Goal: Share content: Share content

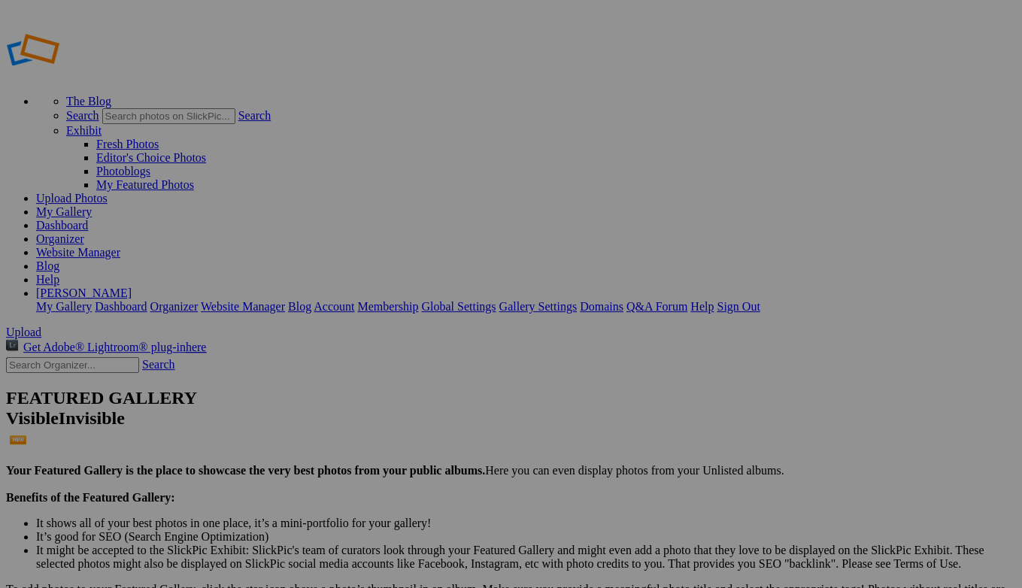
click at [41, 326] on span "Upload" at bounding box center [23, 332] width 35 height 13
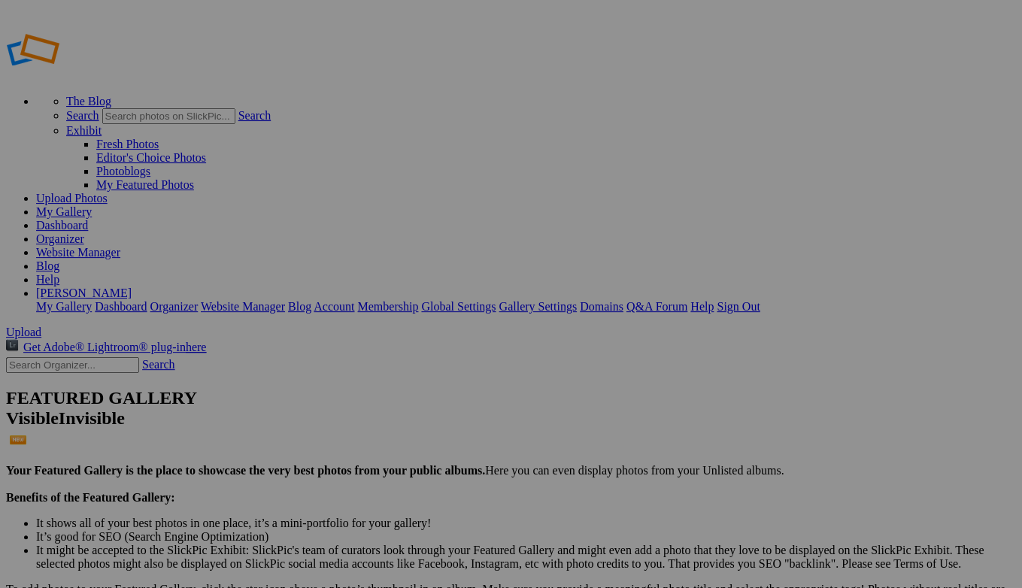
click at [41, 326] on span "Upload" at bounding box center [23, 332] width 35 height 13
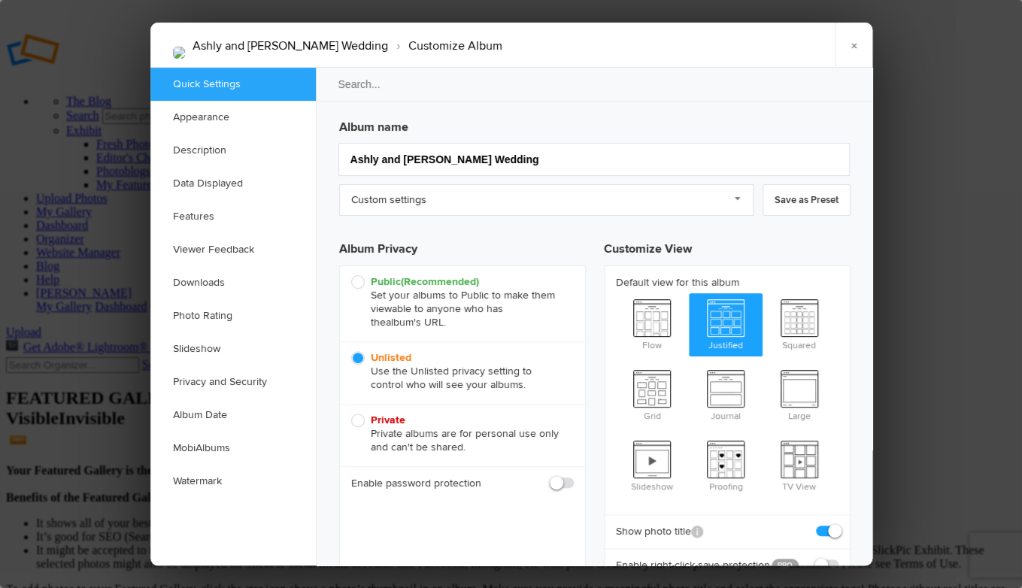
click at [738, 203] on link "Custom settings" at bounding box center [546, 200] width 414 height 32
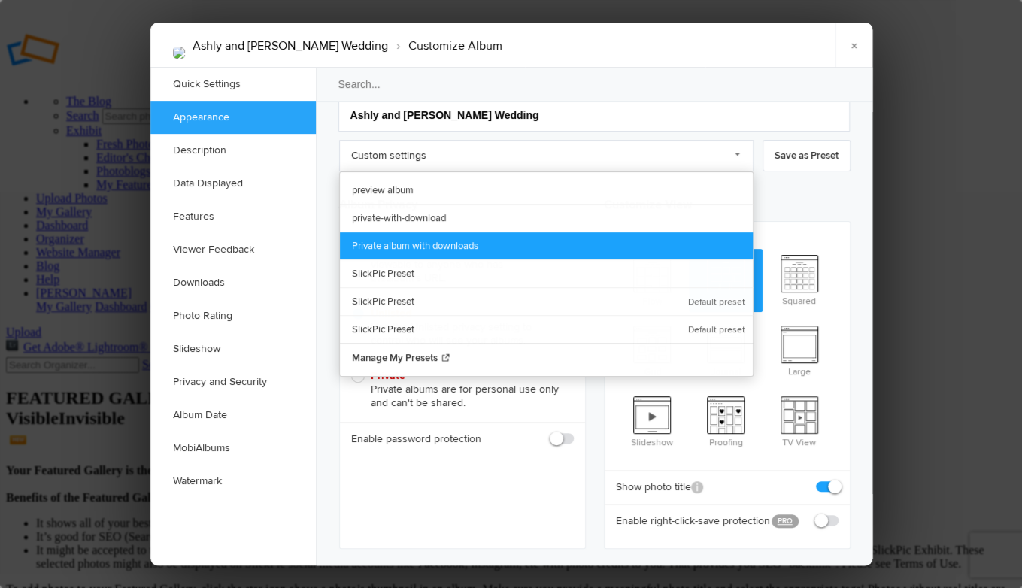
scroll to position [46, 0]
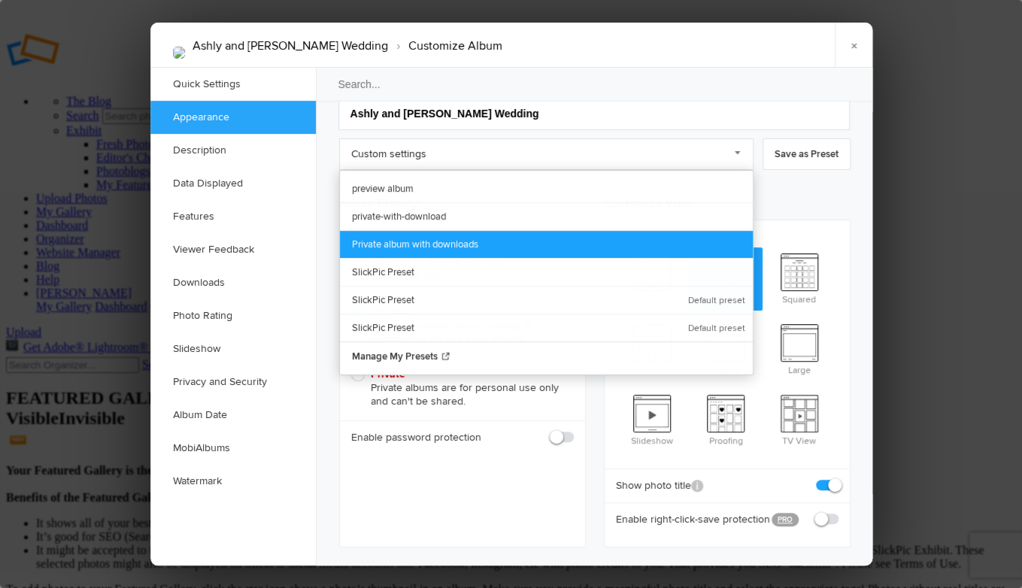
click at [667, 232] on link "Private album with downloads" at bounding box center [546, 244] width 413 height 28
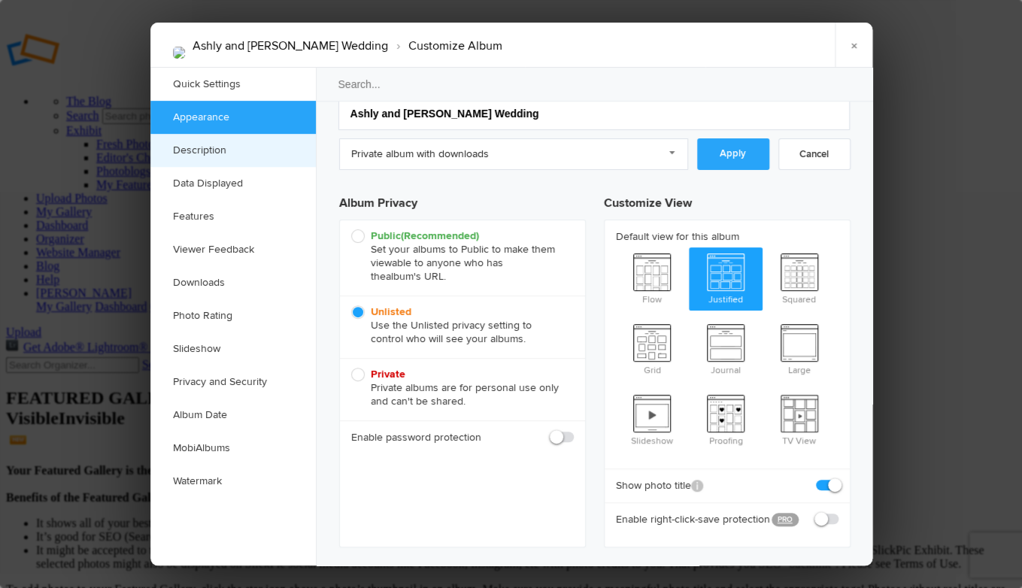
click at [241, 153] on link "Description" at bounding box center [232, 150] width 165 height 33
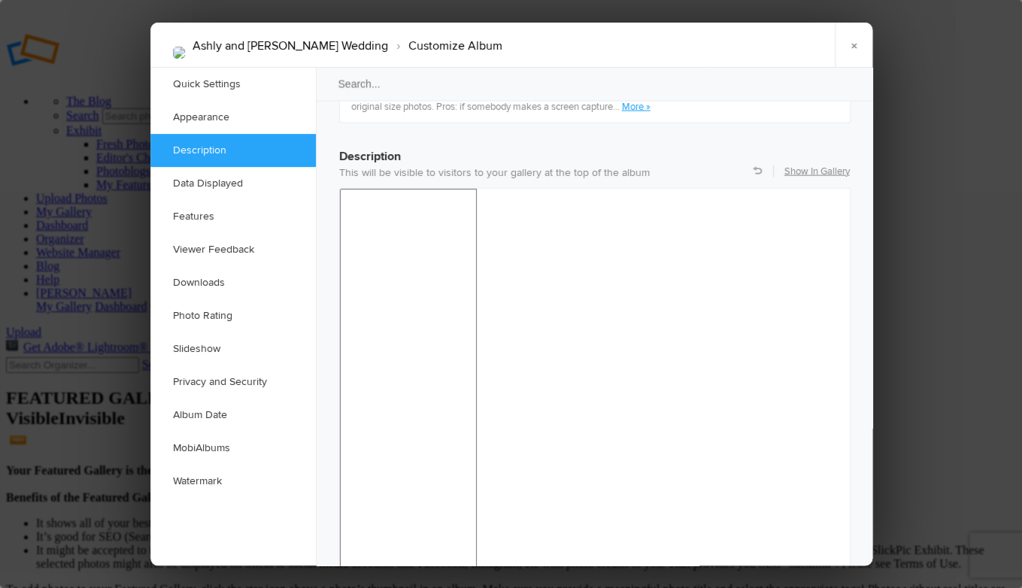
scroll to position [1168, 0]
click at [193, 180] on link "Data Displayed" at bounding box center [232, 183] width 165 height 33
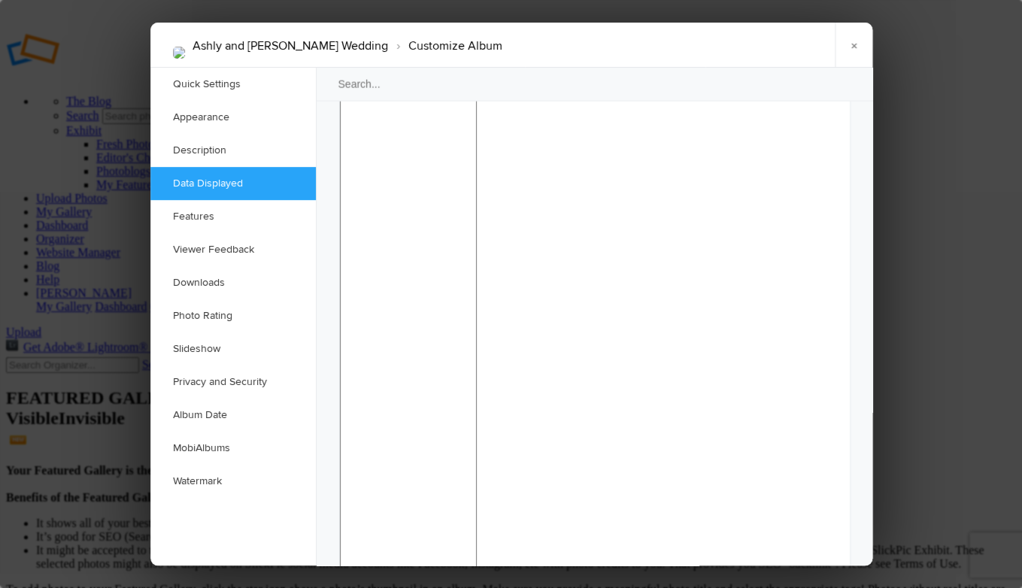
scroll to position [1375, 0]
checkbox input "false"
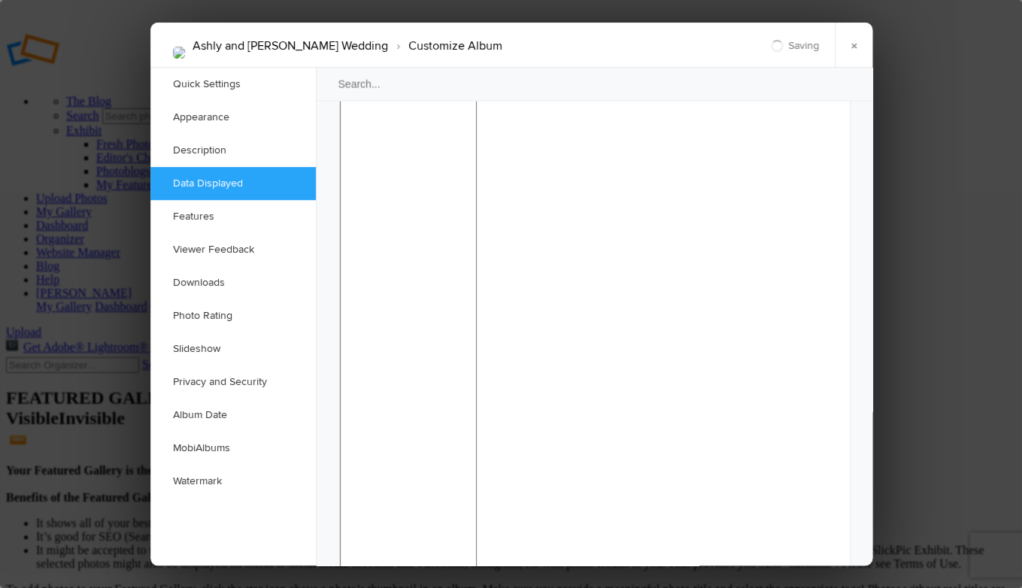
drag, startPoint x: 838, startPoint y: 221, endPoint x: 837, endPoint y: 232, distance: 11.3
checkbox input "false"
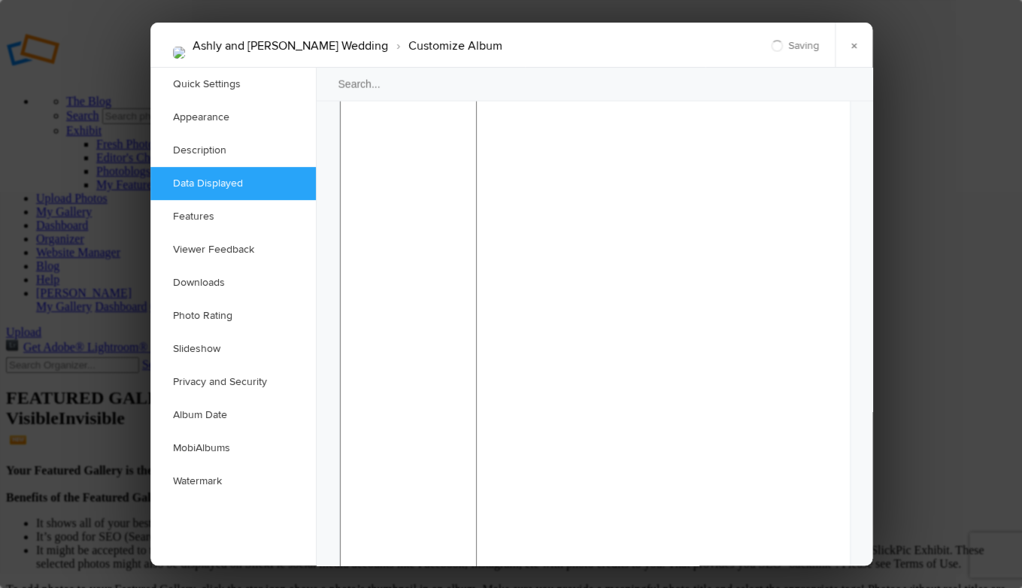
checkbox input "false"
drag, startPoint x: 829, startPoint y: 154, endPoint x: 826, endPoint y: 198, distance: 43.7
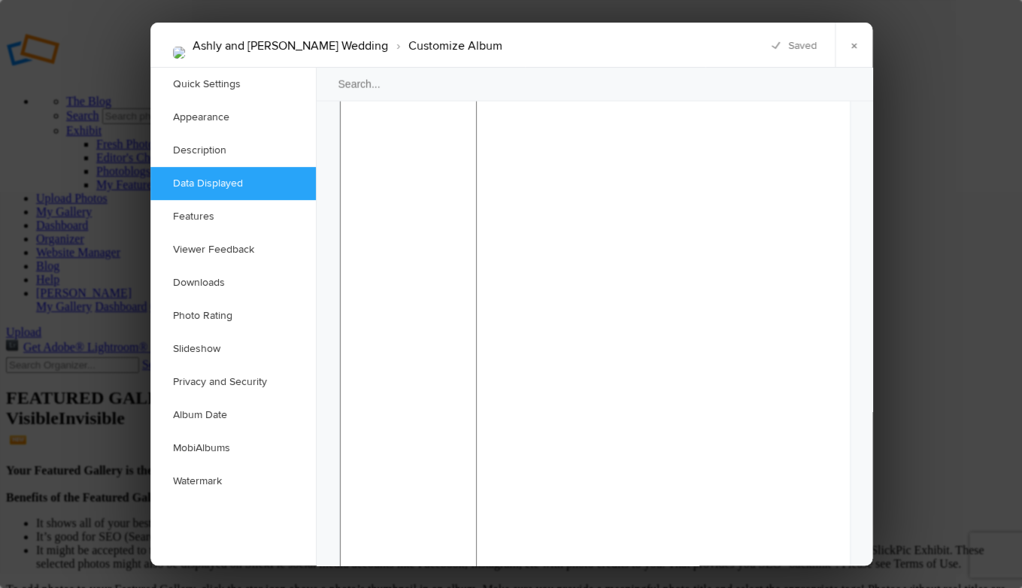
checkbox input "false"
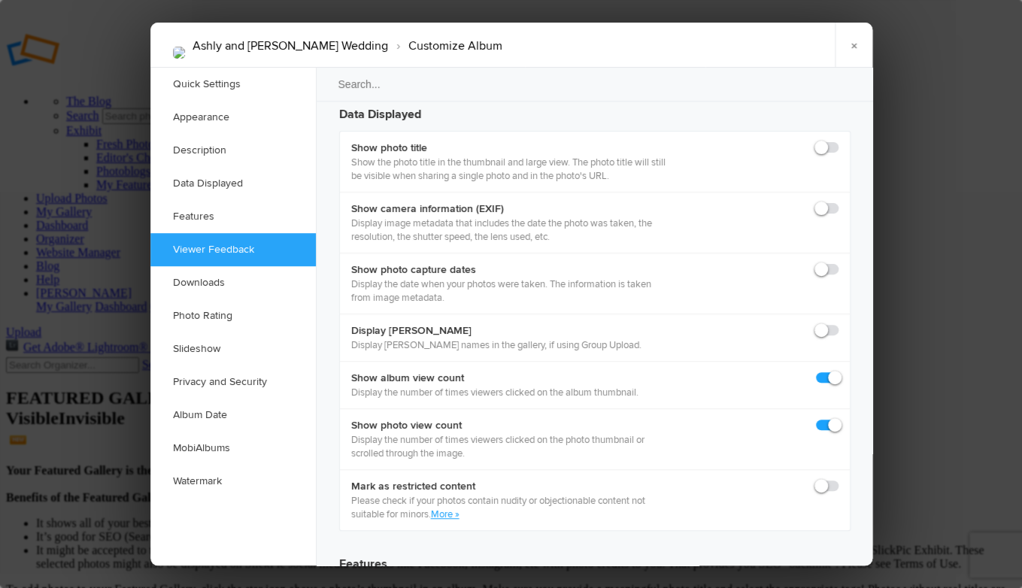
scroll to position [2137, 0]
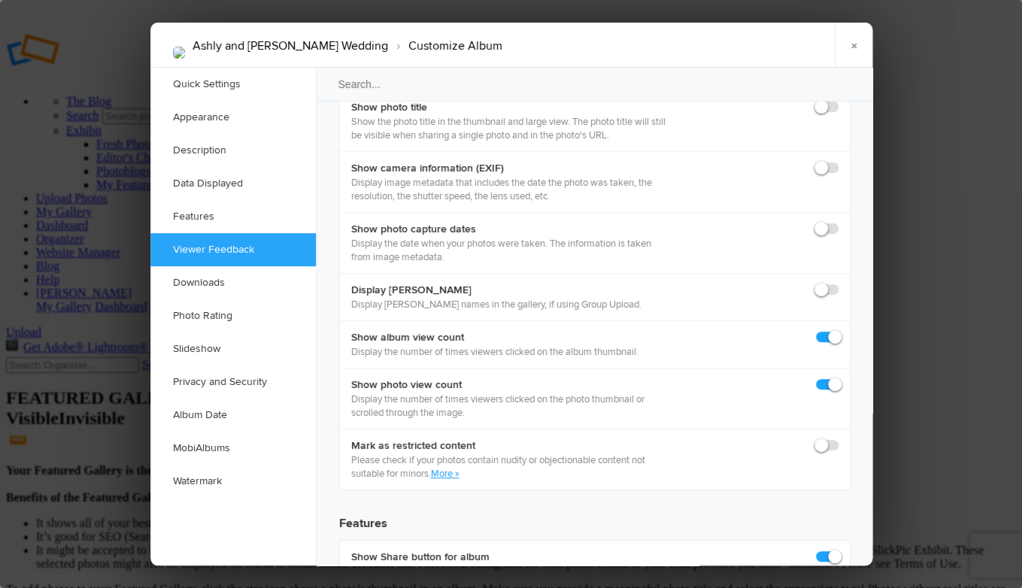
checkbox input "true"
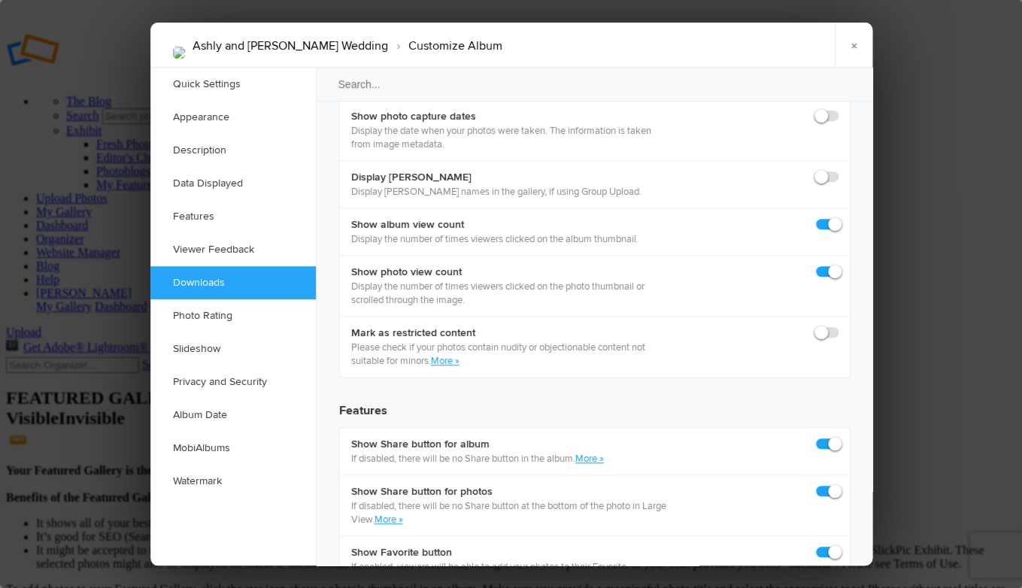
scroll to position [2272, 0]
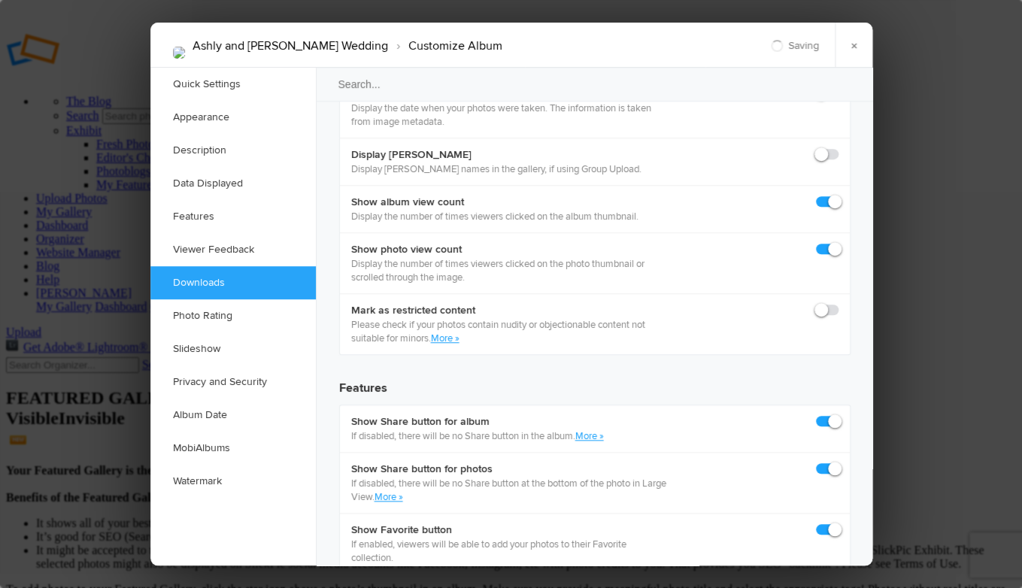
checkbox input "true"
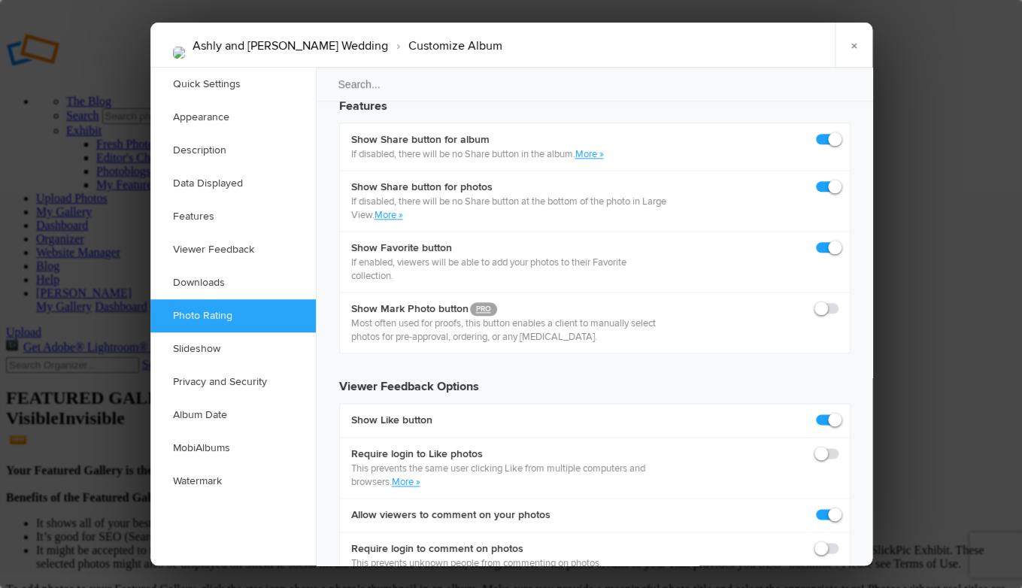
scroll to position [2556, 0]
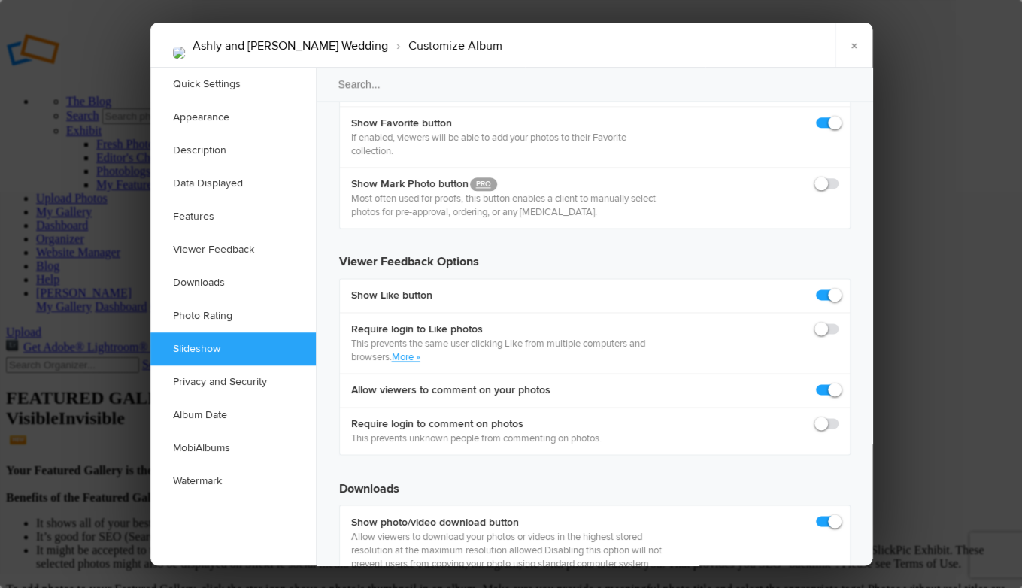
scroll to position [2721, 0]
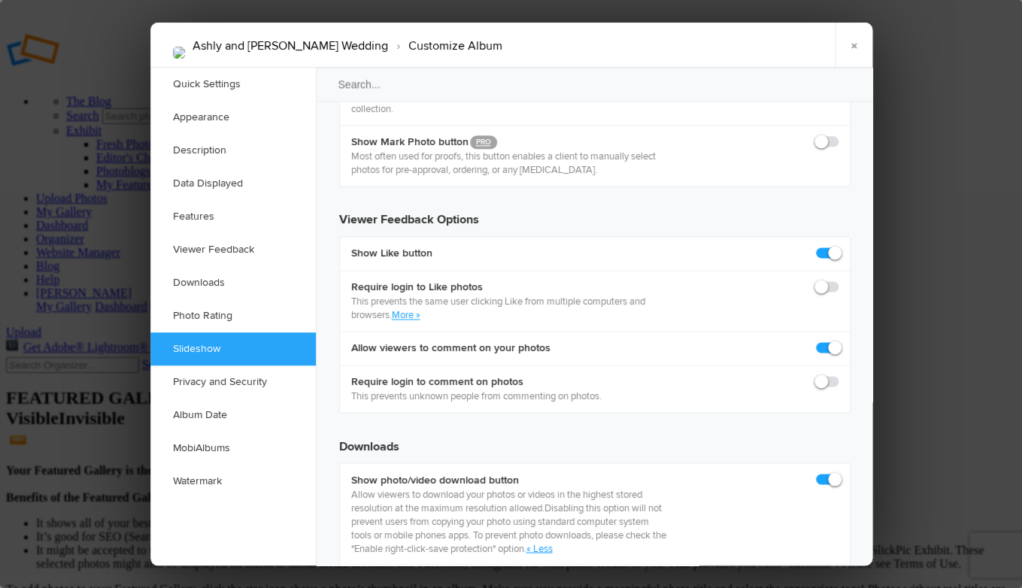
checkbox input "true"
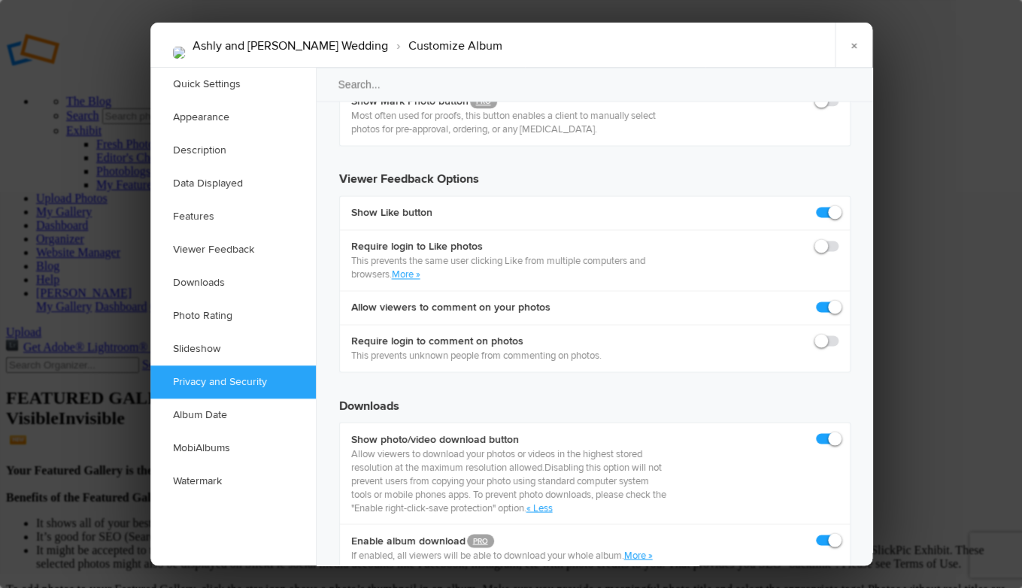
scroll to position [2769, 0]
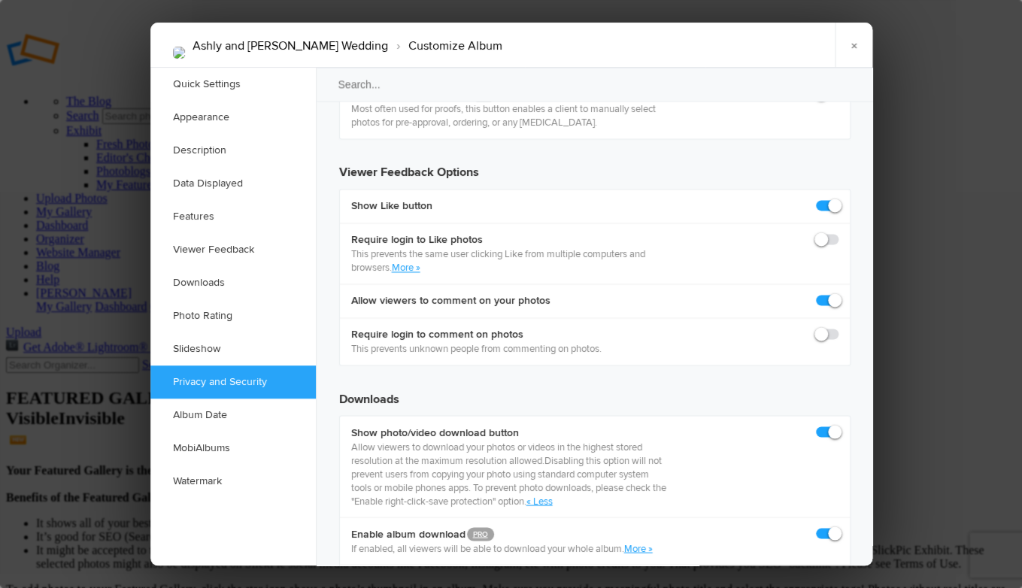
checkbox input "true"
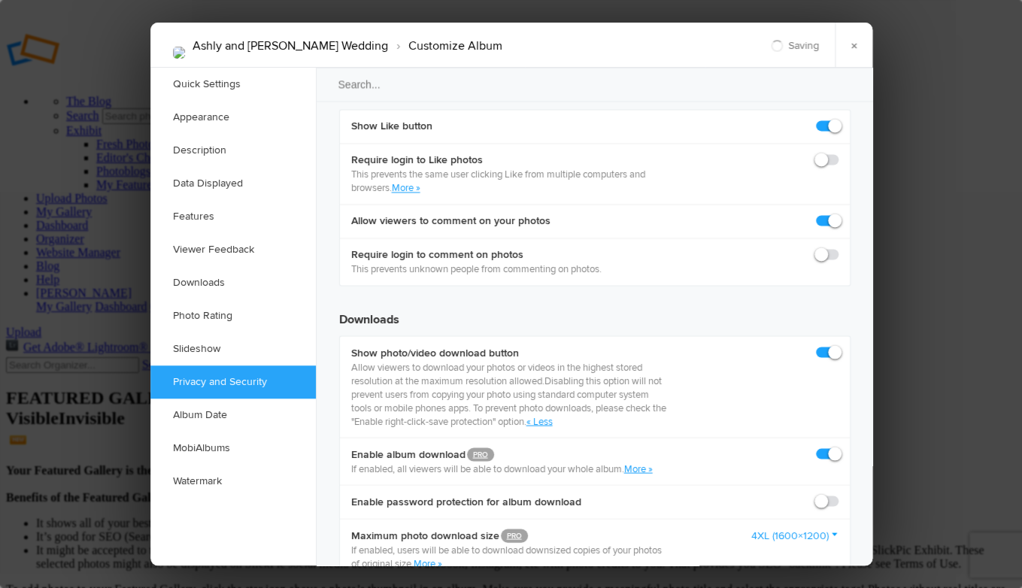
scroll to position [2853, 0]
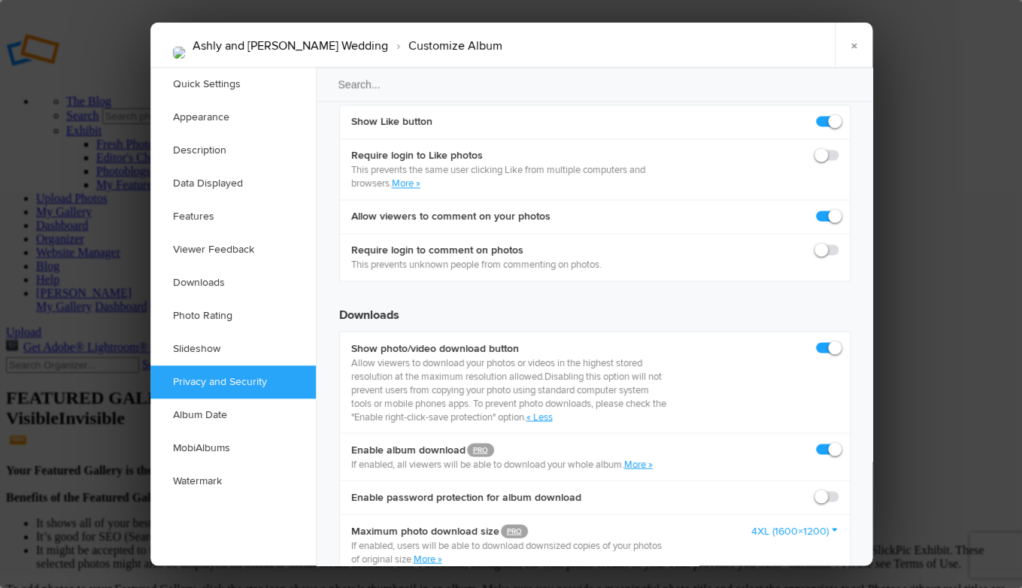
checkbox input "true"
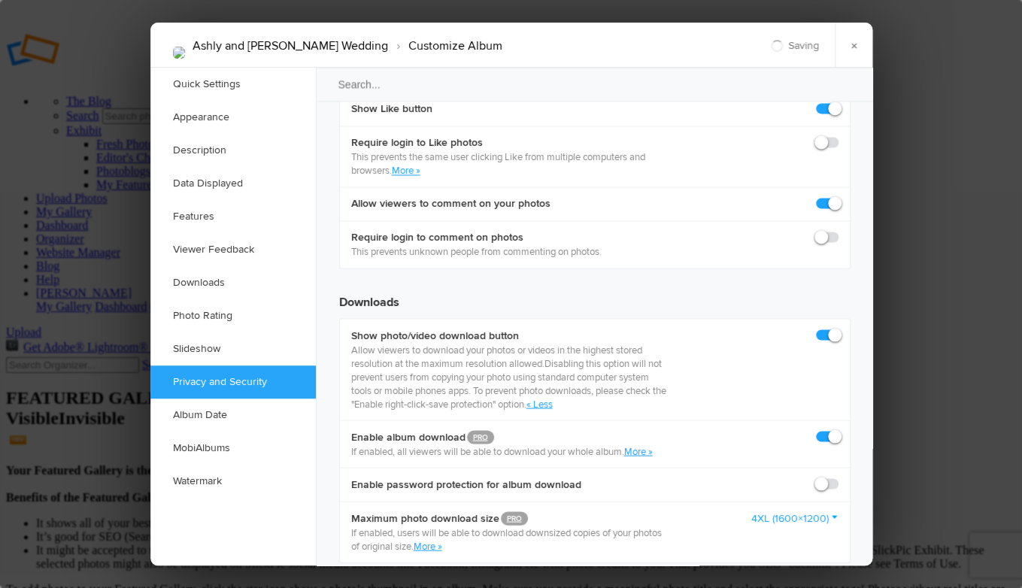
scroll to position [2867, 0]
checkbox input "true"
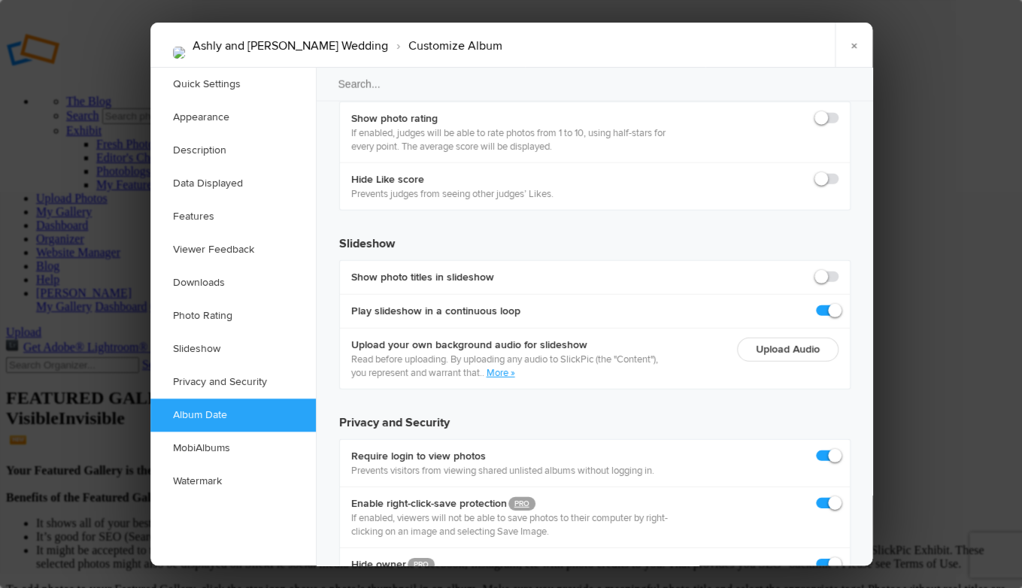
scroll to position [3396, 0]
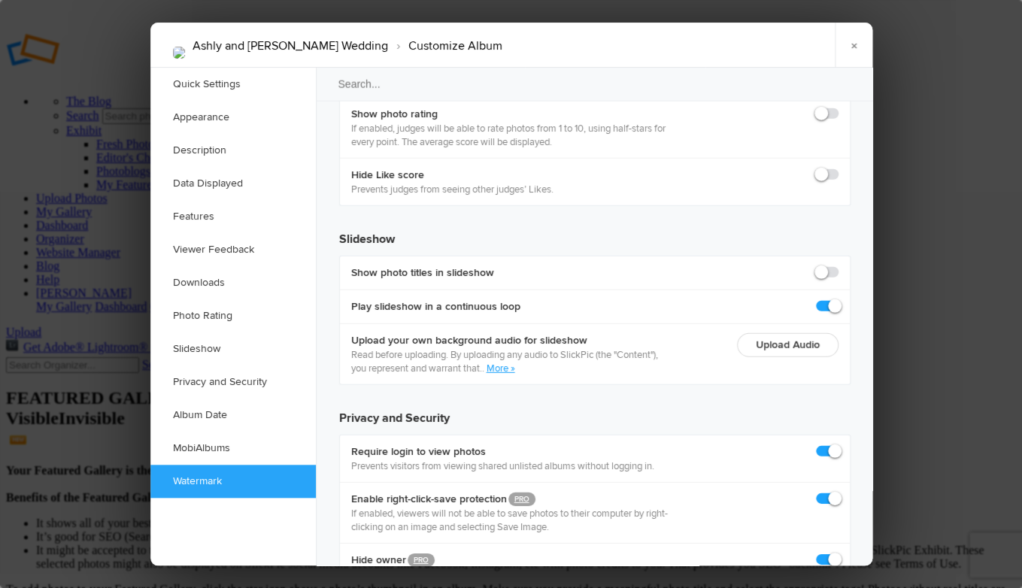
checkbox input "true"
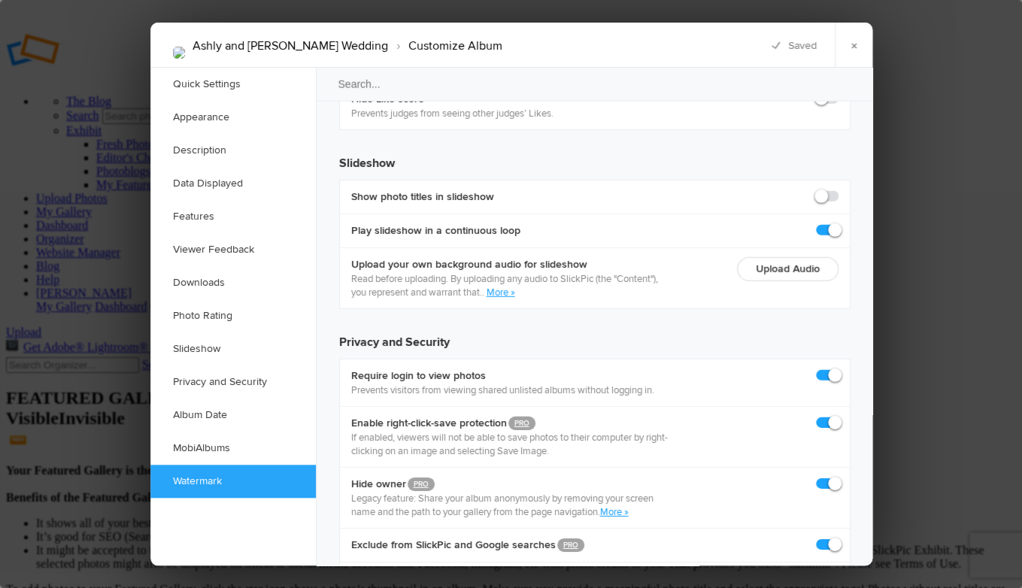
scroll to position [3470, 0]
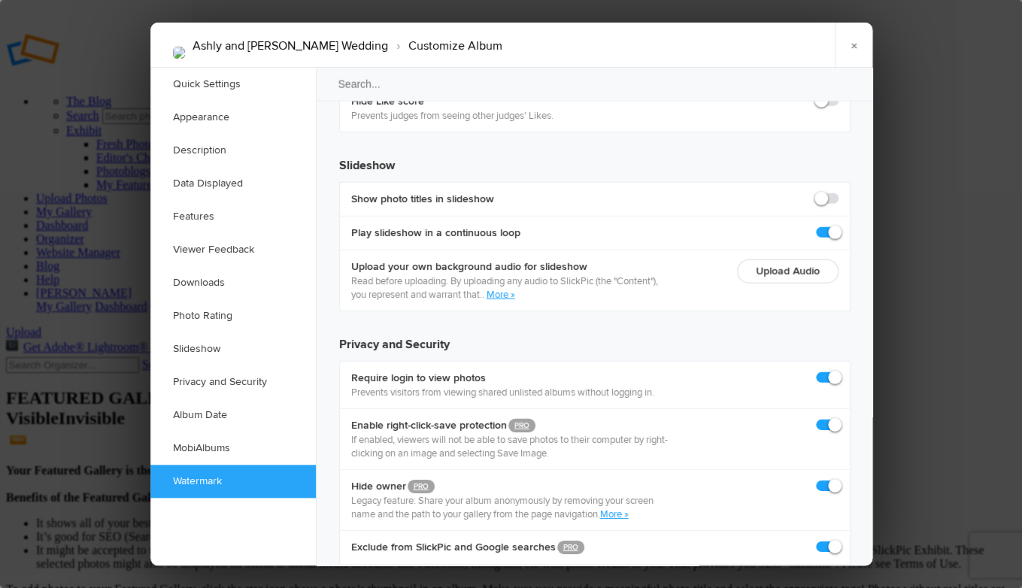
checkbox input "true"
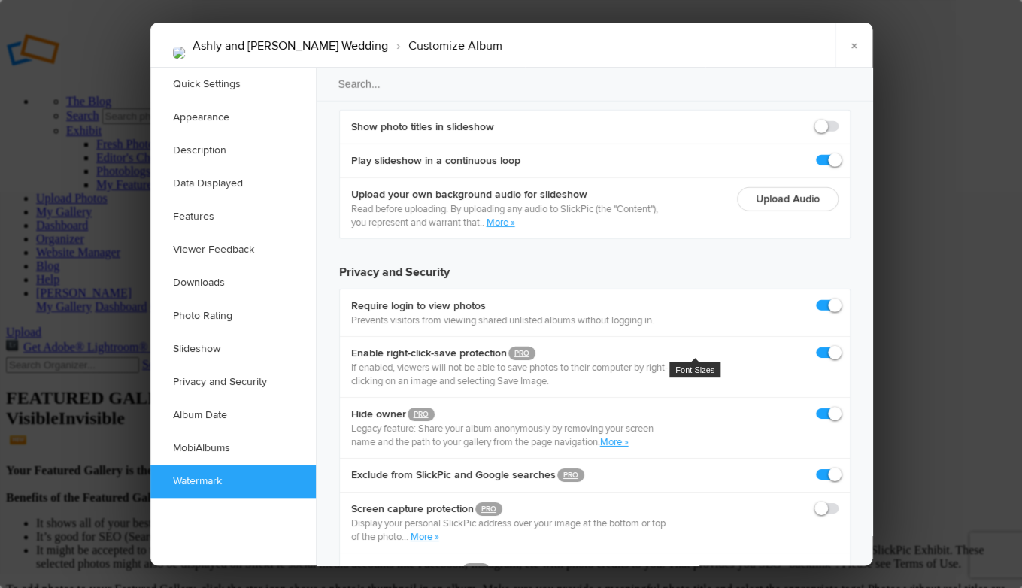
scroll to position [3541, 0]
click at [849, 48] on link "×" at bounding box center [854, 45] width 38 height 45
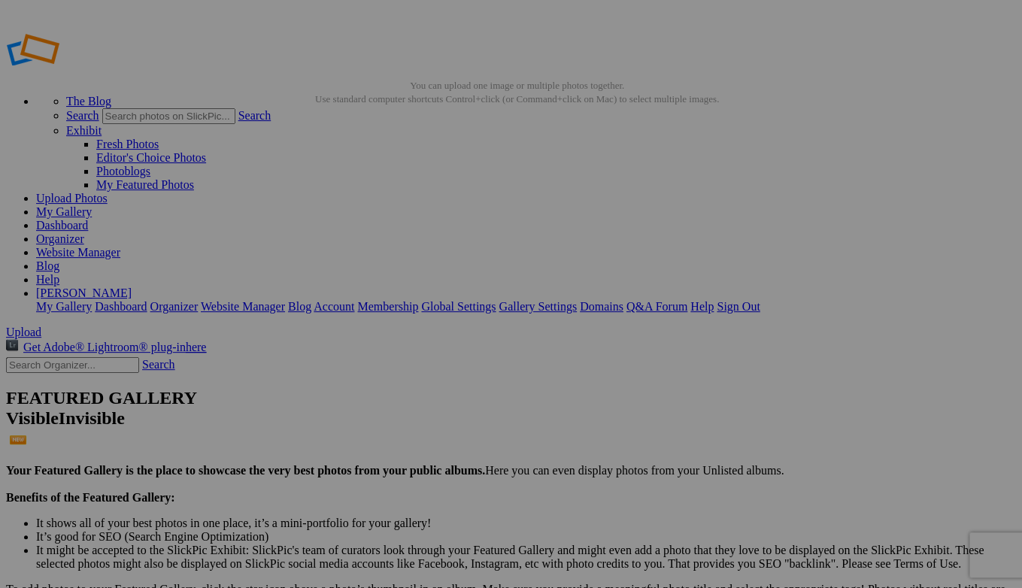
type input "<a href='https://www.slickpic.com/share/MMjcgzI-Al2jTT/albums/Ashly-And-Fernand…"
type input "https://cdn-share.slickpic.com/u/CarrieDodt/Ashly-And-Fernando-Wedding/org/CDP_…"
type input "[URL=https://www.slickpic.com/share/MMjcgzI-Al2jTT/albums/Ashly-And-Fernando-We…"
type input "<a href='https://www.slickpic.com/share/MMjcgzI-Al2jTT/albums/Ashly-And-Fernand…"
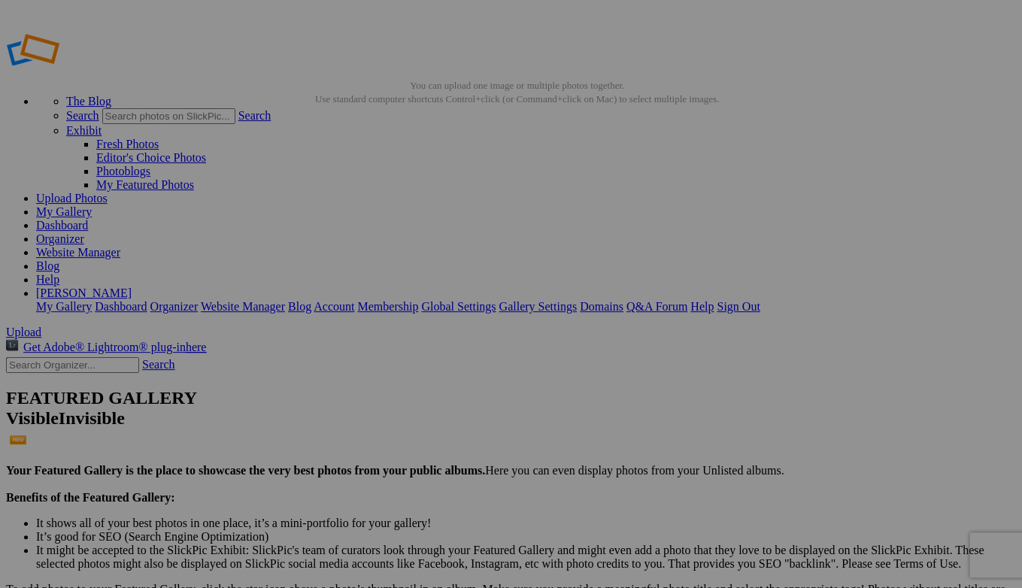
type input "https://cdn-share.slickpic.com/u/CarrieDodt/Ashly-And-Fernando-Wedding/org/CDP_…"
type input "[URL=https://www.slickpic.com/share/MMjcgzI-Al2jTT/albums/Ashly-And-Fernando-We…"
type input "<a href='https://www.slickpic.com/share/MMjcgzI-Al2jTT/albums/Ashly-And-Fernand…"
type input "https://cdn-share.slickpic.com/u/CarrieDodt/Ashly-And-Fernando-Wedding/org/CDP_…"
type input "[URL=https://www.slickpic.com/share/MMjcgzI-Al2jTT/albums/Ashly-And-Fernando-We…"
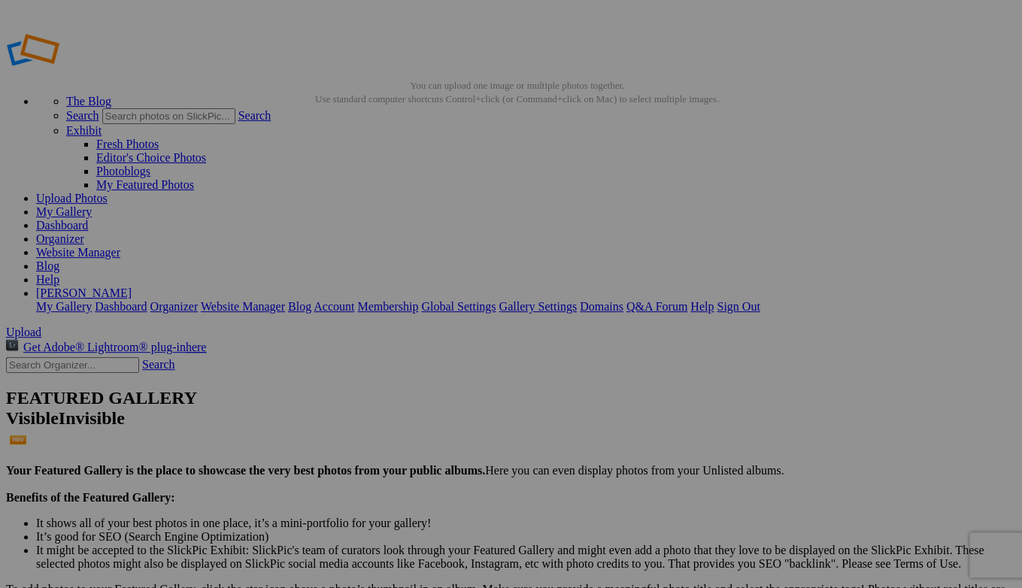
type input "<a href='https://www.slickpic.com/share/MMjcgzI-Al2jTT/albums/Ashly-And-Fernand…"
type input "https://cdn-share.slickpic.com/u/CarrieDodt/Ashly-And-Fernando-Wedding/org/CDP_…"
type input "[URL=https://www.slickpic.com/share/MMjcgzI-Al2jTT/albums/Ashly-And-Fernando-We…"
type input "<a href='https://www.slickpic.com/share/MMjcgzI-Al2jTT/albums/Ashly-And-Fernand…"
type input "https://cdn-share.slickpic.com/u/CarrieDodt/Ashly-And-Fernando-Wedding/org/CDP_…"
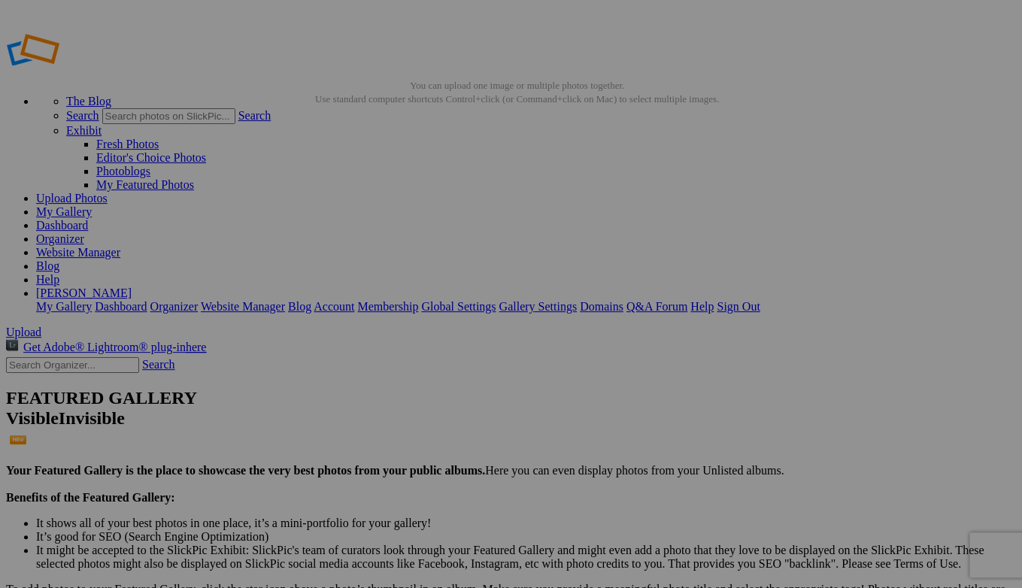
type input "[URL=https://www.slickpic.com/share/MMjcgzI-Al2jTT/albums/Ashly-And-Fernando-We…"
type input "<a href='https://www.slickpic.com/share/MMjcgzI-Al2jTT/albums/Ashly-And-Fernand…"
type input "https://cdn-share.slickpic.com/u/CarrieDodt/Ashly-And-Fernando-Wedding/org/CDP_…"
type input "[URL=https://www.slickpic.com/share/MMjcgzI-Al2jTT/albums/Ashly-And-Fernando-We…"
type input "<a href='https://www.slickpic.com/share/MMjcgzI-Al2jTT/albums/Ashly-And-Fernand…"
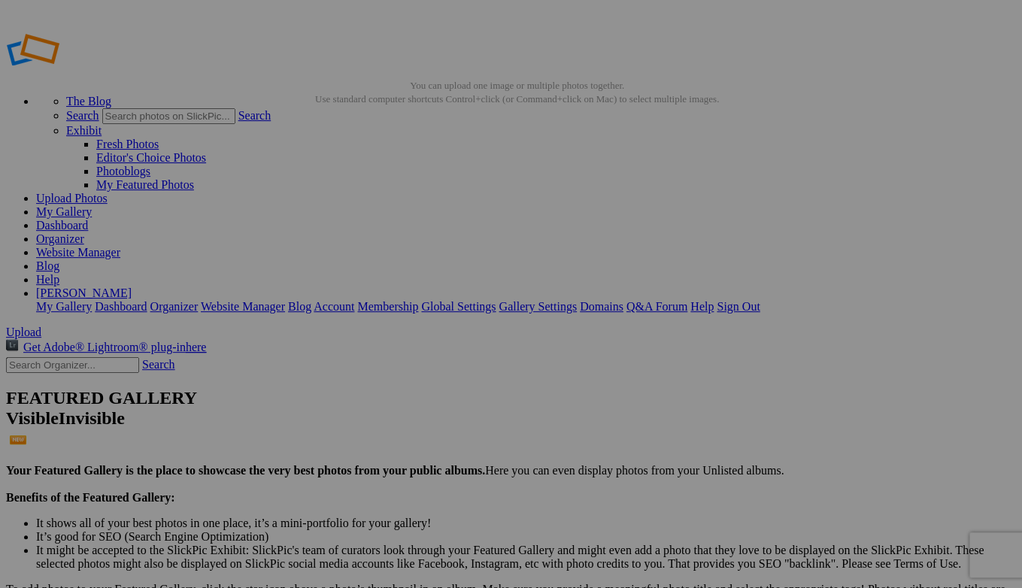
type input "https://cdn-share.slickpic.com/u/CarrieDodt/Ashly-And-Fernando-Wedding/org/CDP_…"
type input "[URL=https://www.slickpic.com/share/MMjcgzI-Al2jTT/albums/Ashly-And-Fernando-We…"
type input "<a href='https://www.slickpic.com/share/MMjcgzI-Al2jTT/albums/Ashly-And-Fernand…"
type input "https://cdn-share.slickpic.com/u/CarrieDodt/Ashly-And-Fernando-Wedding/org/CDP_…"
type input "[URL=https://www.slickpic.com/share/MMjcgzI-Al2jTT/albums/Ashly-And-Fernando-We…"
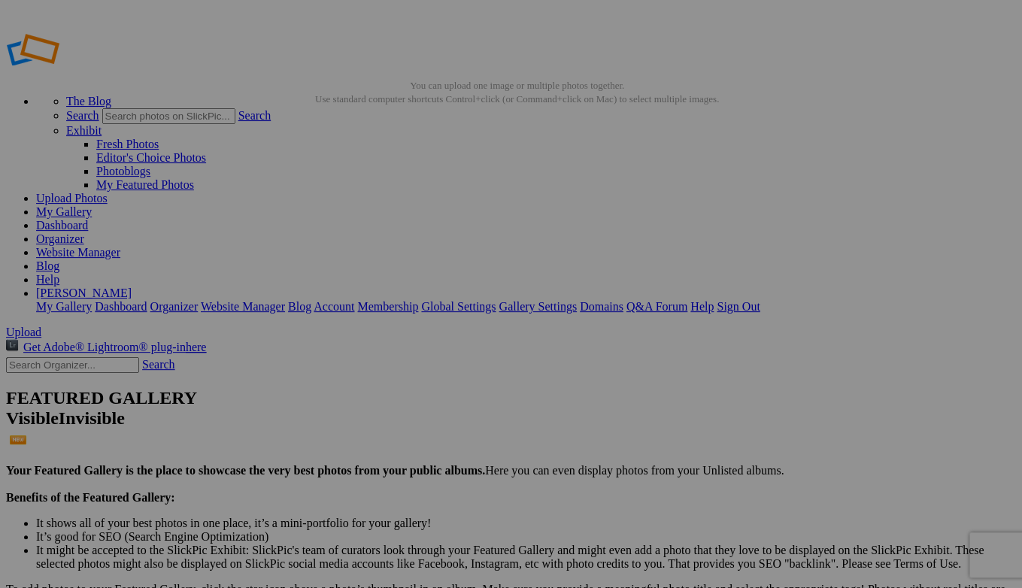
type input "<a href='https://www.slickpic.com/share/MMjcgzI-Al2jTT/albums/Ashly-And-Fernand…"
type input "https://cdn-share.slickpic.com/u/CarrieDodt/Ashly-And-Fernando-Wedding/org/CDP_…"
type input "[URL=https://www.slickpic.com/share/MMjcgzI-Al2jTT/albums/Ashly-And-Fernando-We…"
type input "<a href='https://www.slickpic.com/share/MMjcgzI-Al2jTT/albums/Ashly-And-Fernand…"
type input "https://cdn-share.slickpic.com/u/CarrieDodt/Ashly-And-Fernando-Wedding/org/CDP_…"
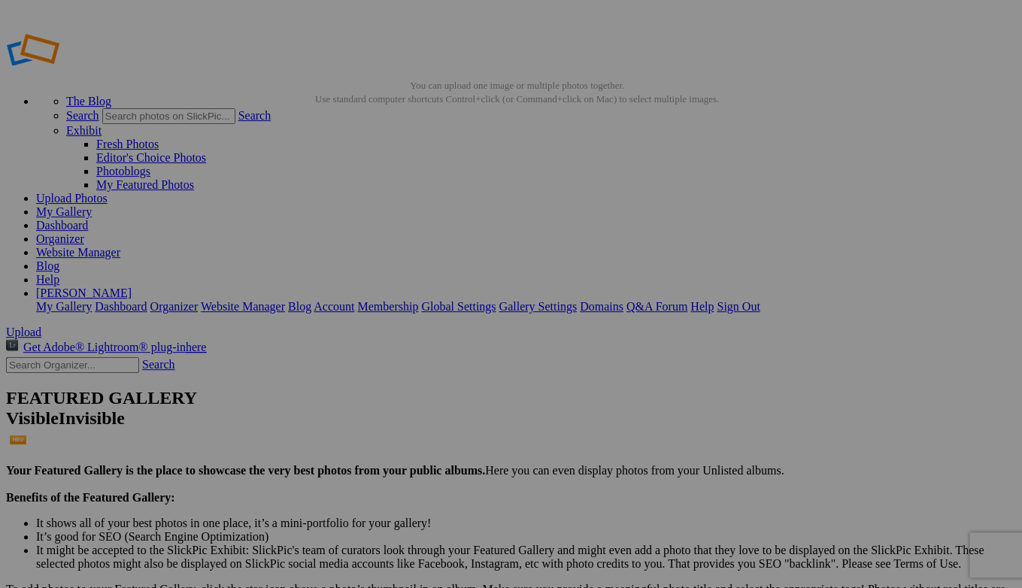
type input "[URL=https://www.slickpic.com/share/MMjcgzI-Al2jTT/albums/Ashly-And-Fernando-We…"
type input "<a href='https://www.slickpic.com/share/MMjcgzI-Al2jTT/albums/Ashly-And-Fernand…"
type input "https://cdn-share.slickpic.com/u/CarrieDodt/Ashly-And-Fernando-Wedding/org/CDP_…"
type input "[URL=https://www.slickpic.com/share/MMjcgzI-Al2jTT/albums/Ashly-And-Fernando-We…"
type input "<a href='https://www.slickpic.com/share/MMjcgzI-Al2jTT/albums/Ashly-And-Fernand…"
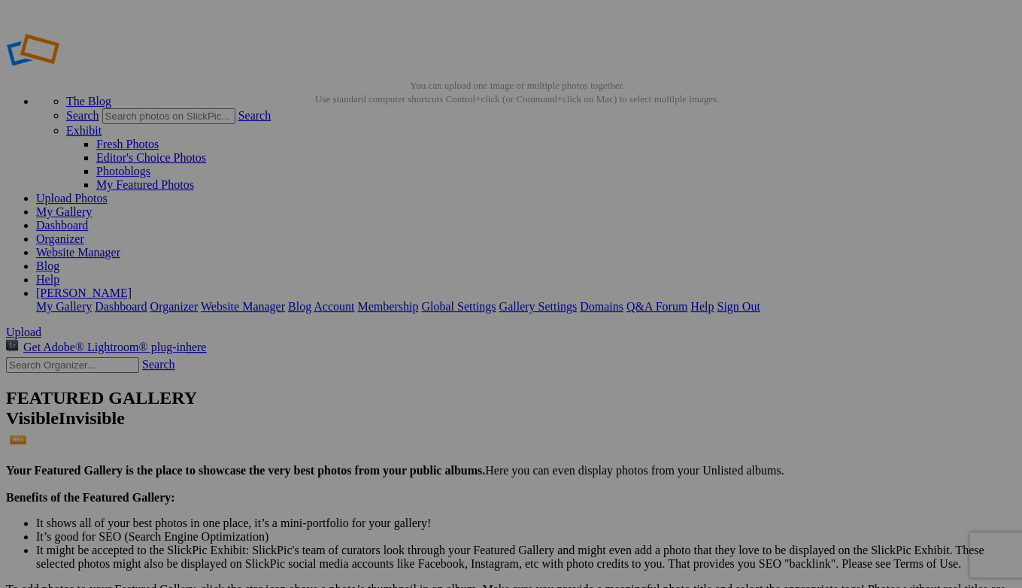
type input "https://cdn-share.slickpic.com/u/CarrieDodt/Ashly-And-Fernando-Wedding/org/CDP_…"
type input "[URL=https://www.slickpic.com/share/MMjcgzI-Al2jTT/albums/Ashly-And-Fernando-We…"
type input "<a href='https://www.slickpic.com/share/MMjcgzI-Al2jTT/albums/Ashly-And-Fernand…"
type input "https://cdn-share.slickpic.com/u/CarrieDodt/Ashly-And-Fernando-Wedding/org/CDP_…"
type input "[URL=https://www.slickpic.com/share/MMjcgzI-Al2jTT/albums/Ashly-And-Fernando-We…"
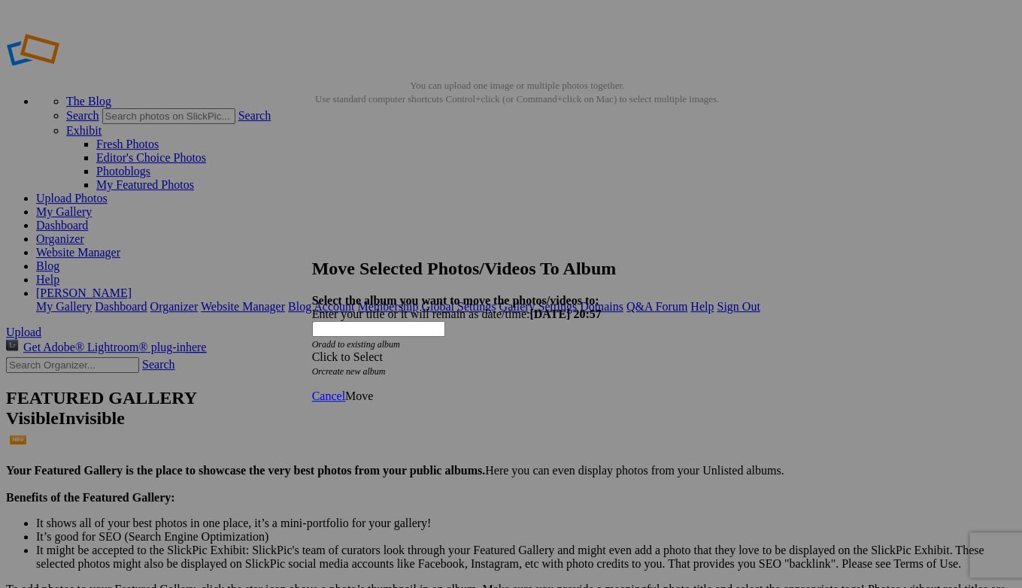
click at [586, 350] on div "Click to Select" at bounding box center [511, 357] width 399 height 14
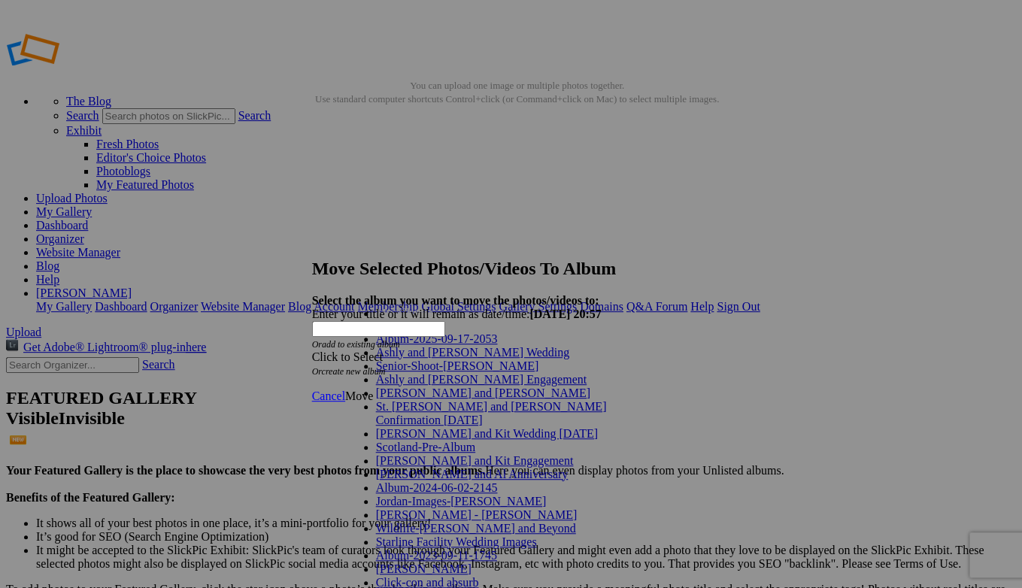
click at [430, 359] on link "Ashly and [PERSON_NAME] Wedding" at bounding box center [473, 352] width 194 height 13
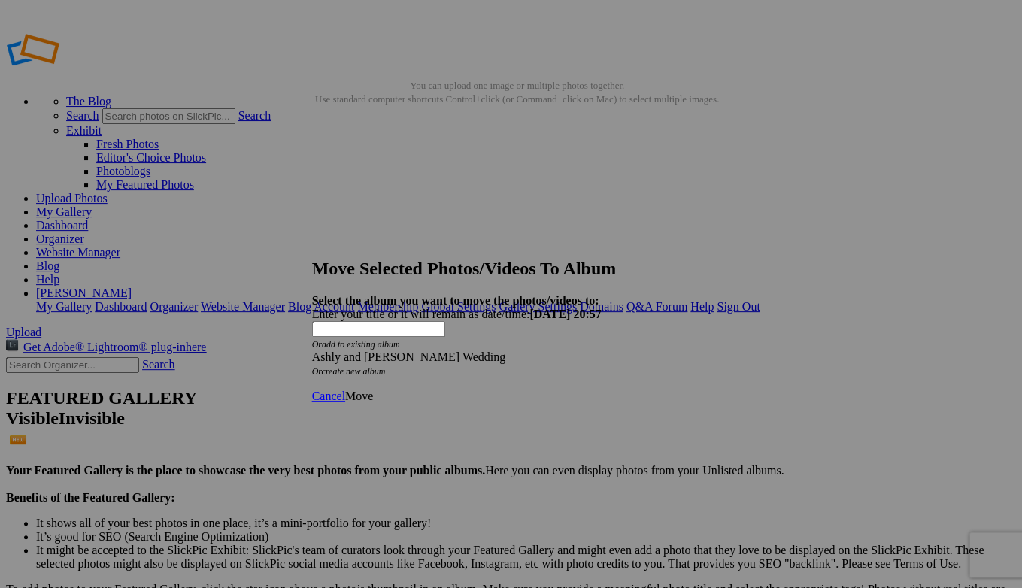
click at [373, 390] on span "Move" at bounding box center [359, 396] width 28 height 13
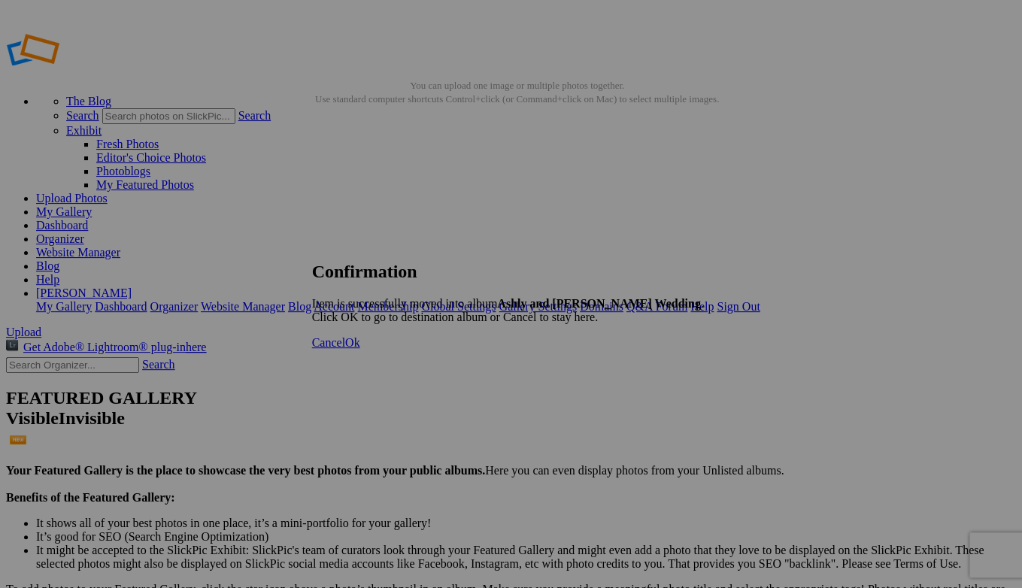
click at [360, 349] on span "Ok" at bounding box center [352, 342] width 15 height 13
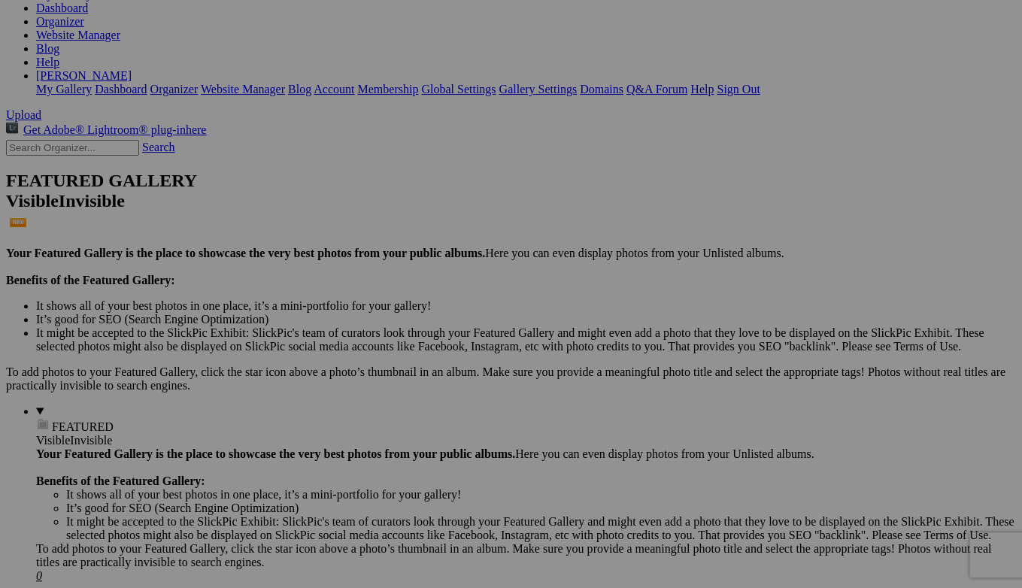
scroll to position [221, 0]
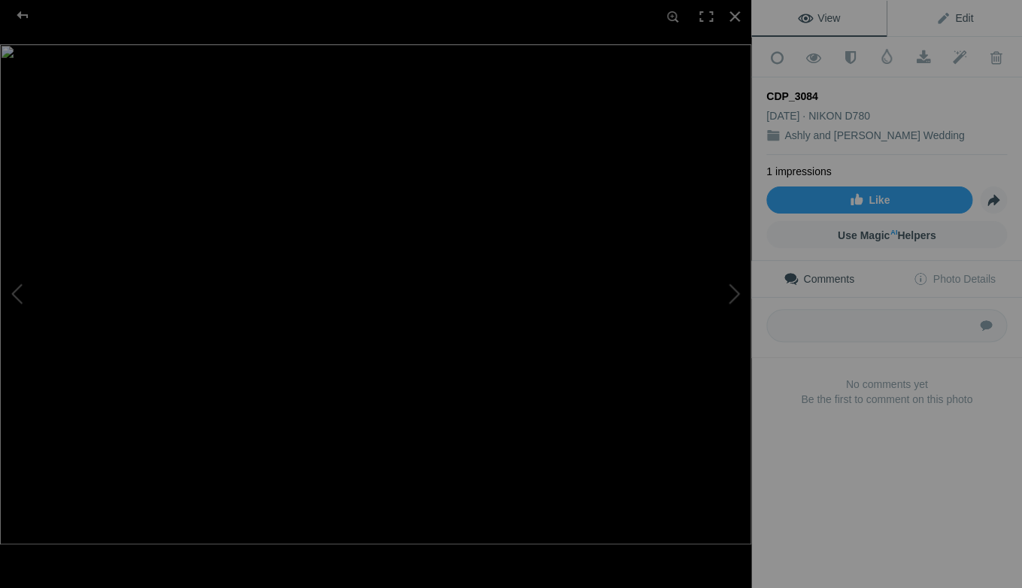
click at [967, 22] on span "Edit" at bounding box center [954, 18] width 38 height 12
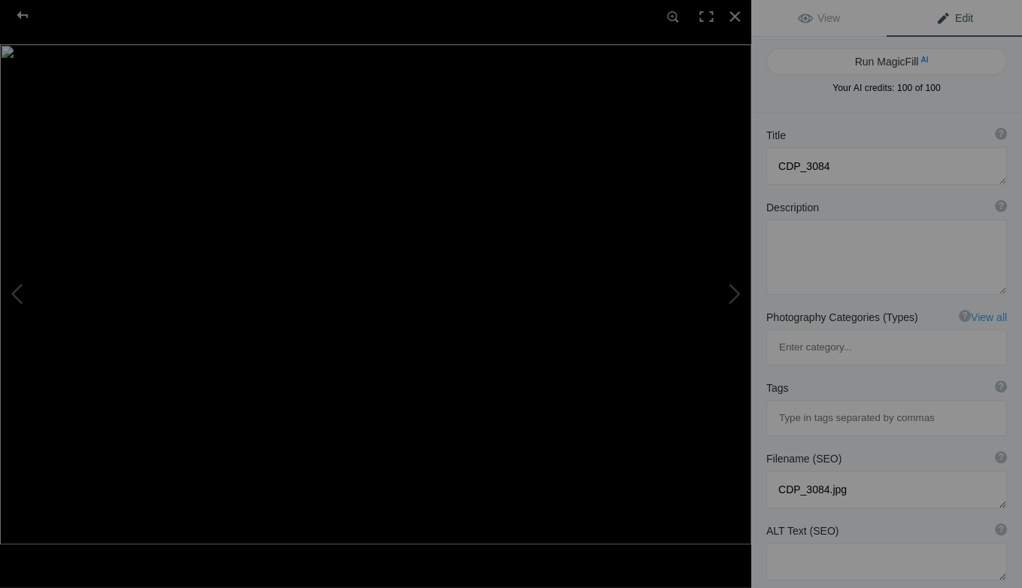
drag, startPoint x: 832, startPoint y: 92, endPoint x: 794, endPoint y: 84, distance: 38.3
click at [829, 91] on span "Your AI credits: 100 of 100" at bounding box center [886, 88] width 241 height 14
click at [20, 11] on div at bounding box center [22, 15] width 54 height 30
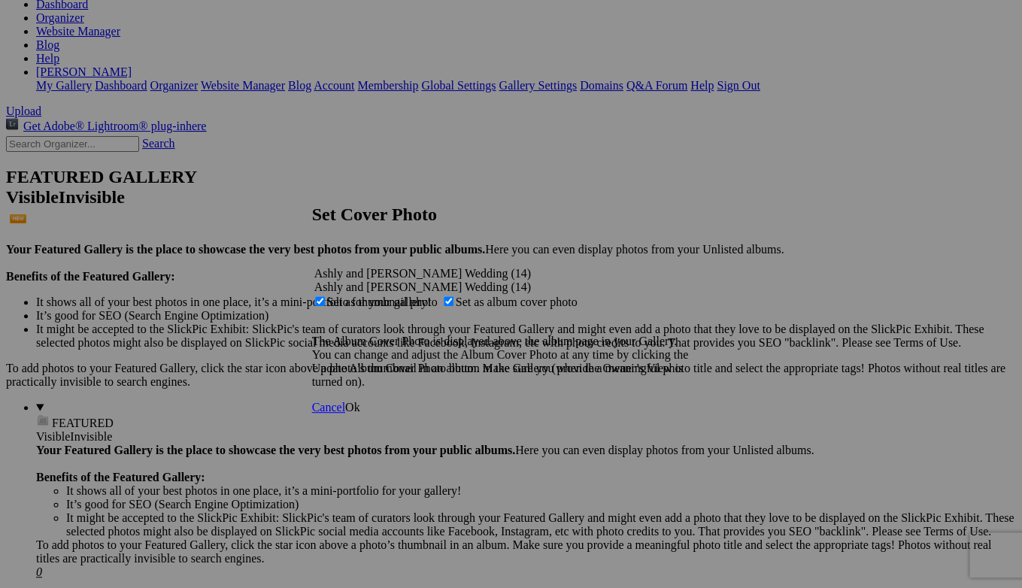
click at [360, 414] on span "Ok" at bounding box center [352, 407] width 15 height 13
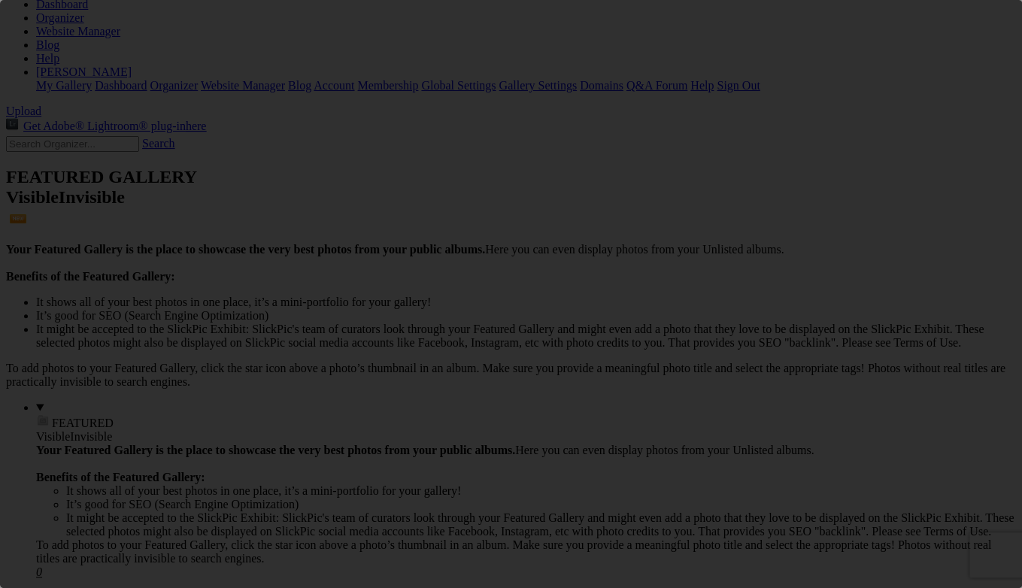
scroll to position [0, 0]
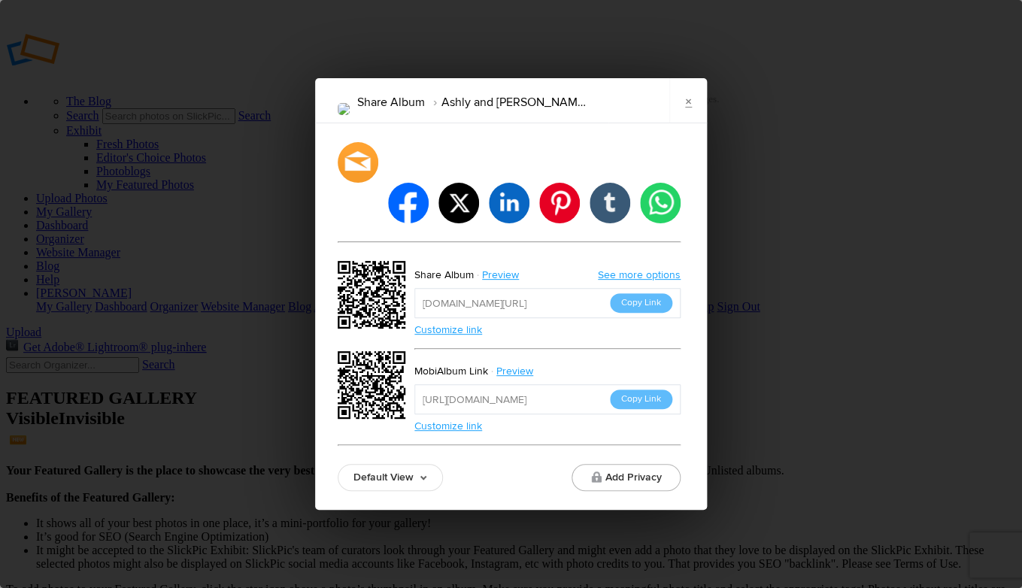
click at [604, 268] on link "See more options" at bounding box center [639, 274] width 83 height 13
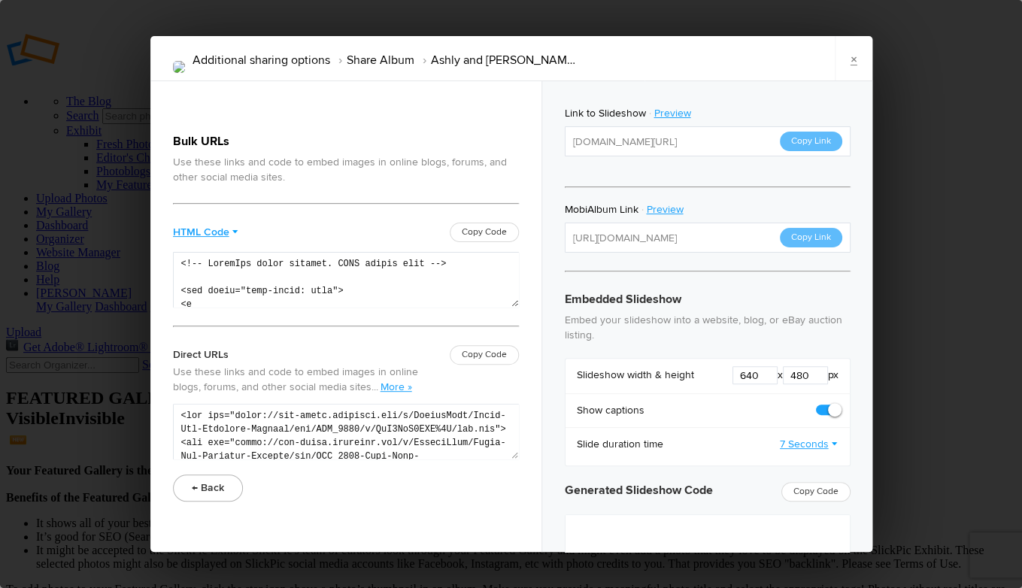
type textarea "<iframe src="https://www.slickpic.com/slideshow/simple/view/width/640/height/48…"
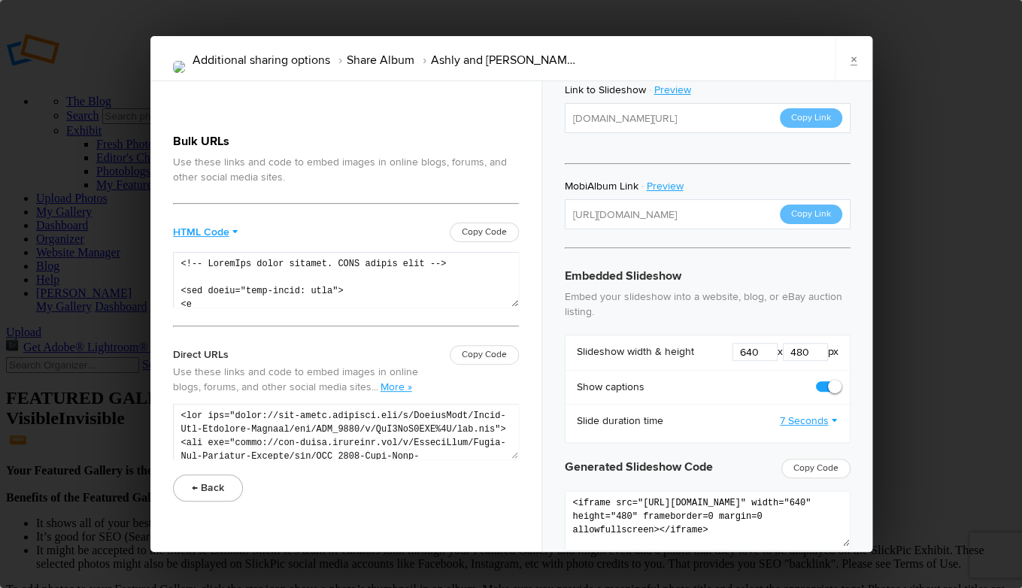
scroll to position [21, 0]
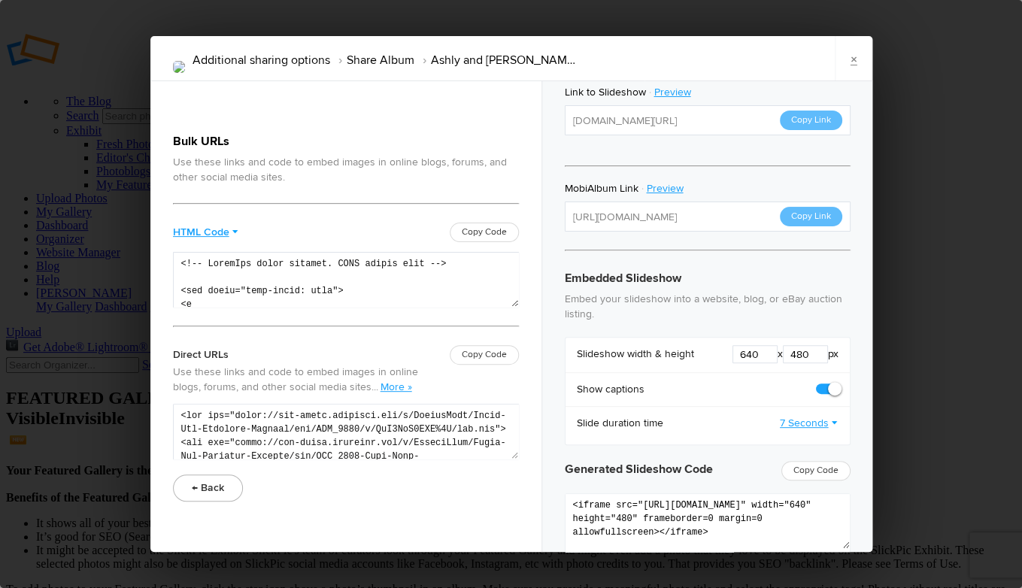
click at [213, 484] on button "← Back" at bounding box center [208, 487] width 70 height 27
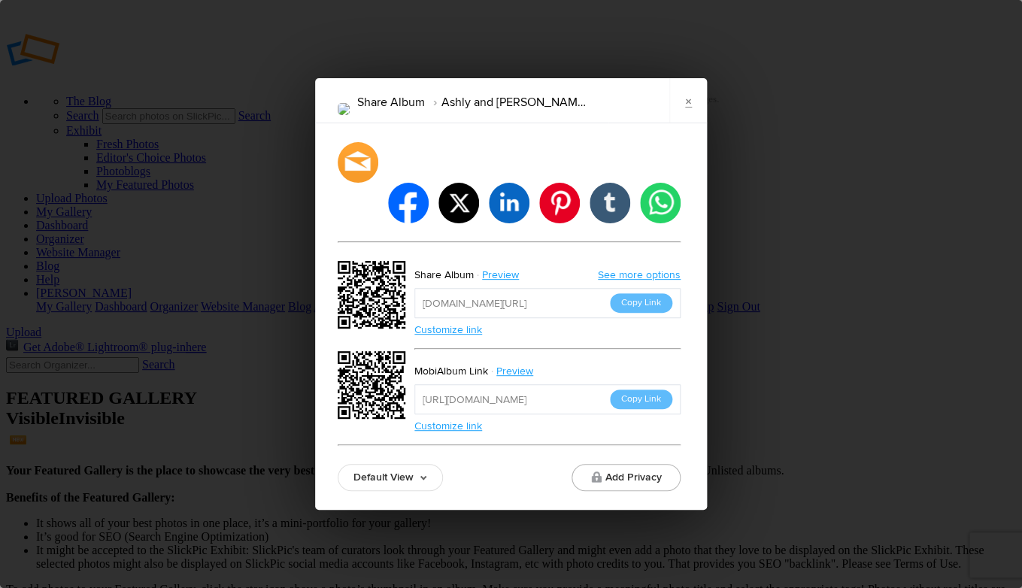
click at [691, 123] on link "×" at bounding box center [688, 100] width 38 height 45
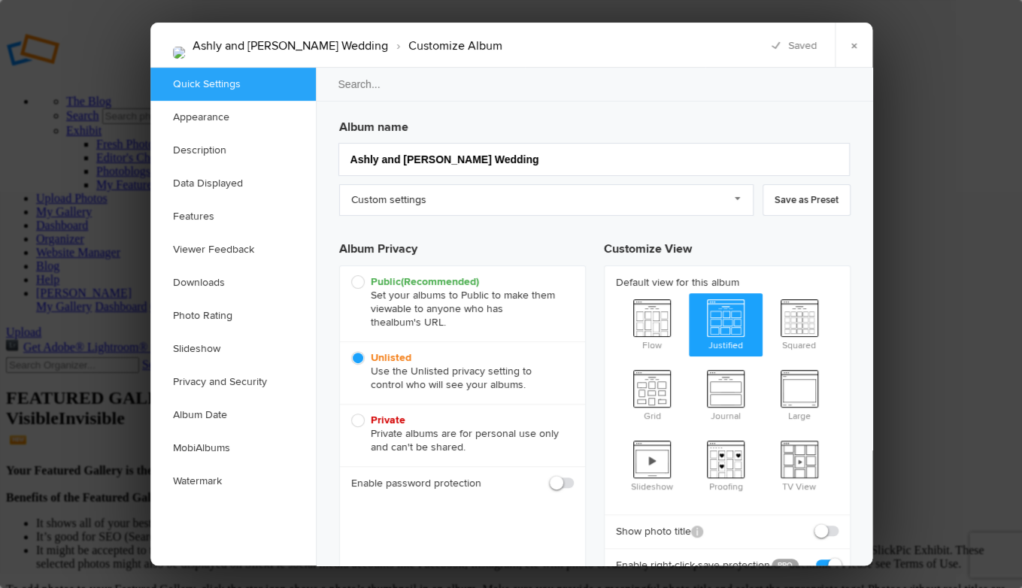
scroll to position [0, 0]
click at [224, 125] on link "Appearance" at bounding box center [232, 117] width 165 height 33
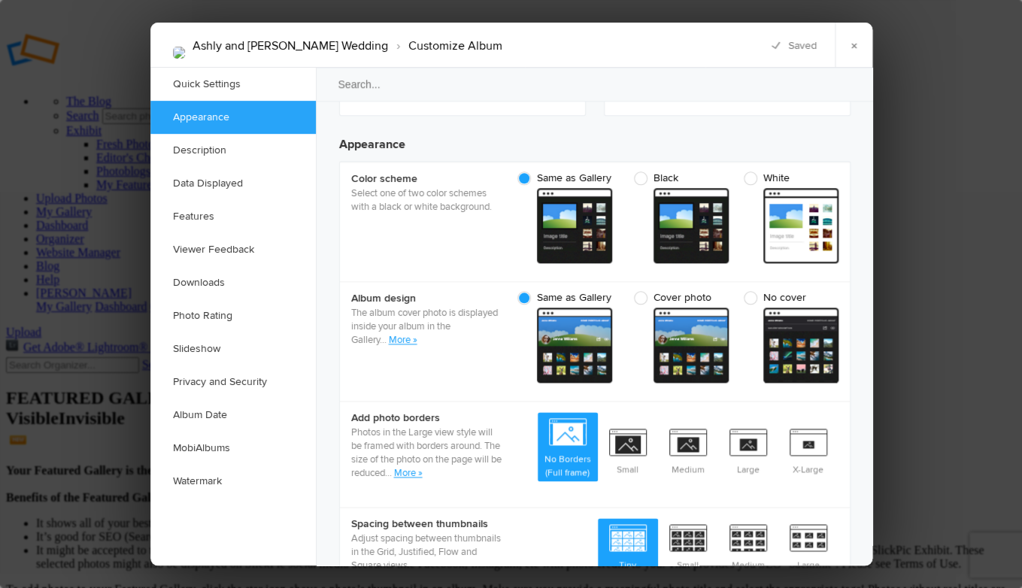
scroll to position [478, 0]
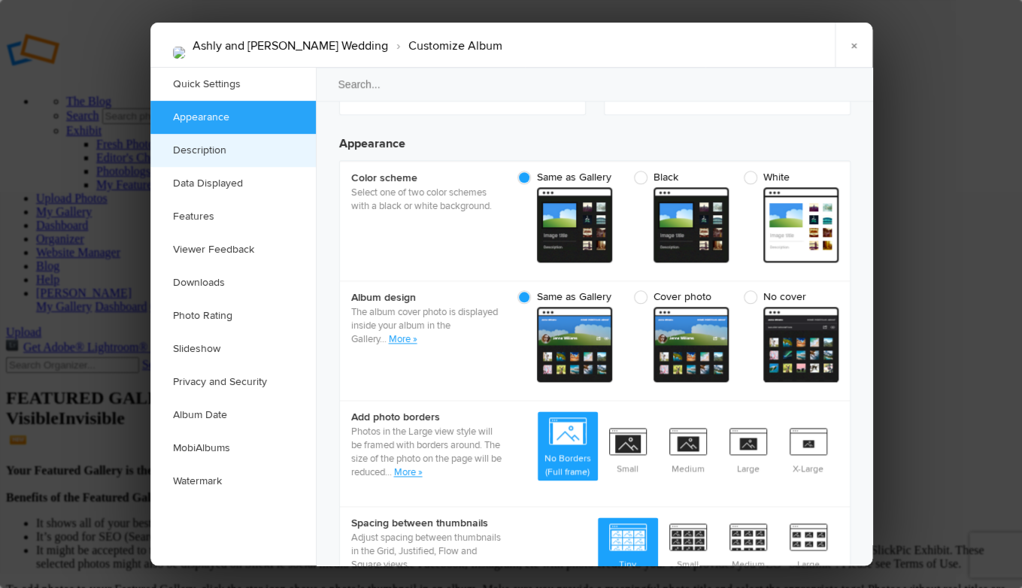
click at [214, 154] on link "Description" at bounding box center [232, 150] width 165 height 33
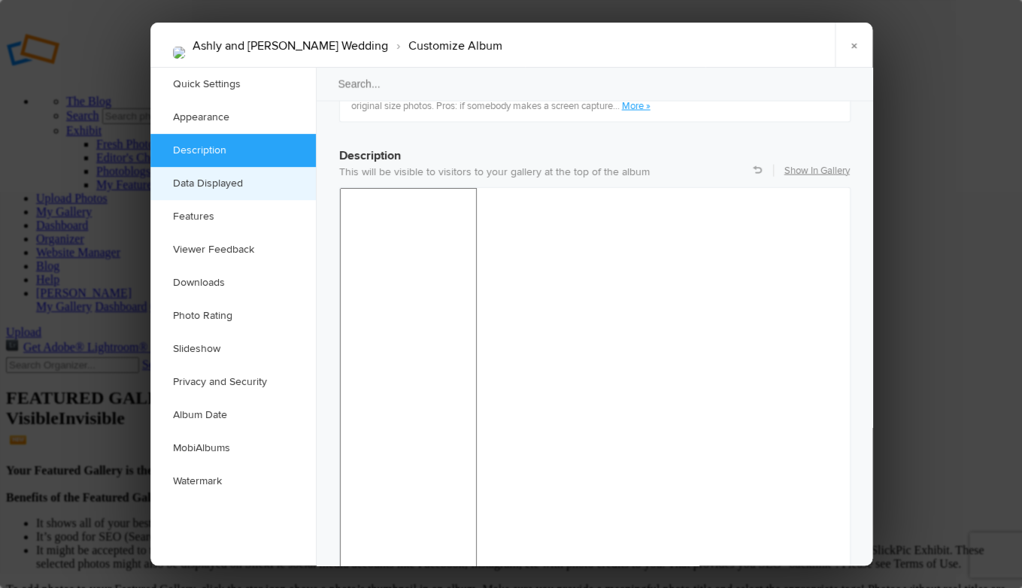
click at [208, 181] on link "Data Displayed" at bounding box center [232, 183] width 165 height 33
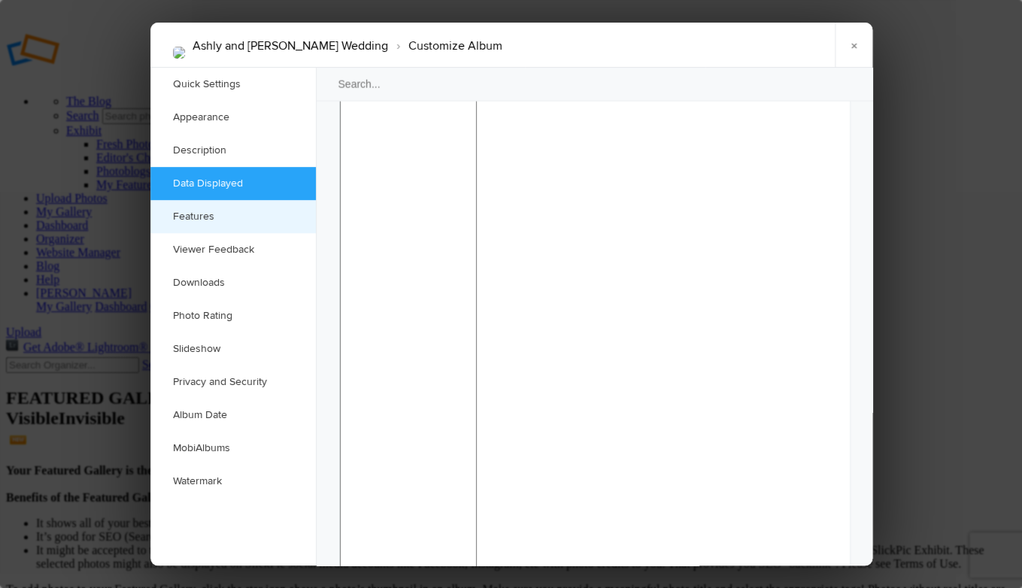
scroll to position [1375, 0]
click at [198, 218] on link "Features" at bounding box center [232, 216] width 165 height 33
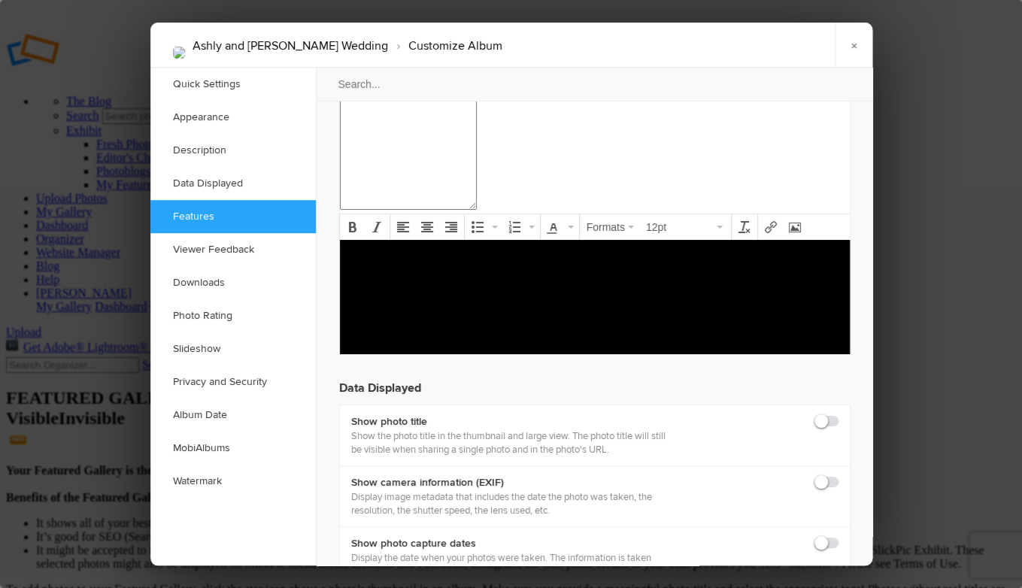
scroll to position [1824, 0]
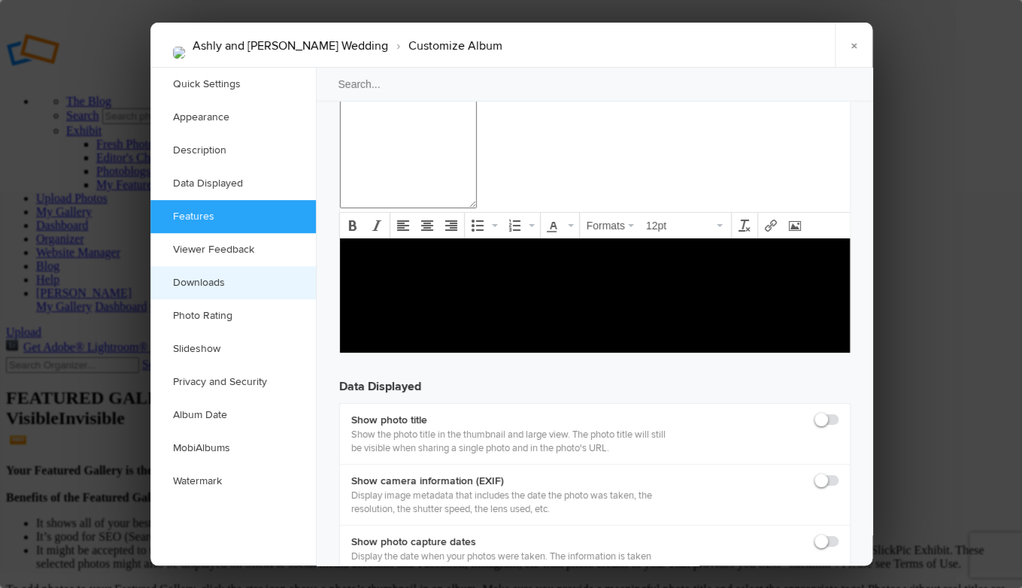
click at [206, 283] on link "Downloads" at bounding box center [232, 282] width 165 height 33
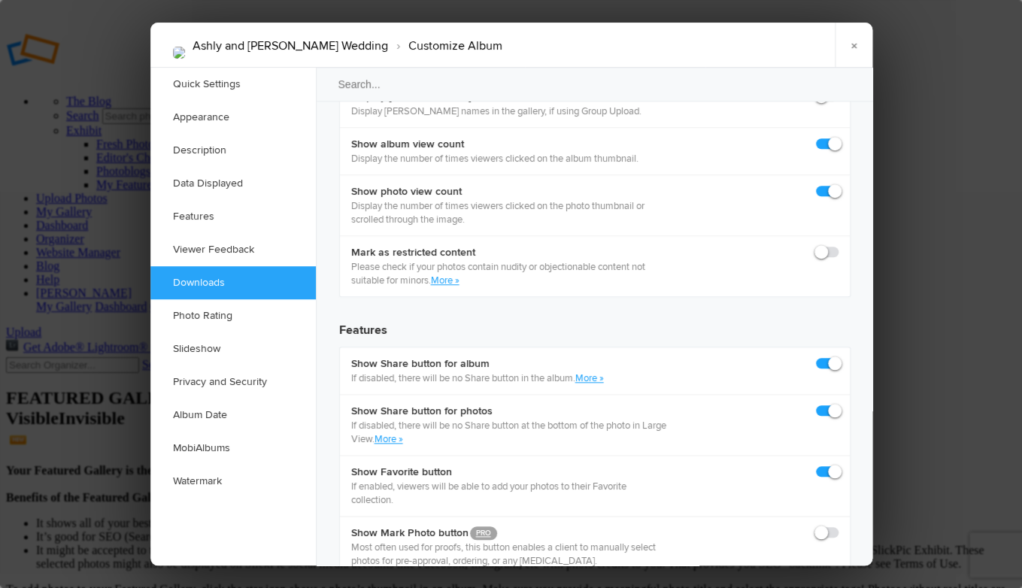
scroll to position [2331, 0]
click at [192, 312] on link "Photo Rating" at bounding box center [232, 315] width 165 height 33
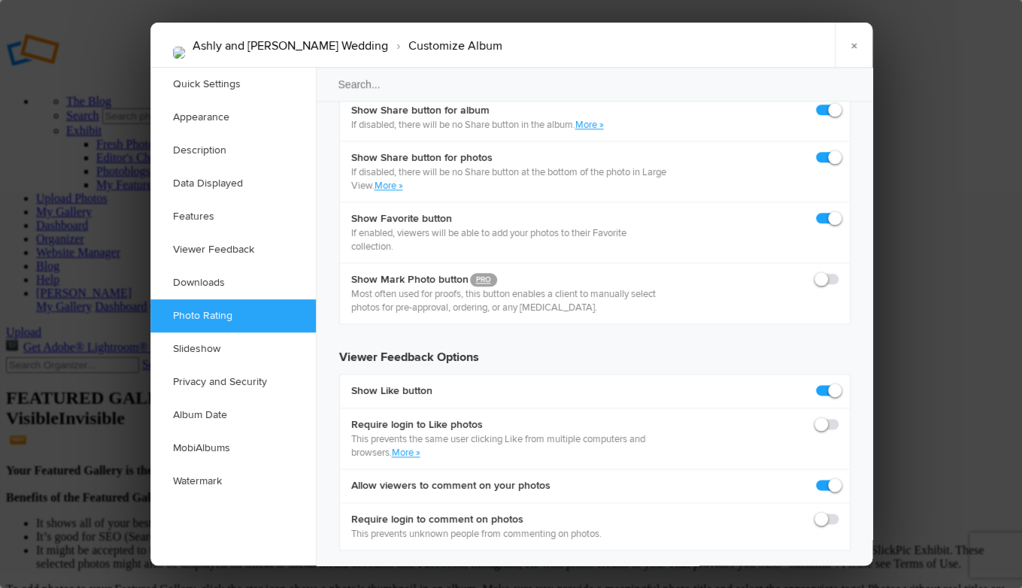
scroll to position [2585, 0]
click at [189, 348] on link "Slideshow" at bounding box center [232, 348] width 165 height 33
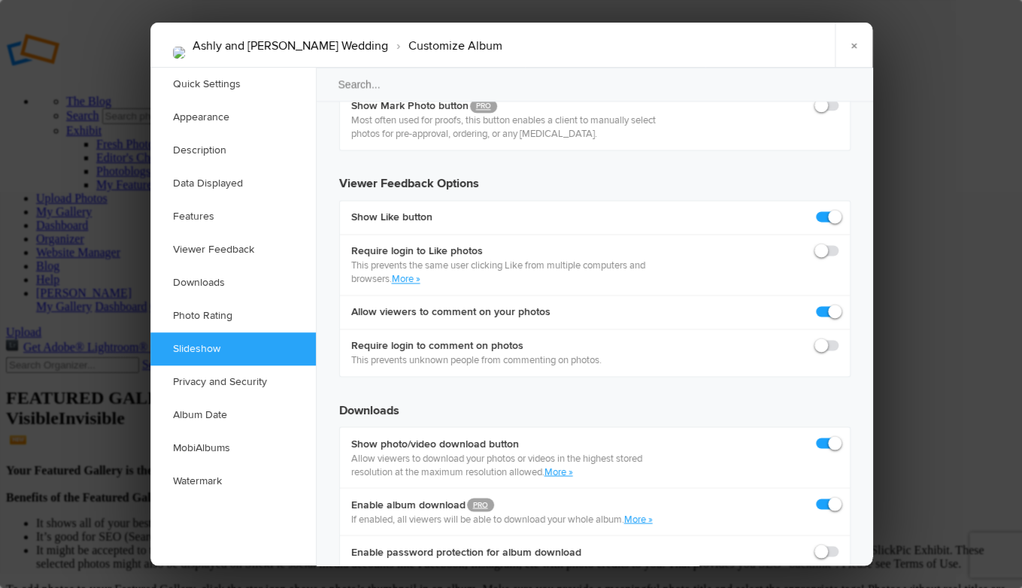
scroll to position [2758, 0]
click at [202, 382] on link "Privacy and Security" at bounding box center [232, 381] width 165 height 33
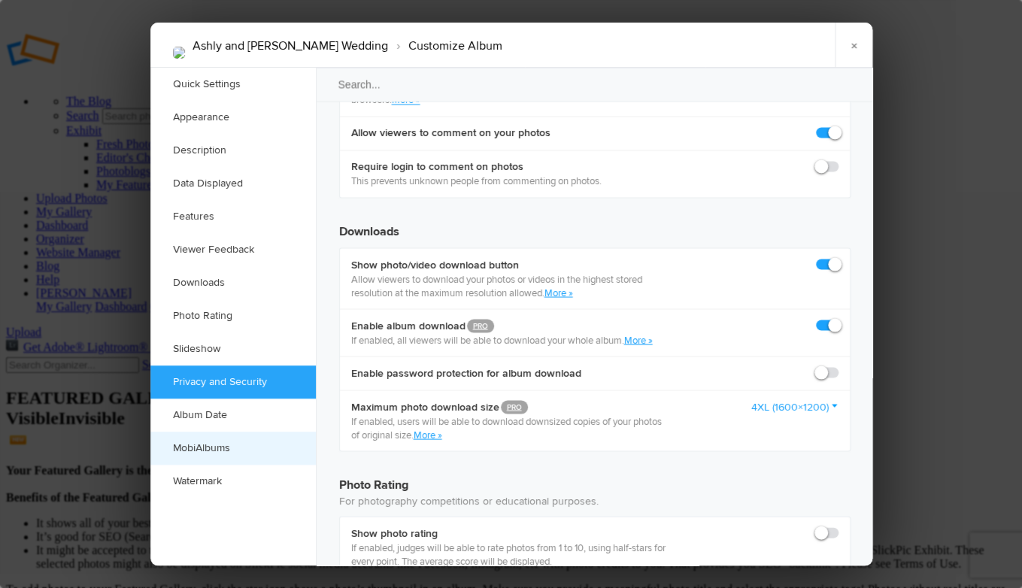
scroll to position [2937, 0]
click at [203, 451] on link "MobiAlbums" at bounding box center [232, 448] width 165 height 33
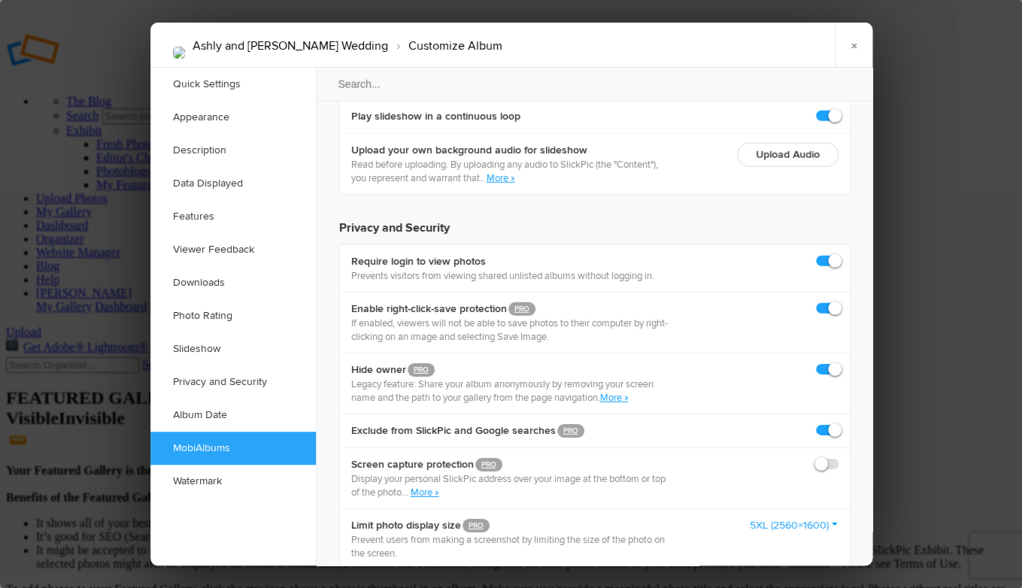
scroll to position [3546, 0]
click at [201, 479] on link "Watermark" at bounding box center [232, 481] width 165 height 33
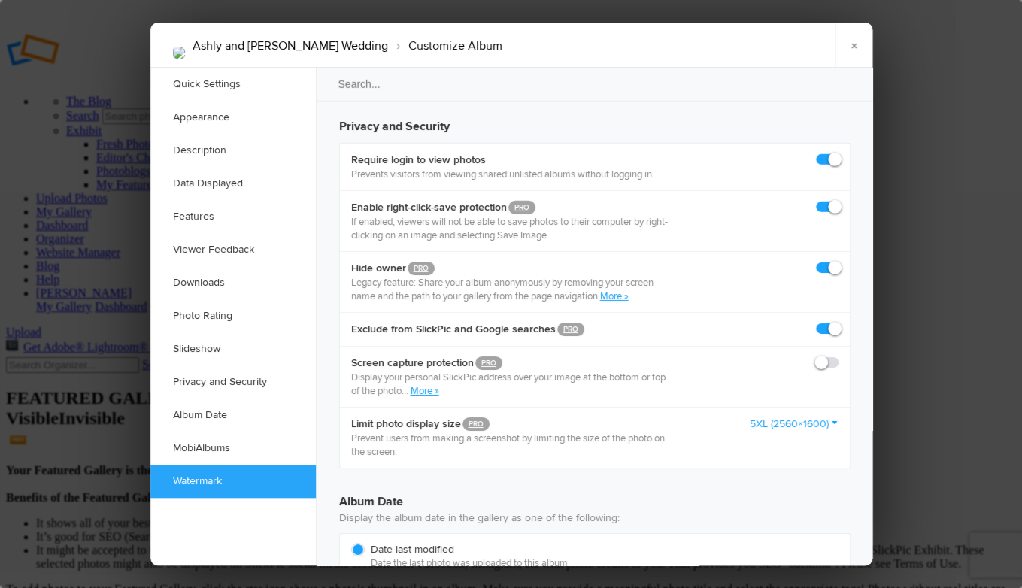
scroll to position [3647, 0]
click at [202, 453] on link "MobiAlbums" at bounding box center [232, 448] width 165 height 33
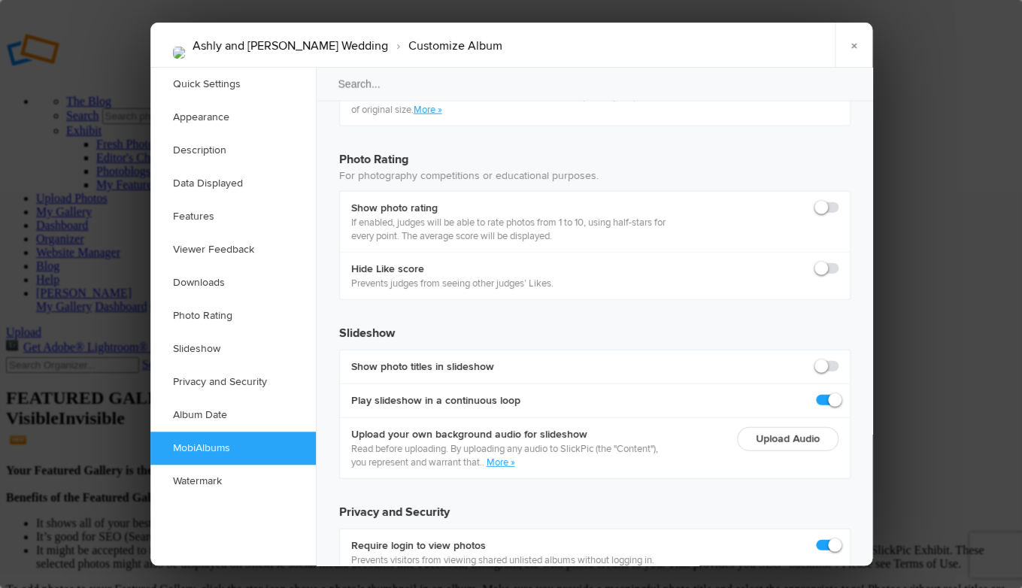
scroll to position [3227, 0]
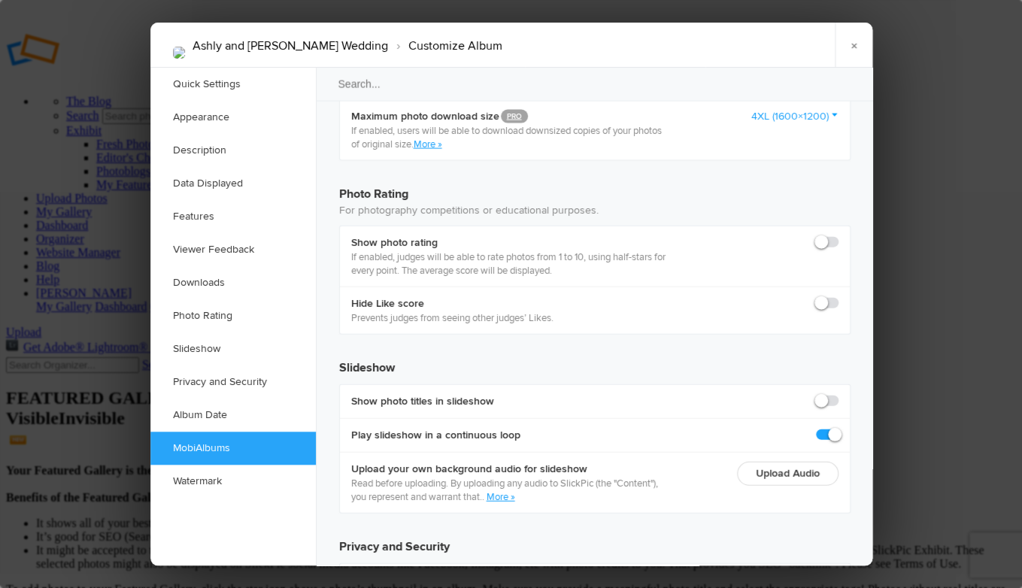
click at [856, 38] on link "×" at bounding box center [854, 45] width 38 height 45
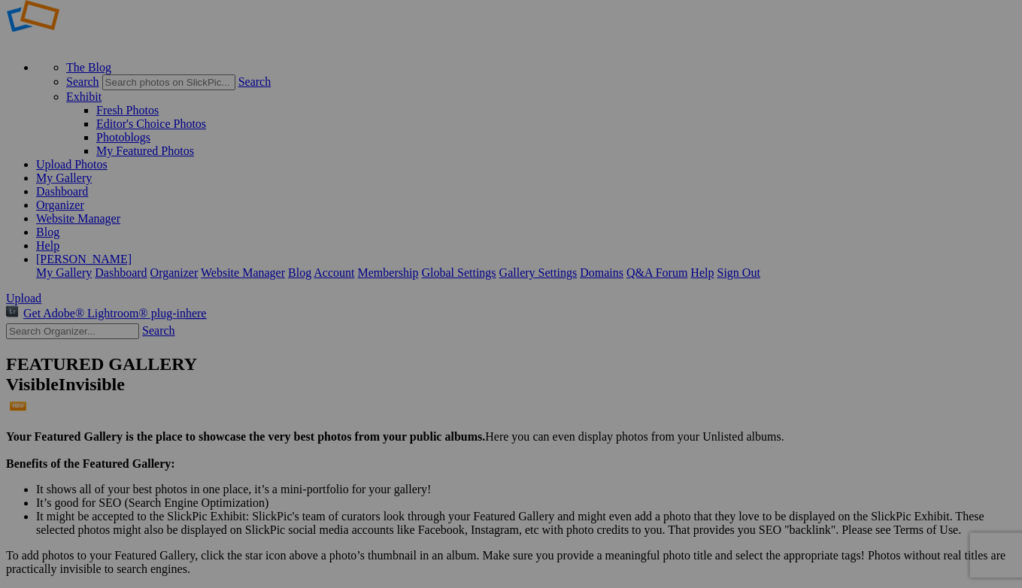
scroll to position [0, 0]
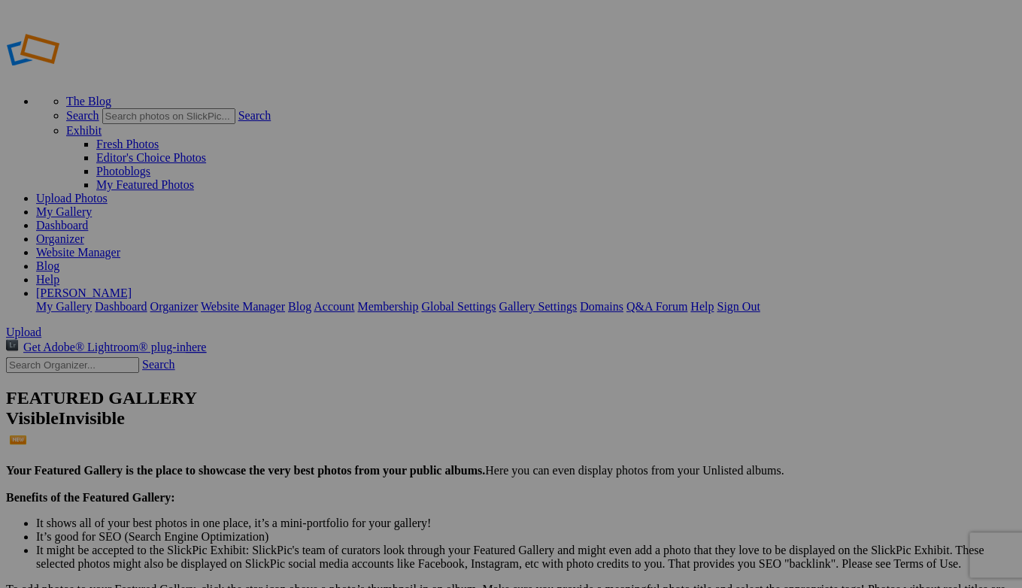
click at [132, 287] on link "[PERSON_NAME]" at bounding box center [84, 293] width 96 height 13
click at [92, 205] on link "My Gallery" at bounding box center [64, 211] width 56 height 13
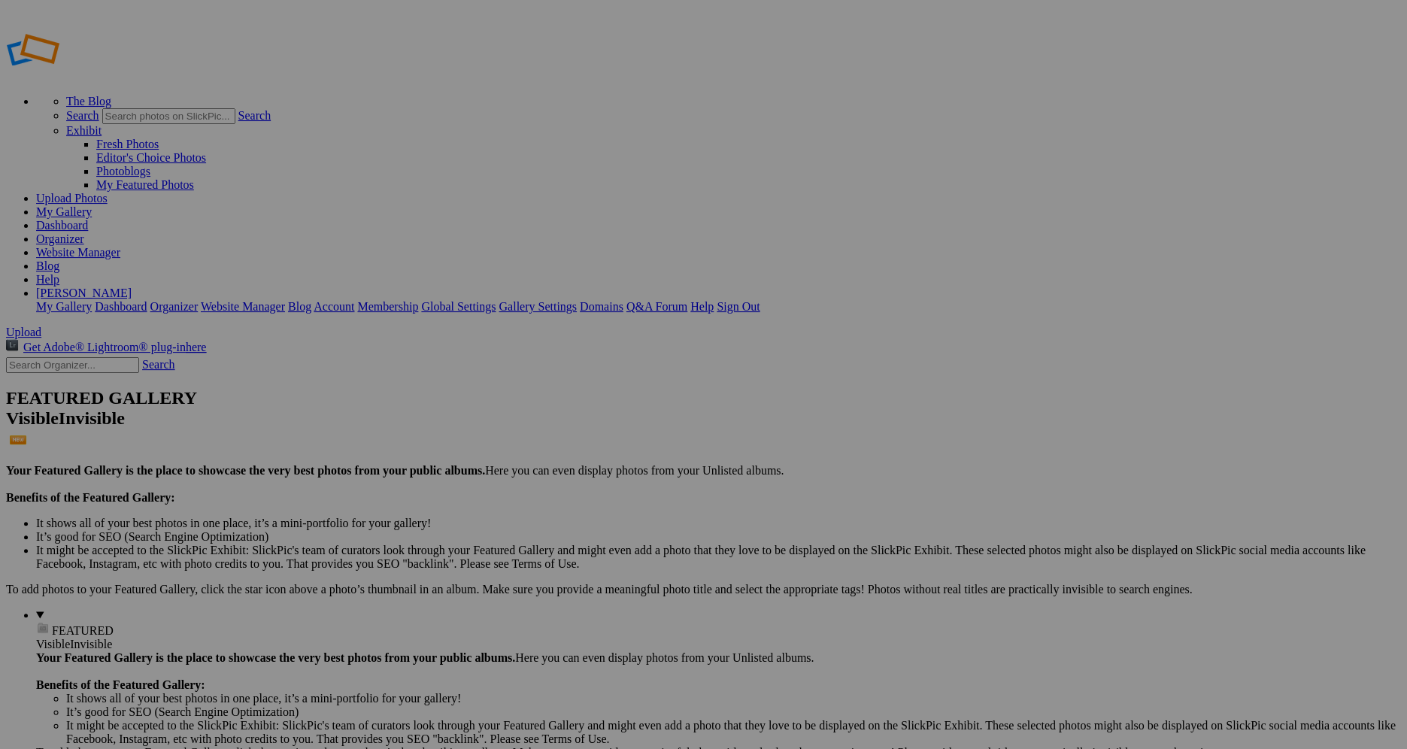
click at [84, 232] on link "Organizer" at bounding box center [60, 238] width 48 height 13
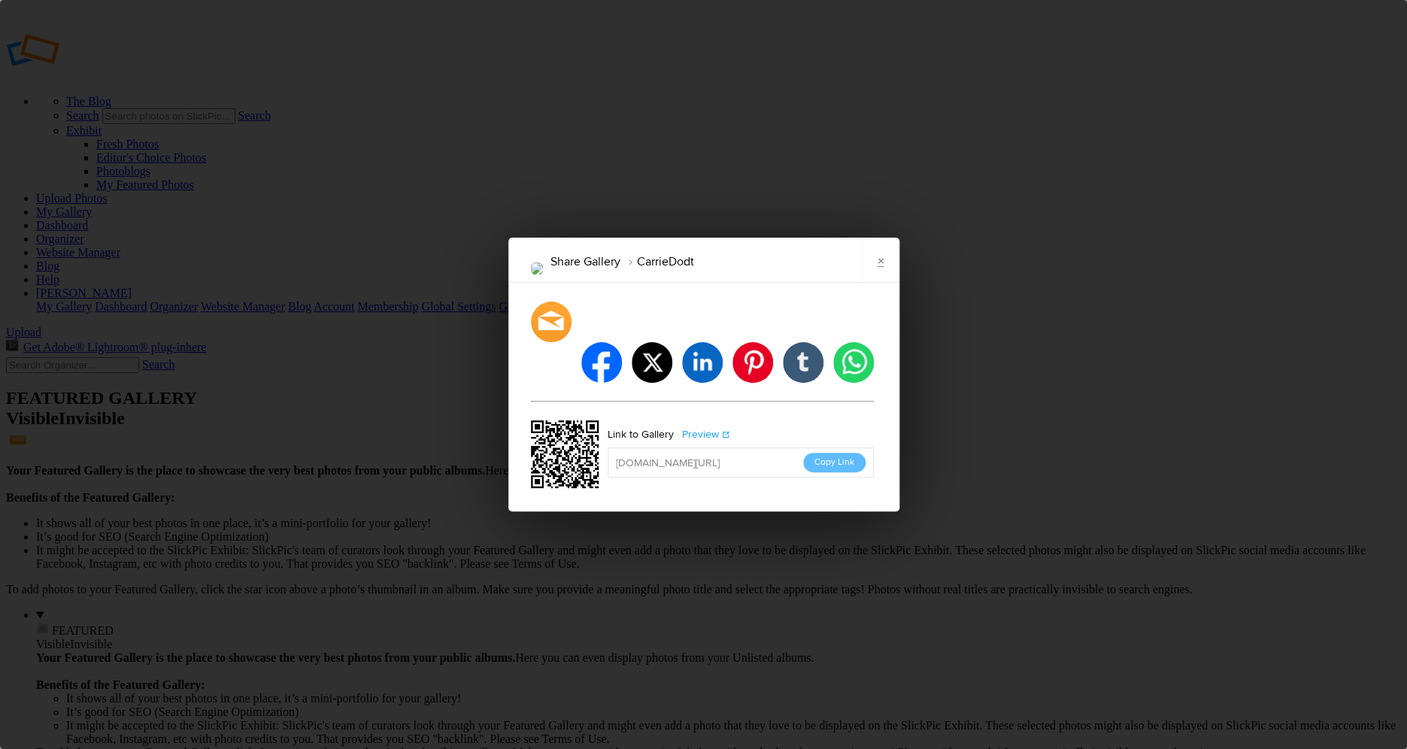
click at [704, 425] on link "Preview" at bounding box center [702, 435] width 56 height 20
click at [842, 453] on button "Copy Link" at bounding box center [834, 463] width 62 height 20
click at [875, 283] on link "×" at bounding box center [881, 260] width 38 height 45
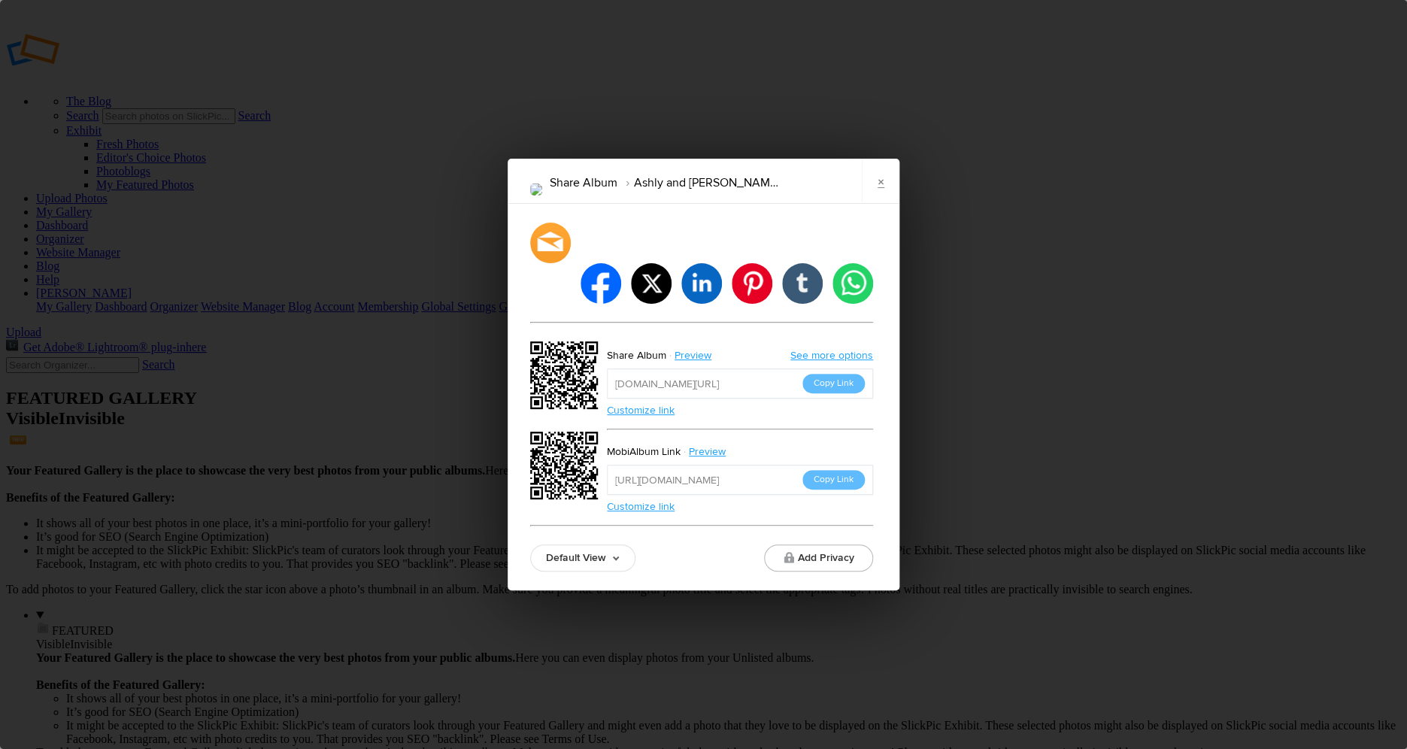
click at [890, 200] on link "×" at bounding box center [881, 181] width 38 height 45
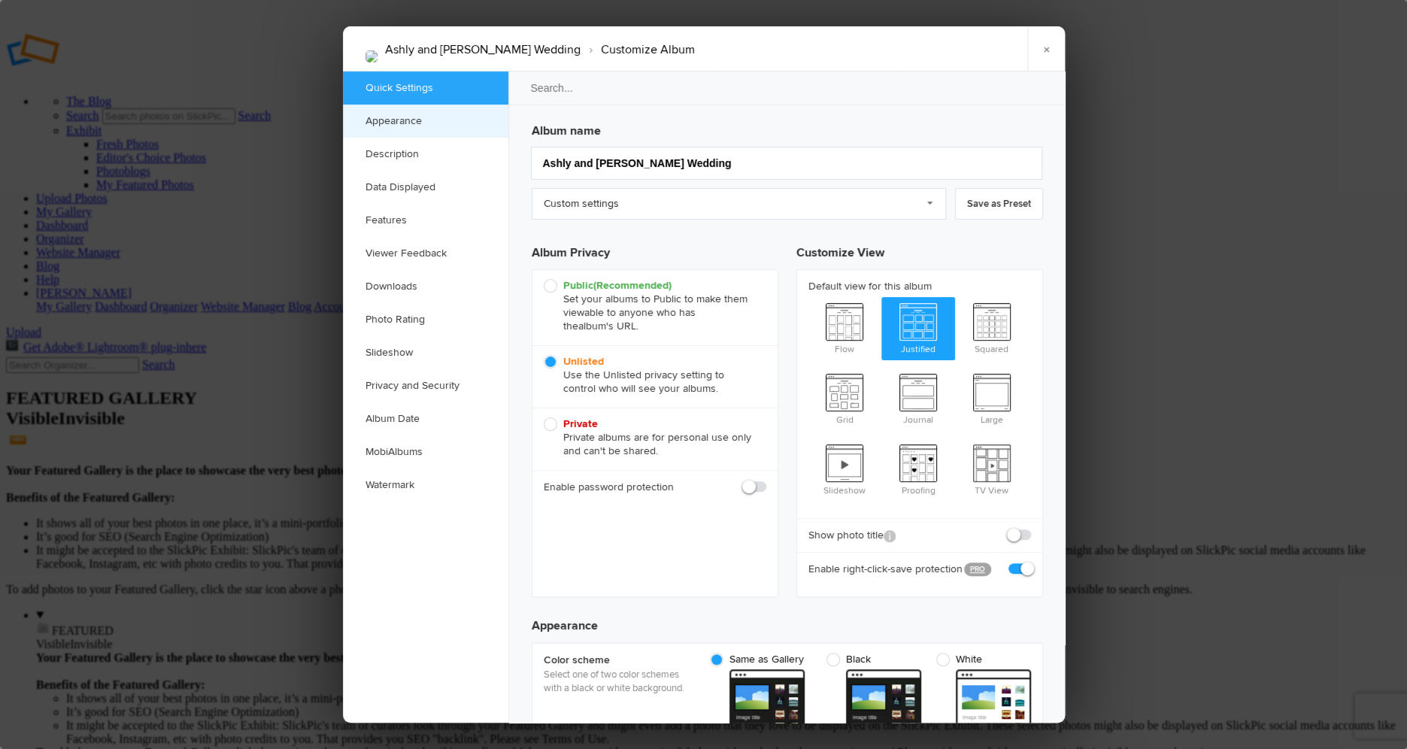
click at [371, 150] on link "Description" at bounding box center [425, 154] width 165 height 33
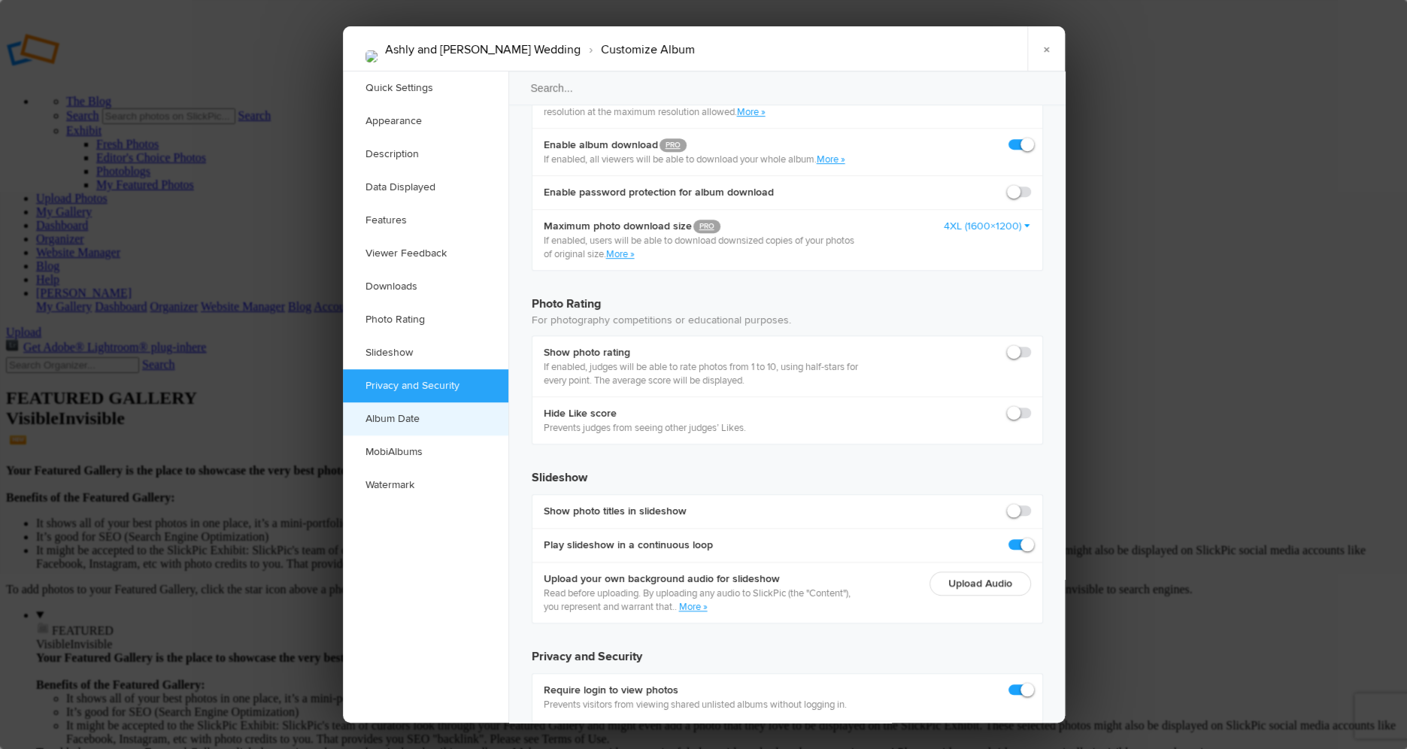
scroll to position [3127, 0]
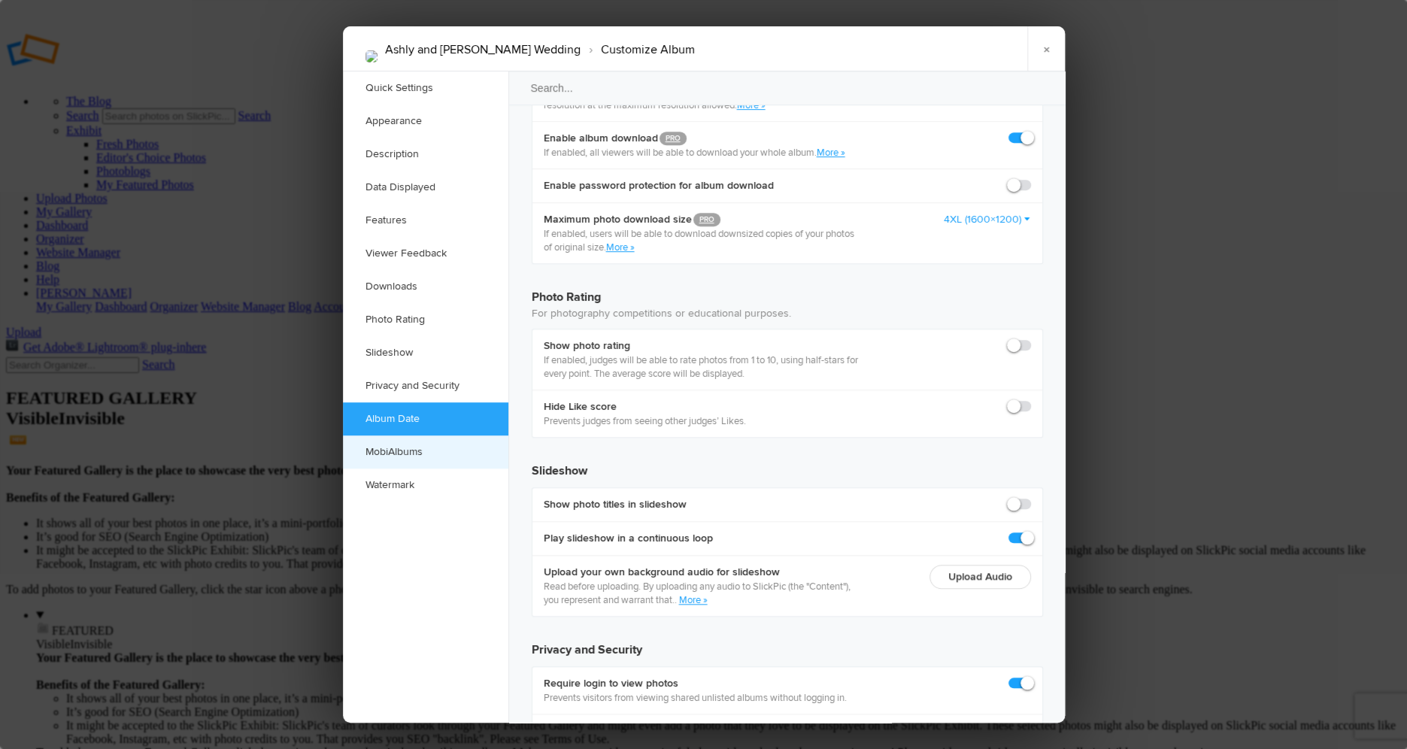
click at [376, 454] on link "MobiAlbums" at bounding box center [425, 451] width 165 height 33
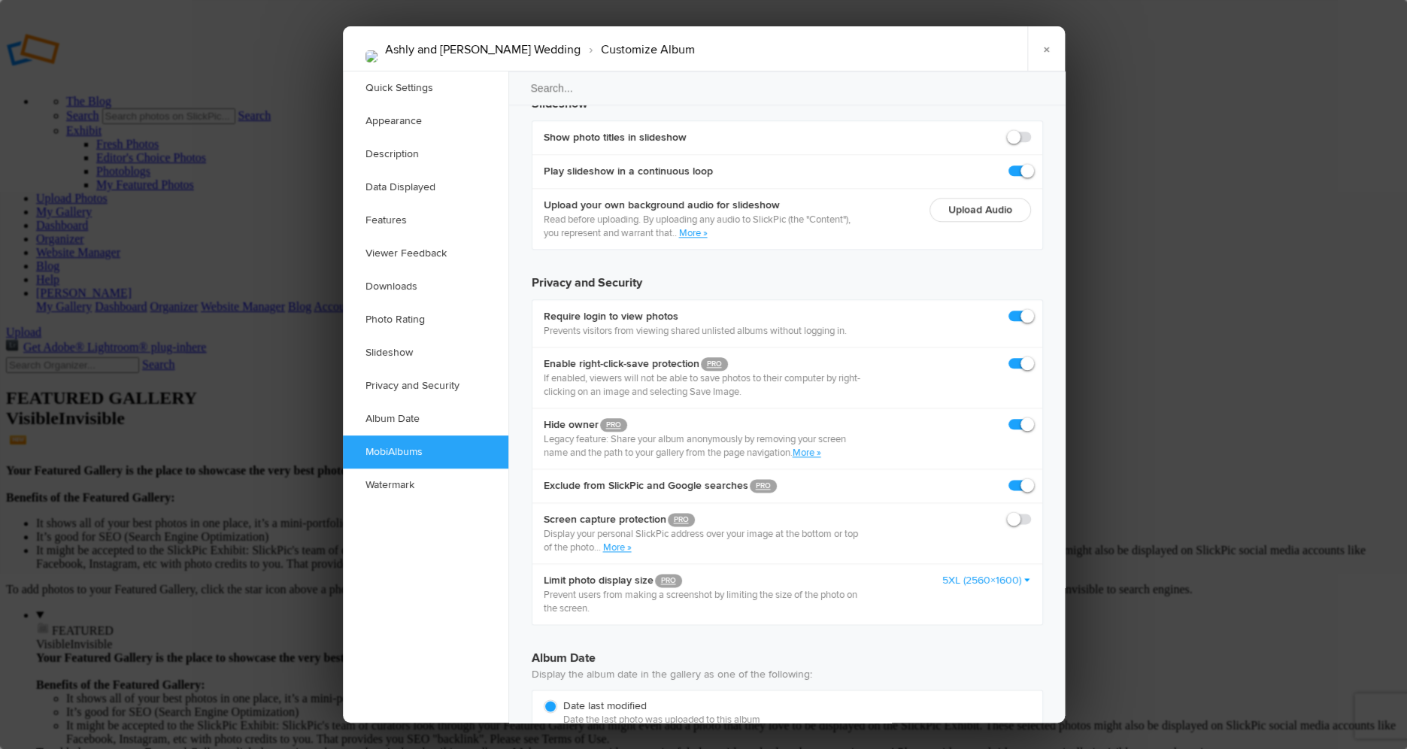
scroll to position [3494, 0]
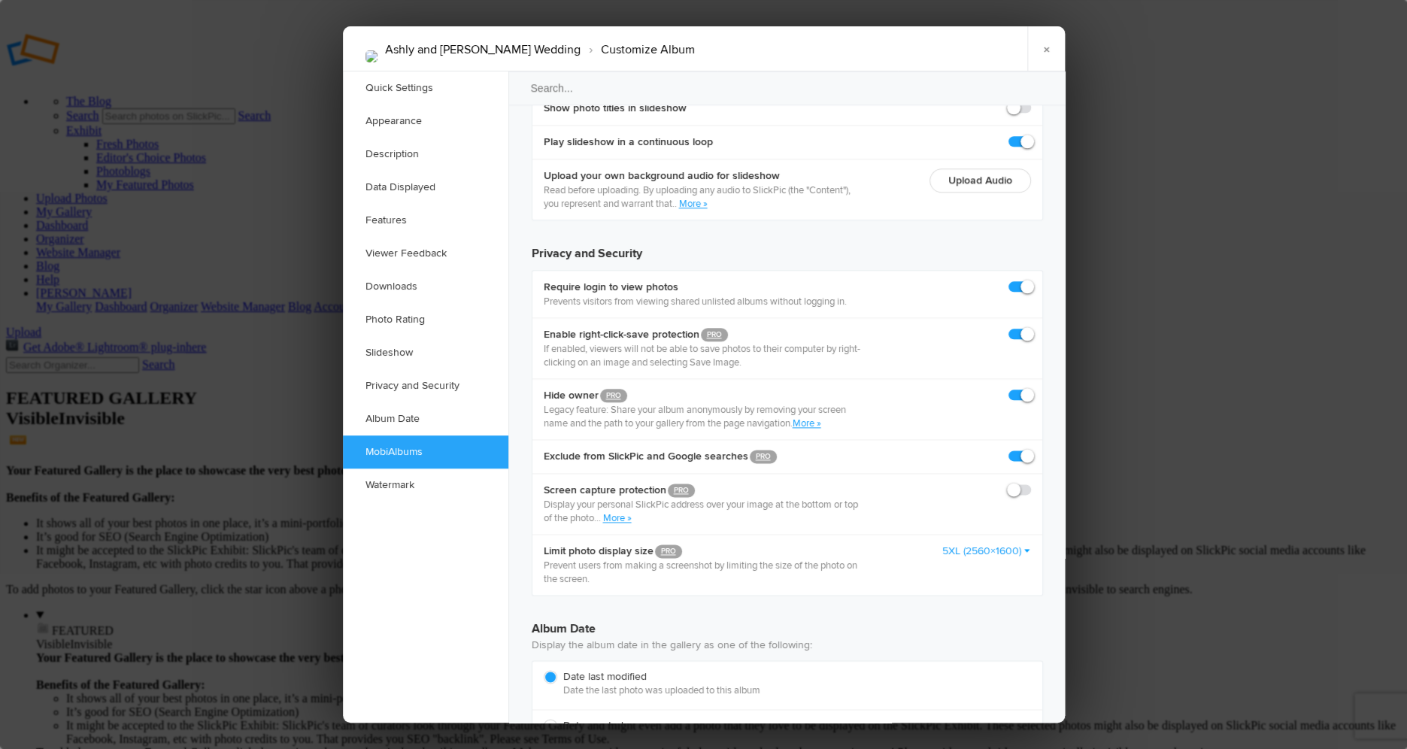
scroll to position [3535, 0]
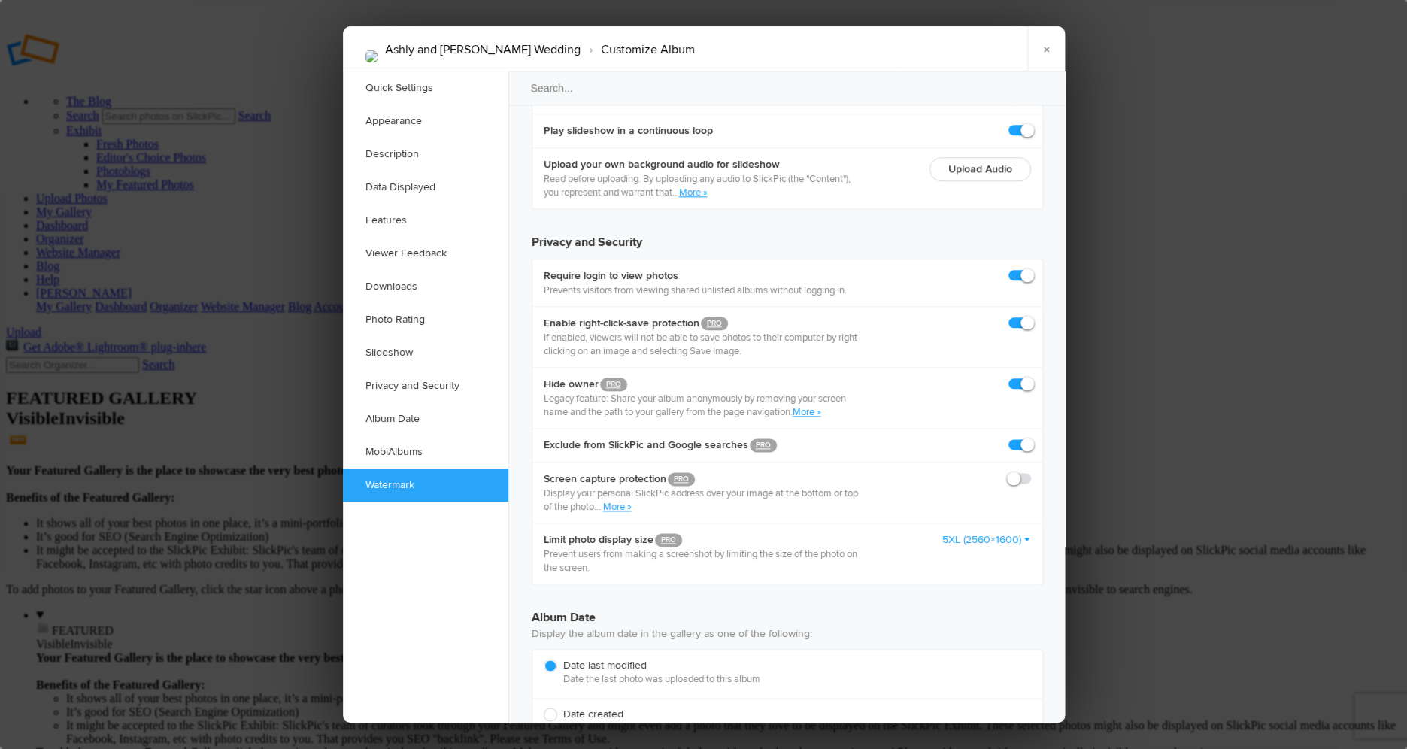
click at [421, 483] on link "Watermark" at bounding box center [425, 484] width 165 height 33
click at [411, 123] on link "Appearance" at bounding box center [425, 121] width 165 height 33
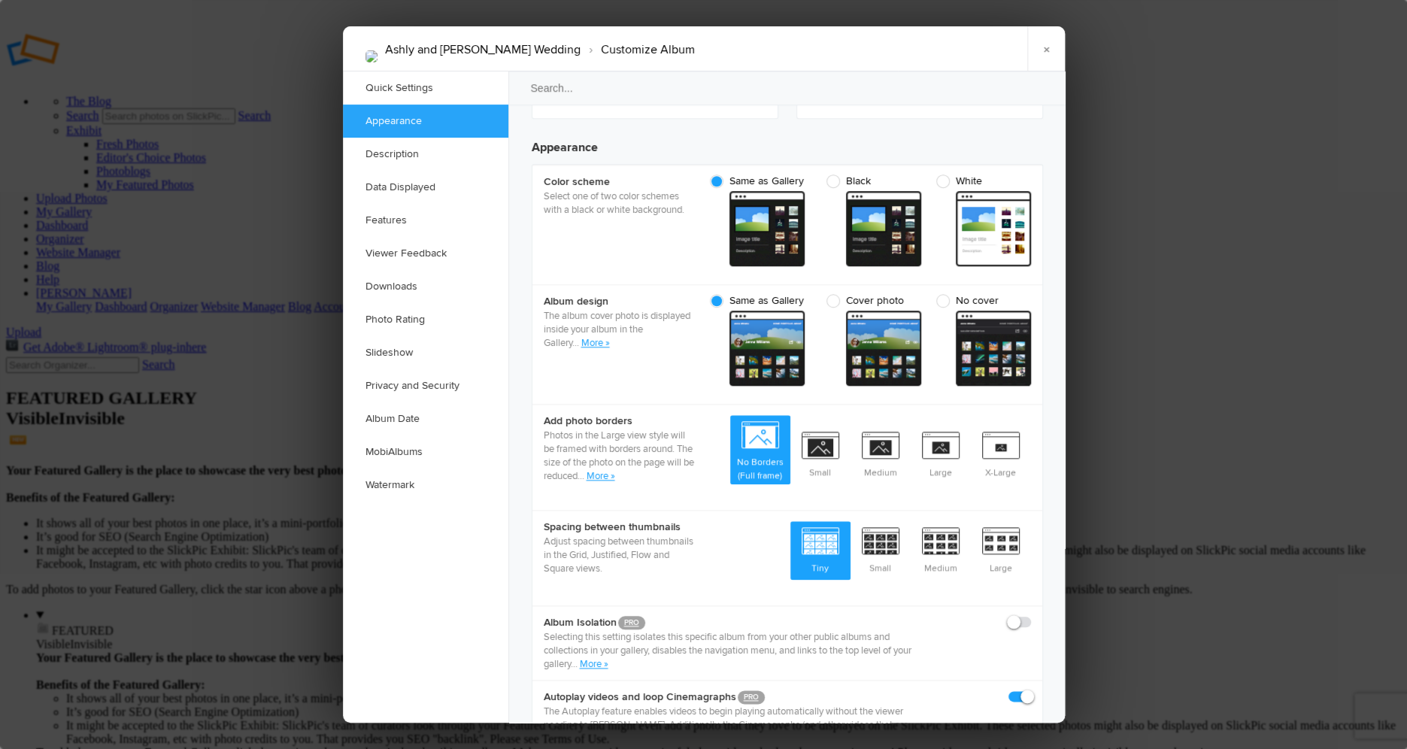
scroll to position [478, 0]
click at [388, 89] on link "Quick Settings" at bounding box center [425, 87] width 165 height 33
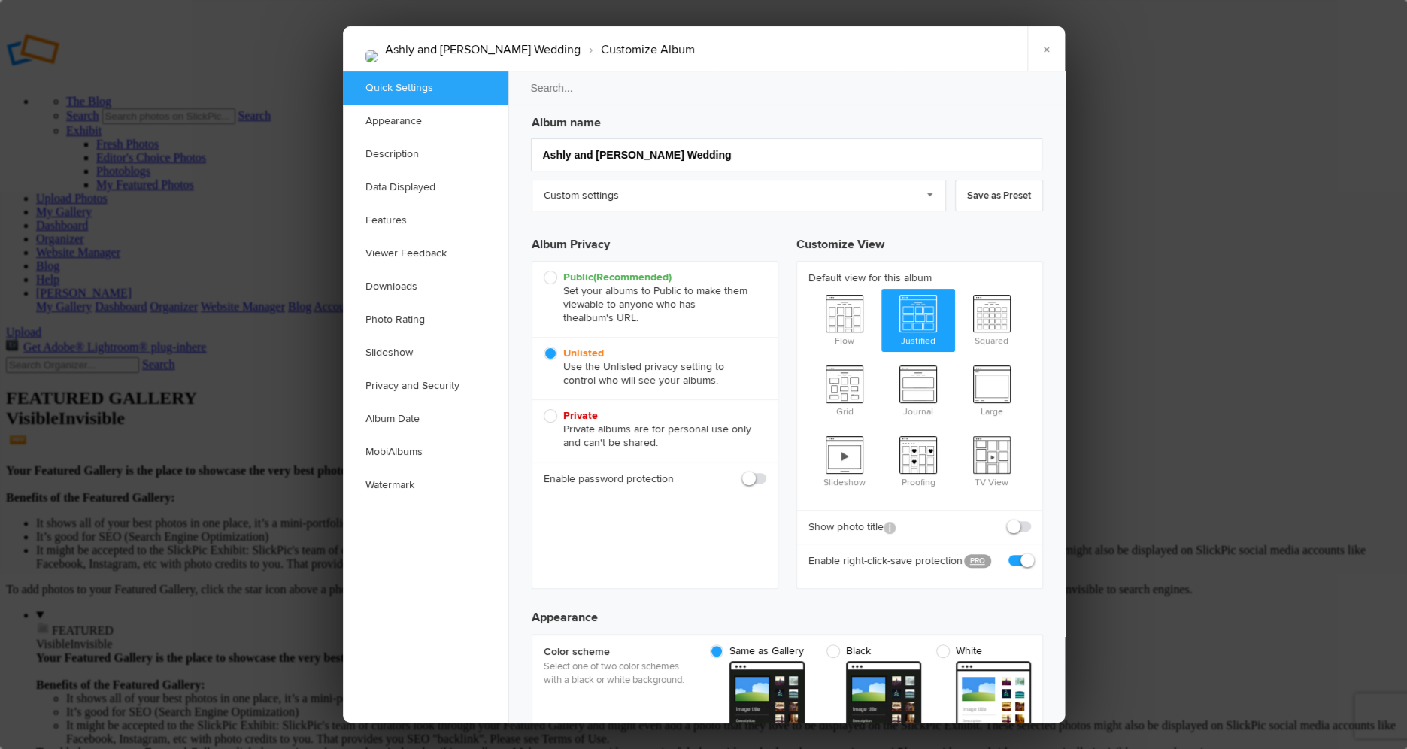
scroll to position [0, 0]
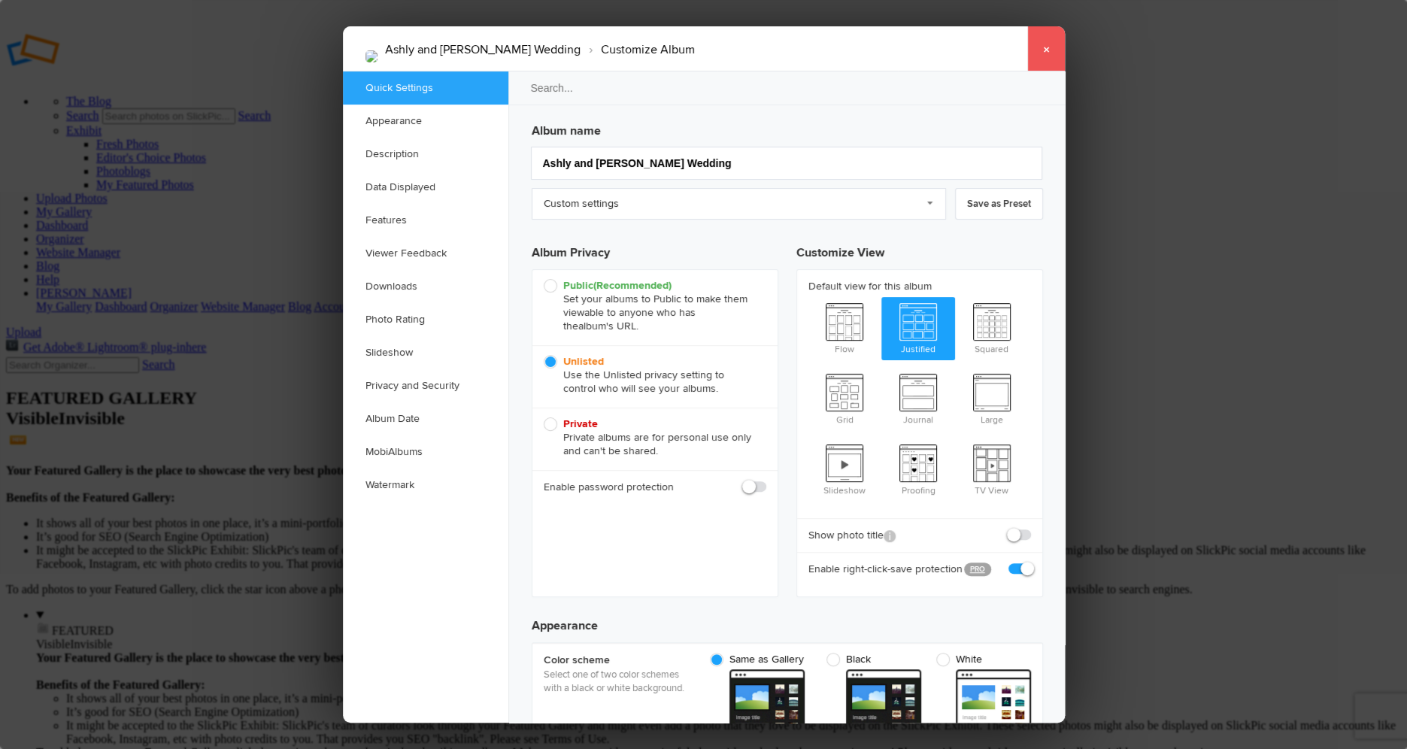
click at [1046, 46] on link "×" at bounding box center [1046, 48] width 38 height 45
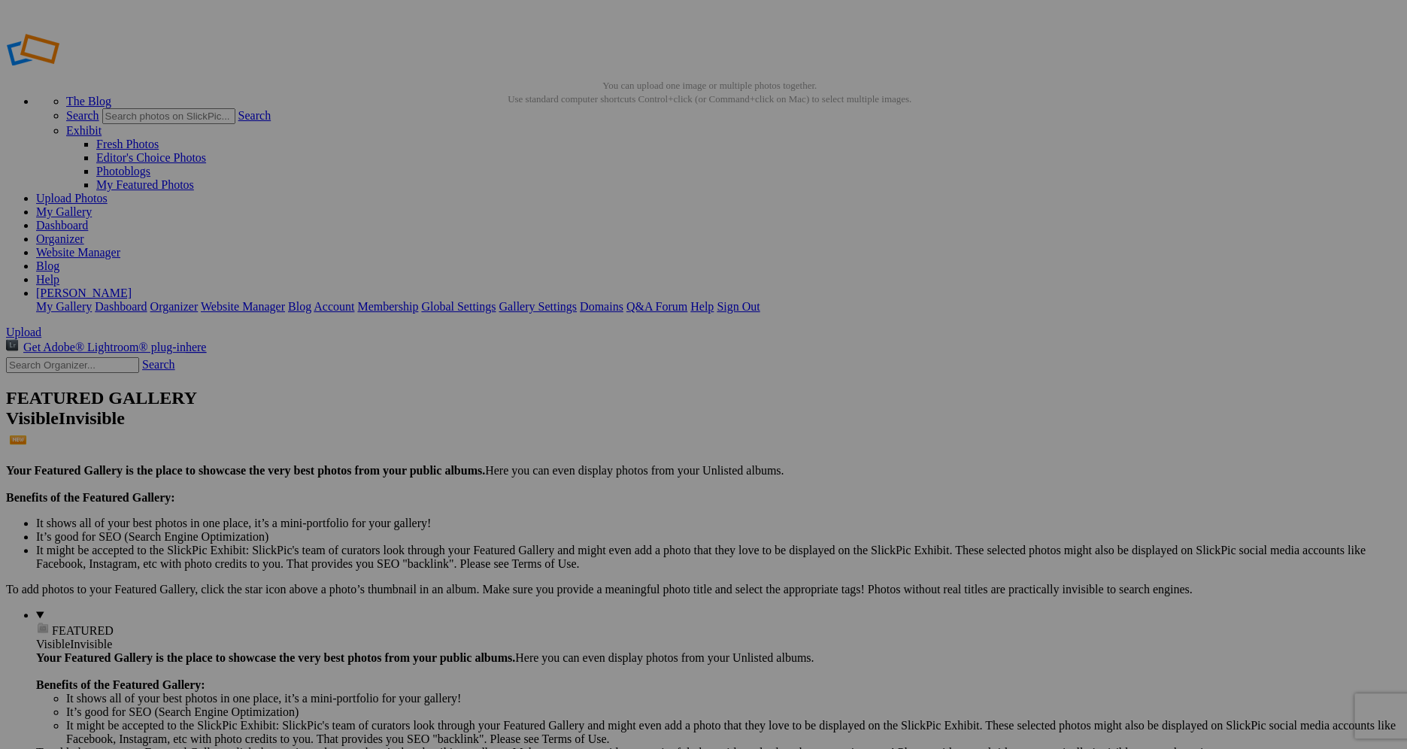
click at [88, 219] on link "Dashboard" at bounding box center [62, 225] width 52 height 13
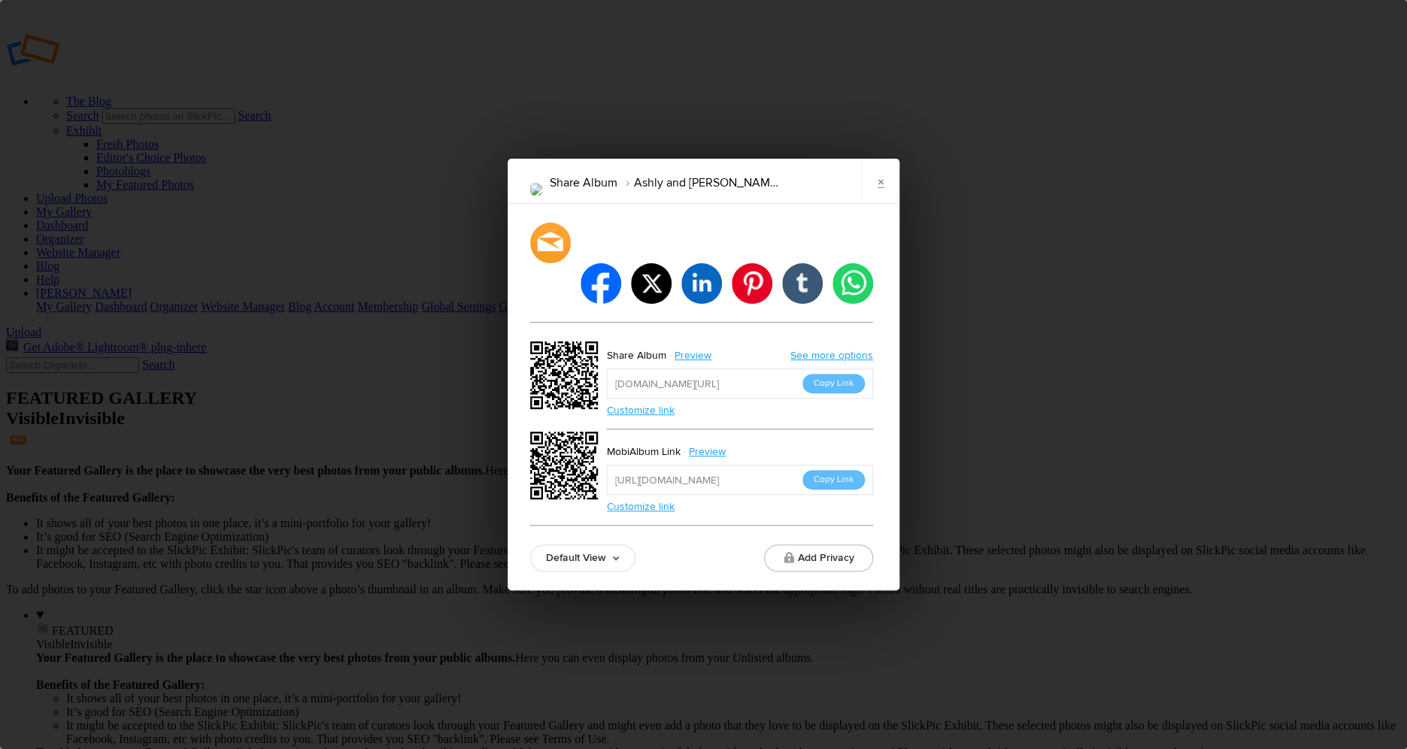
click at [807, 349] on link "See more options" at bounding box center [831, 355] width 83 height 13
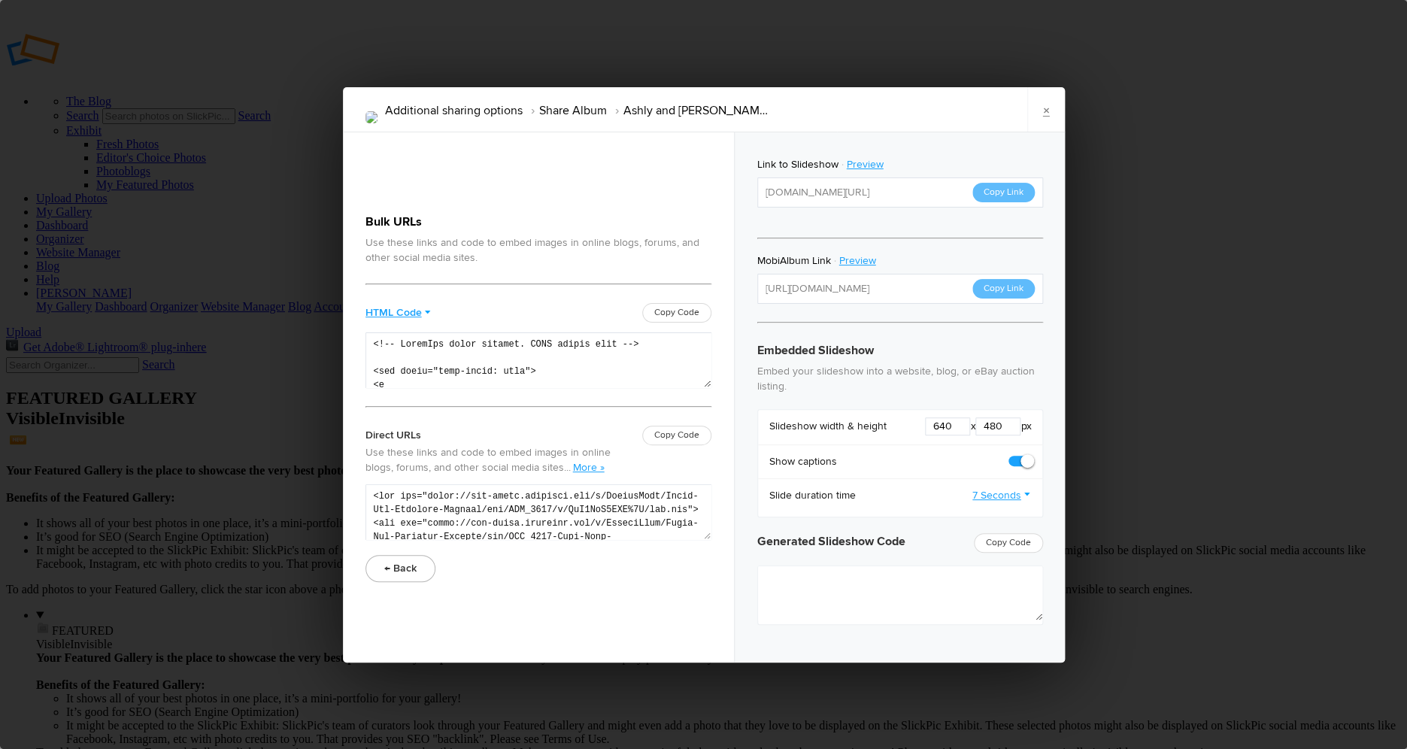
type textarea "<iframe src="[URL][DOMAIN_NAME]" width="640" height="480" frameborder=0 margin=…"
drag, startPoint x: 904, startPoint y: 194, endPoint x: 914, endPoint y: 193, distance: 9.8
click at [905, 194] on input "[URL][DOMAIN_NAME]" at bounding box center [900, 192] width 286 height 30
click at [555, 285] on div "Bulk URLs Use these links and code to embed images in online blogs, forums, and…" at bounding box center [538, 397] width 346 height 369
click at [998, 196] on button "Copy Link" at bounding box center [1003, 193] width 62 height 20
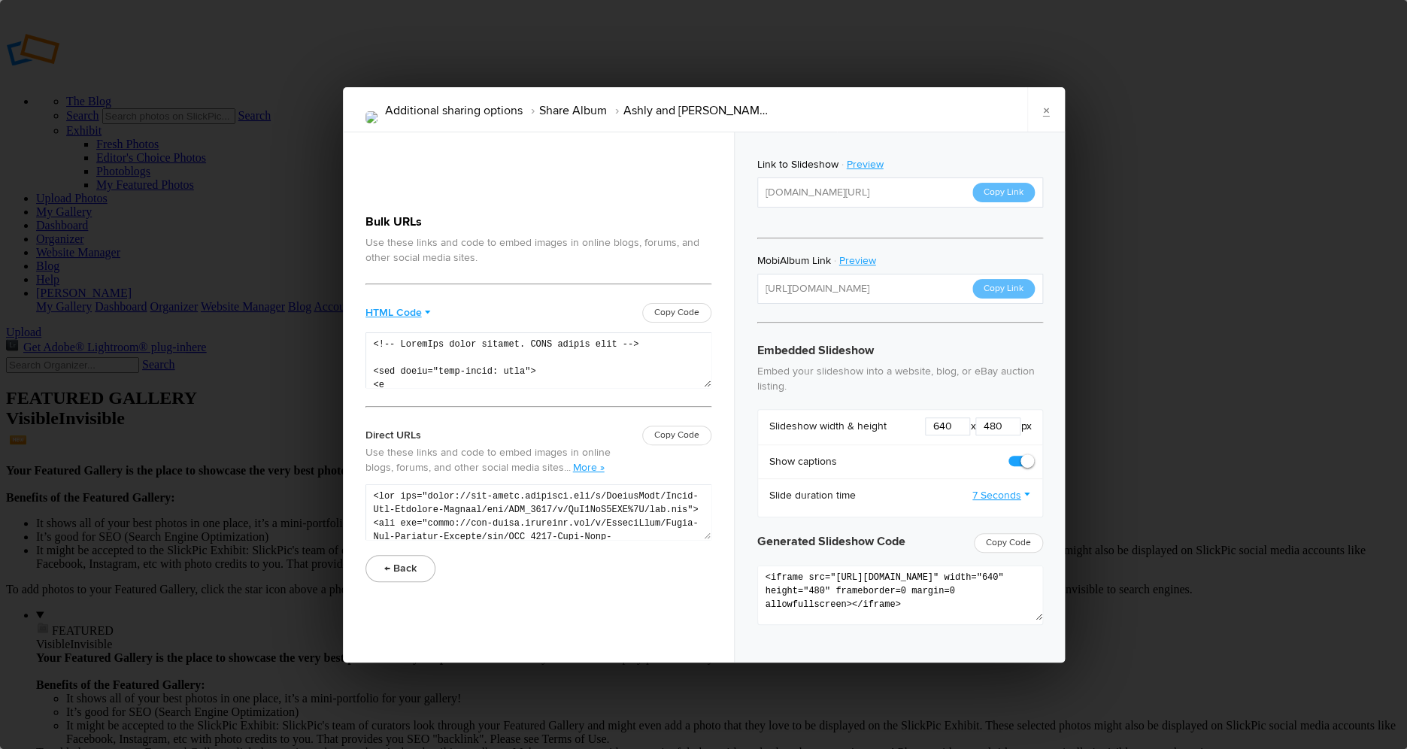
click at [1007, 199] on button "Copy Link" at bounding box center [1003, 193] width 62 height 20
click at [1006, 293] on button "Copy Link" at bounding box center [1003, 289] width 62 height 20
click at [845, 260] on link "Preview" at bounding box center [859, 261] width 56 height 20
click at [1038, 114] on link "×" at bounding box center [1046, 109] width 38 height 45
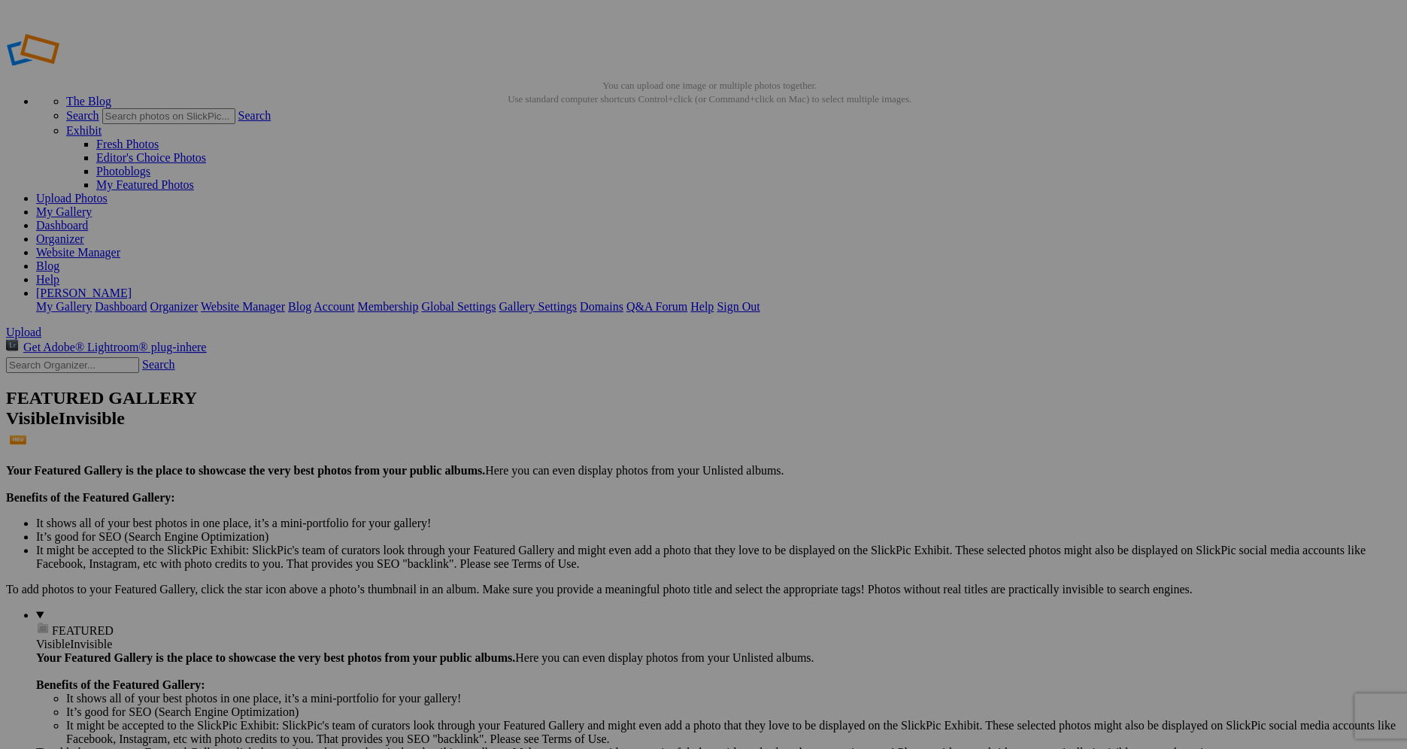
click at [604, 472] on span "Yes" at bounding box center [595, 473] width 17 height 13
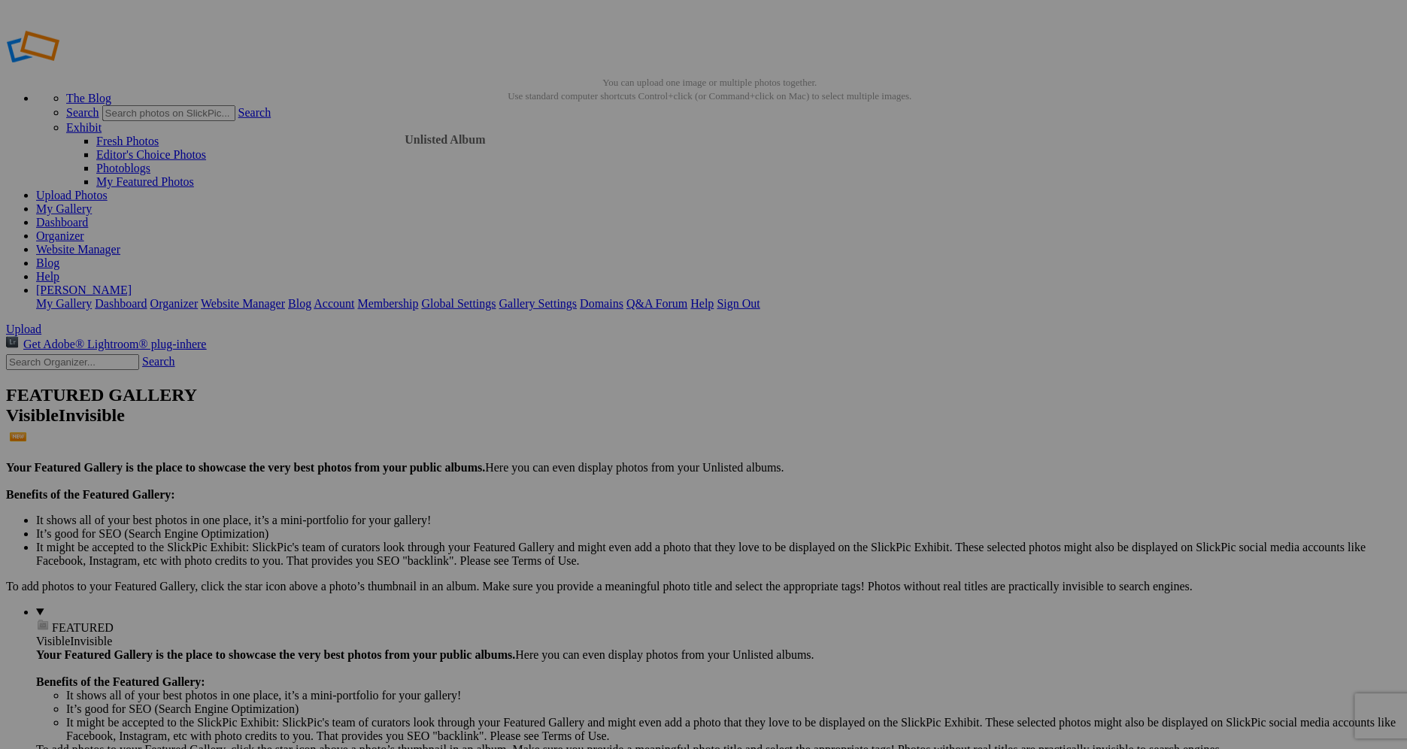
scroll to position [2, 0]
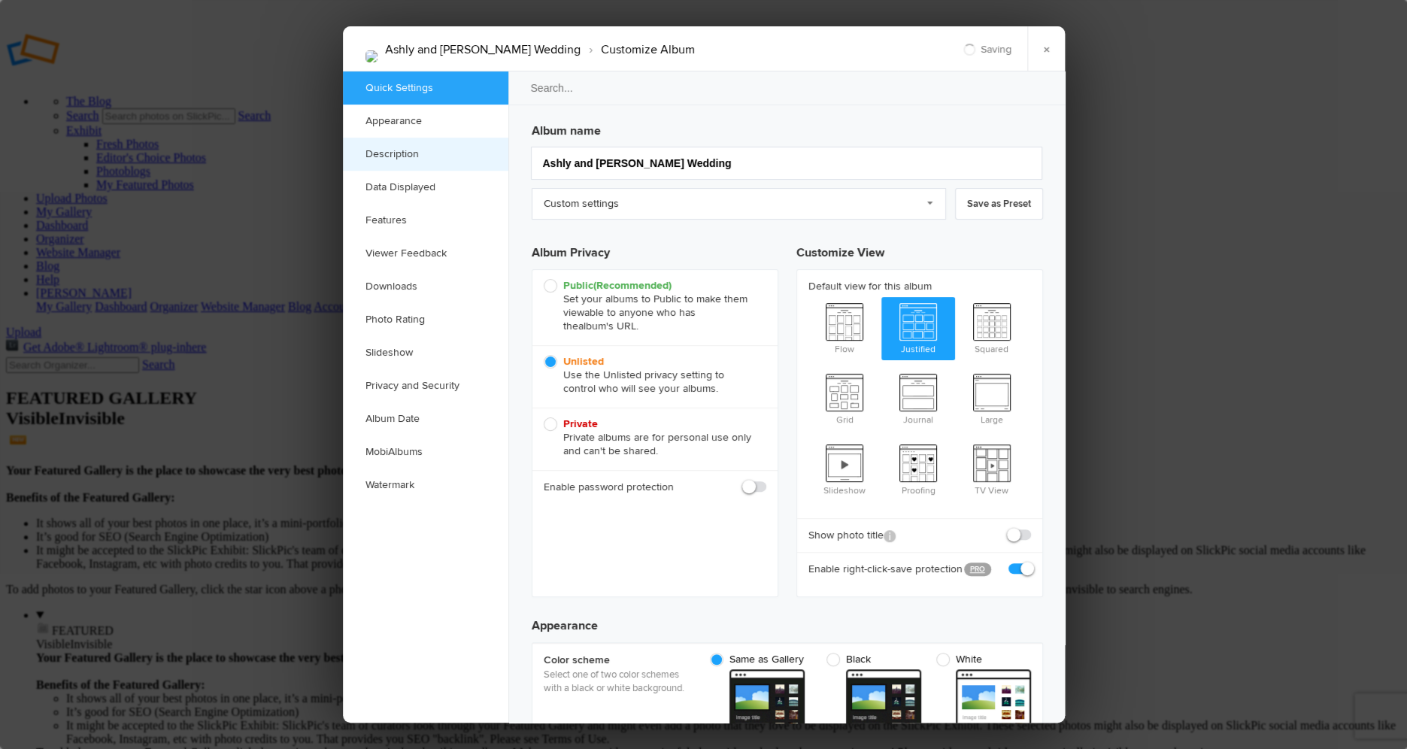
scroll to position [0, 0]
click at [553, 288] on span "Public (Recommended) Set your albums to Public to make them viewable to anyone …" at bounding box center [651, 306] width 215 height 54
click at [544, 279] on input "Public (Recommended) Set your albums to Public to make them viewable to anyone …" at bounding box center [543, 278] width 1 height 1
radio input "true"
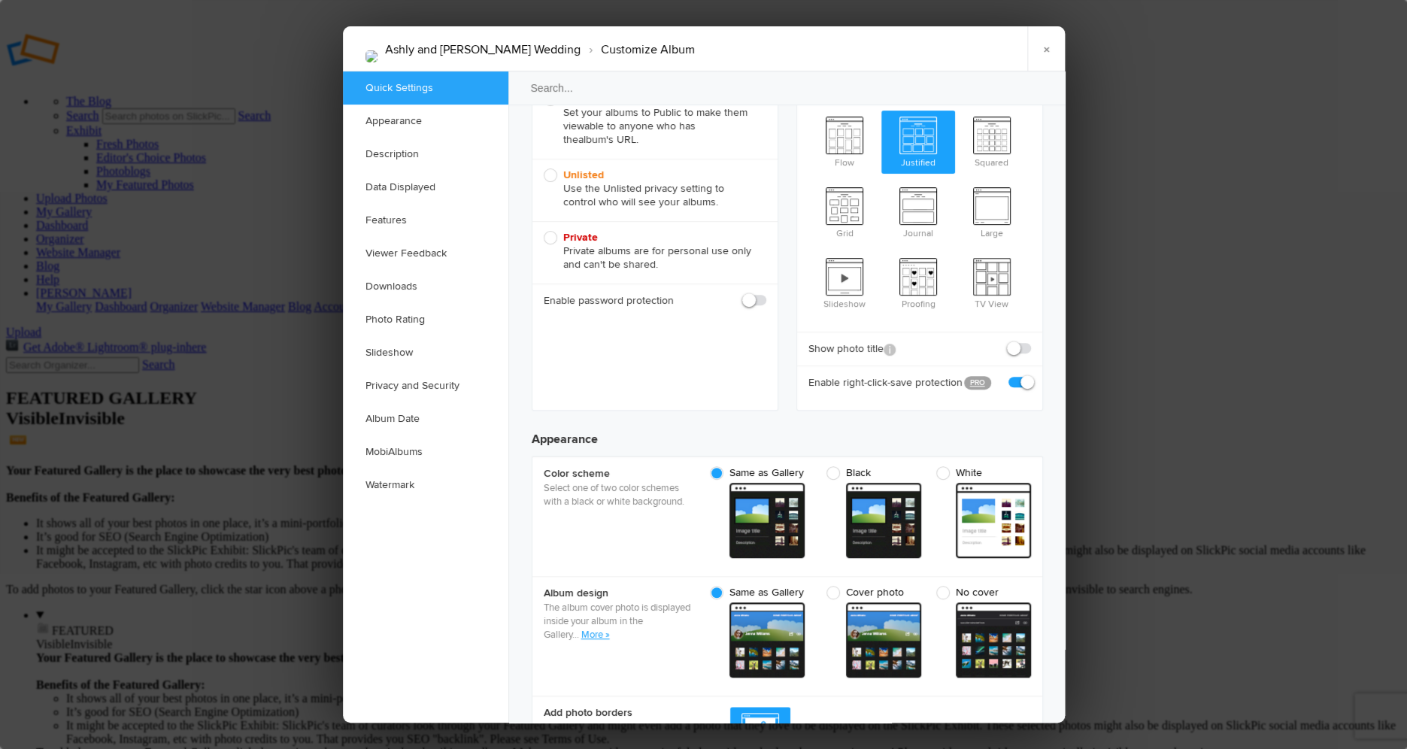
scroll to position [189, 0]
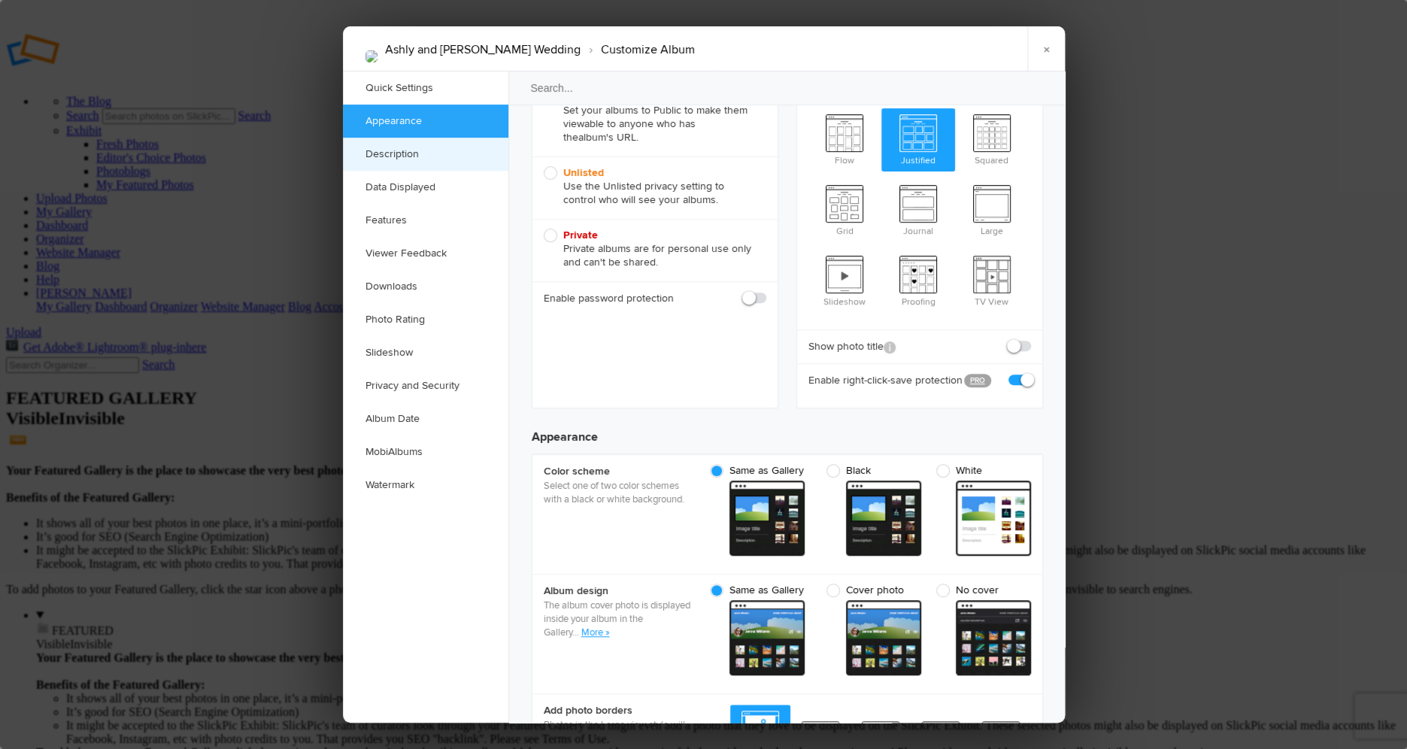
click at [422, 148] on link "Description" at bounding box center [425, 154] width 165 height 33
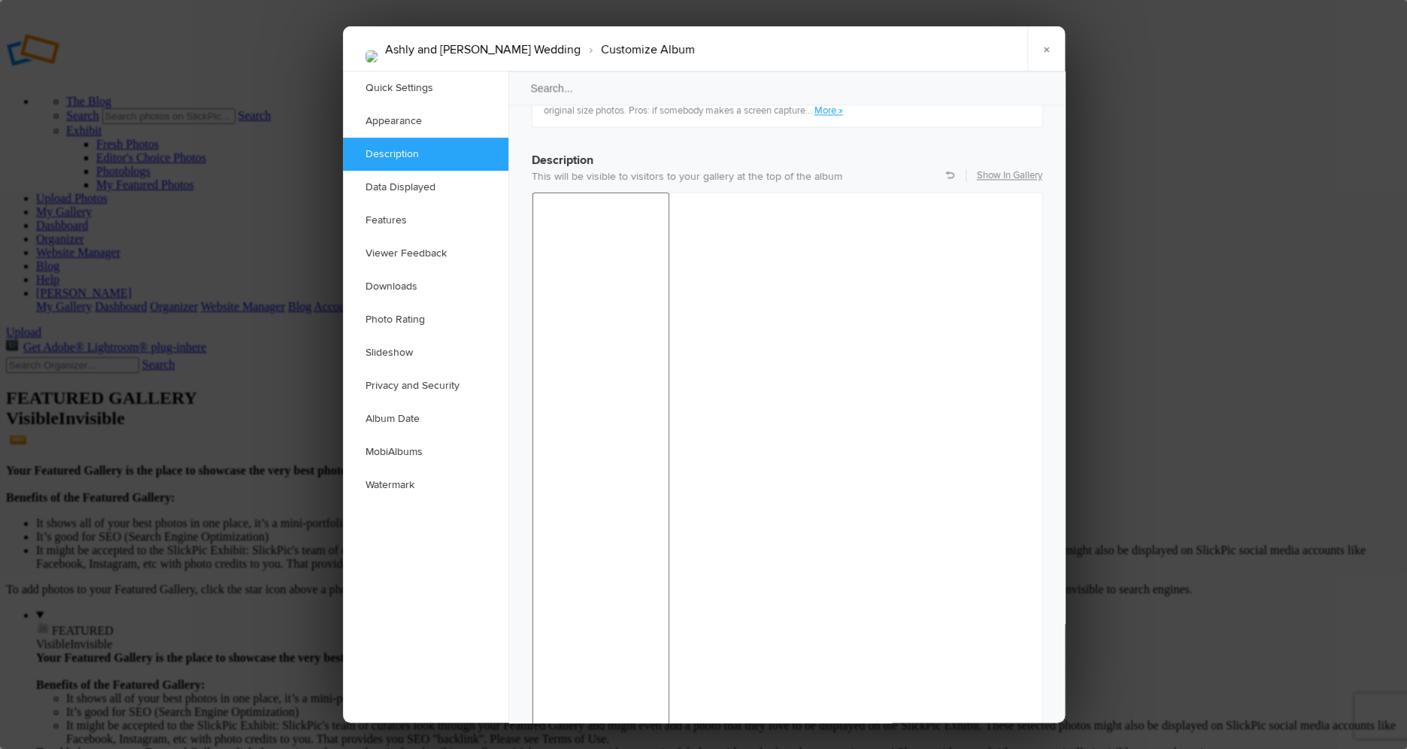
scroll to position [1168, 0]
click at [436, 217] on link "Features" at bounding box center [425, 220] width 165 height 33
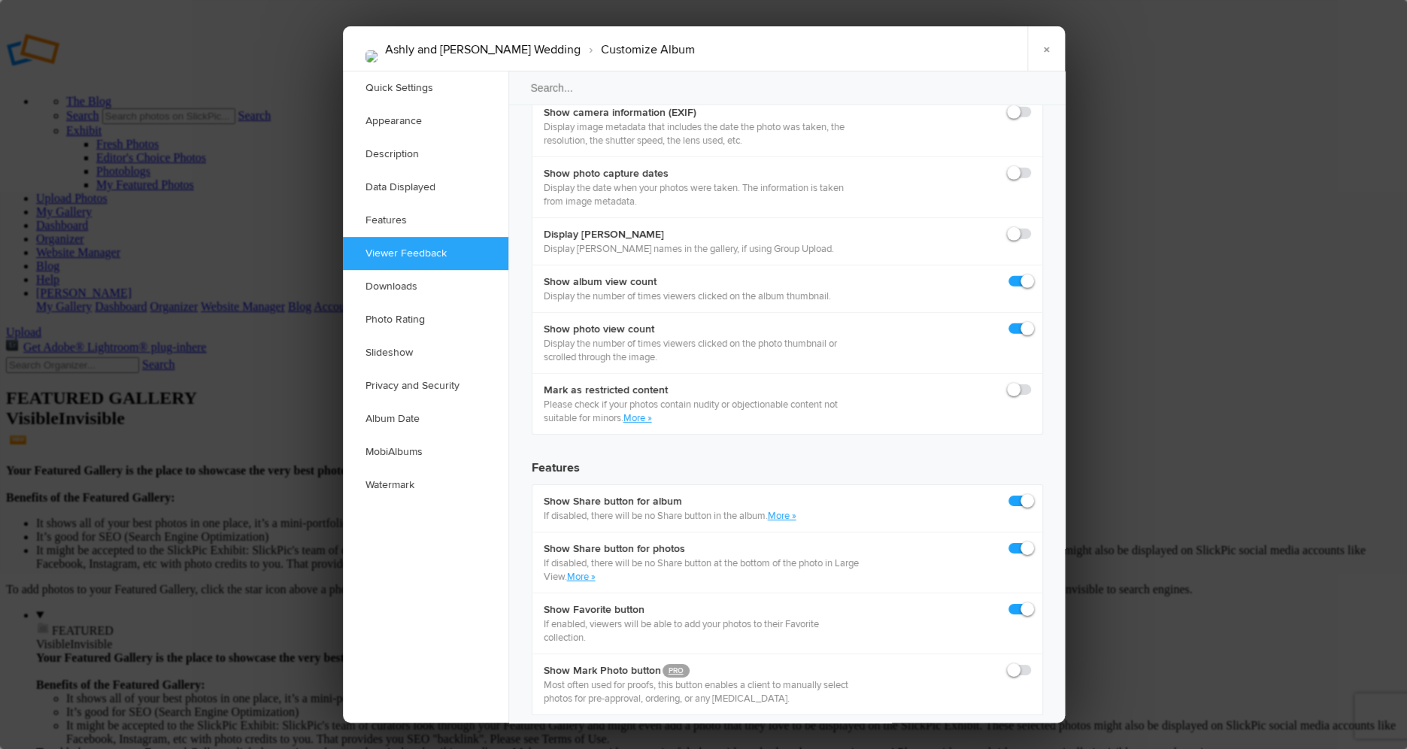
scroll to position [2202, 0]
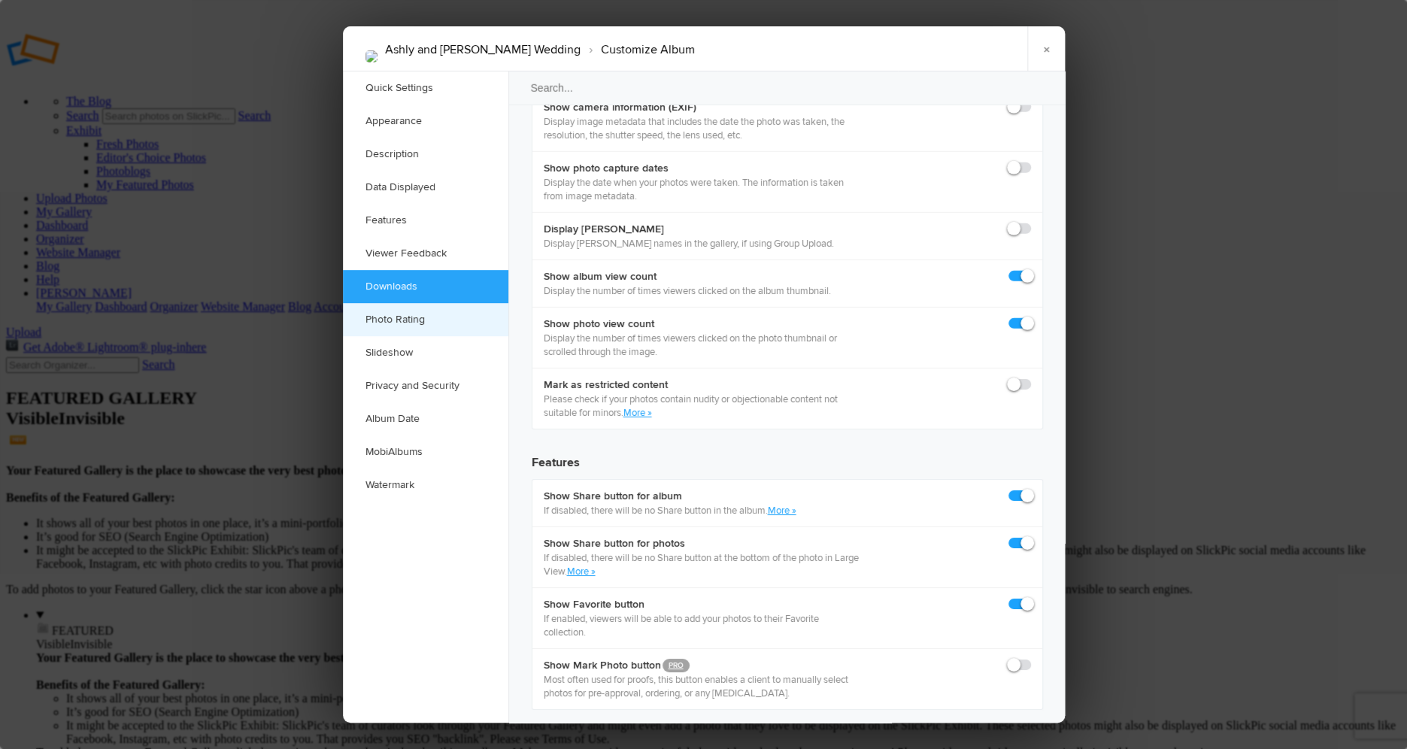
click at [438, 320] on link "Photo Rating" at bounding box center [425, 319] width 165 height 33
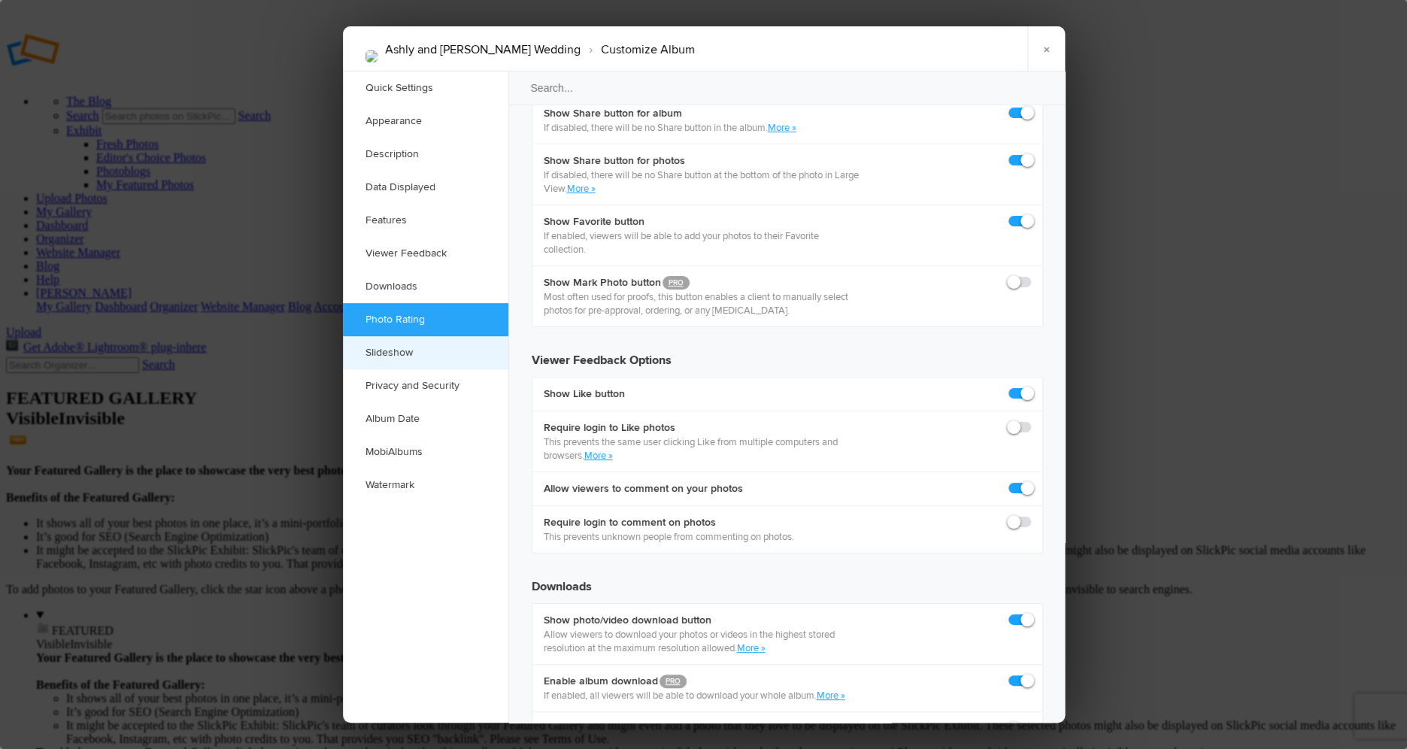
click at [421, 361] on link "Slideshow" at bounding box center [425, 352] width 165 height 33
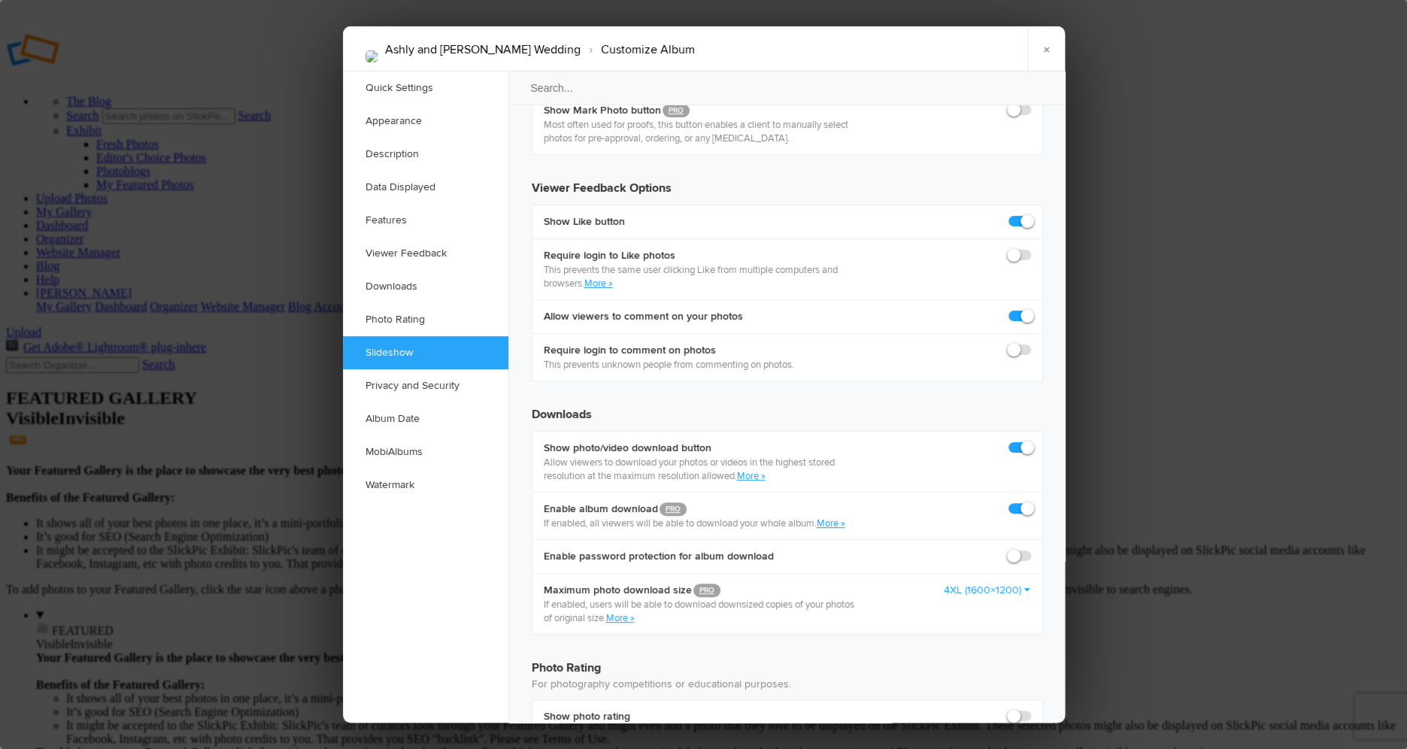
scroll to position [2758, 0]
click at [392, 419] on link "Album Date" at bounding box center [425, 418] width 165 height 33
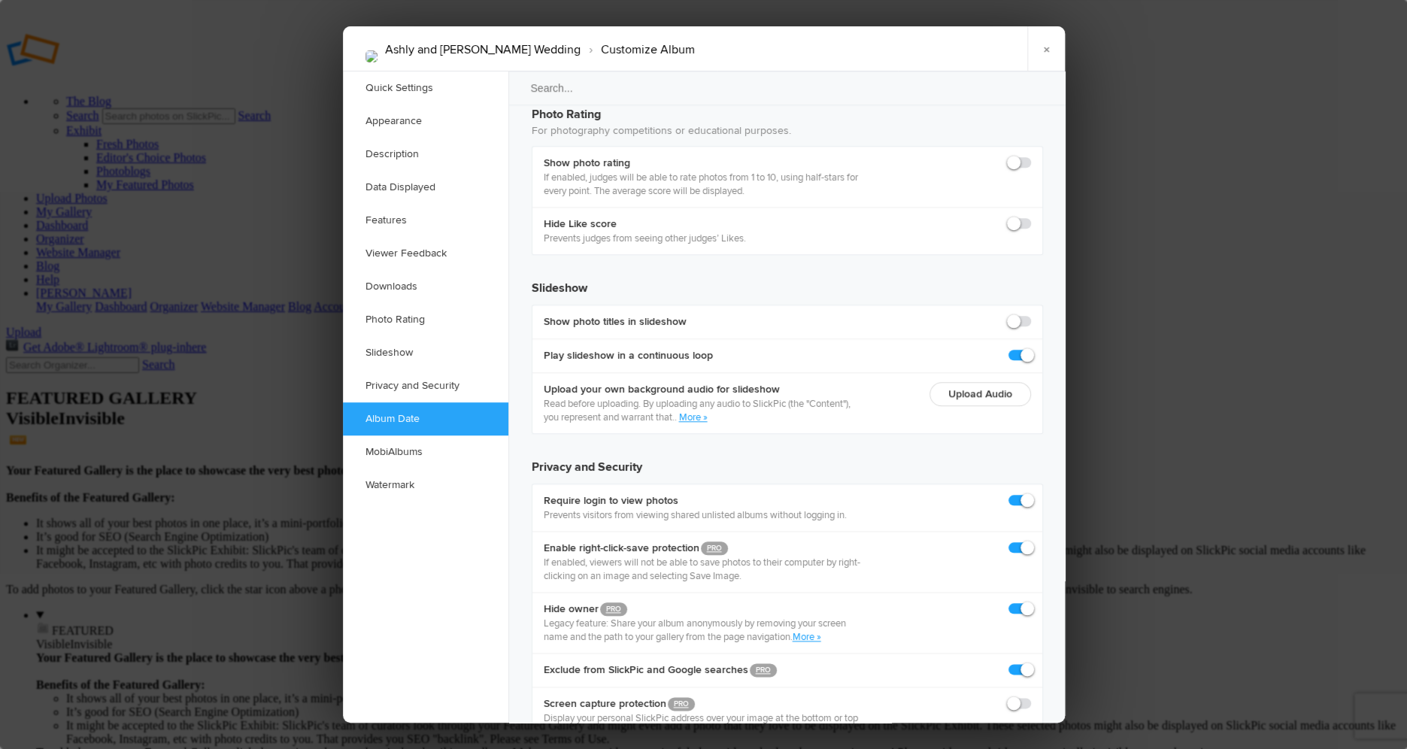
scroll to position [3312, 0]
drag, startPoint x: 702, startPoint y: 50, endPoint x: 710, endPoint y: 171, distance: 121.3
click at [717, 172] on div "Ashly and Fernando Wedding › Customize Album × Saving Saved Quick Settings Appe…" at bounding box center [704, 374] width 722 height 696
click at [422, 89] on link "Quick Settings" at bounding box center [425, 87] width 165 height 33
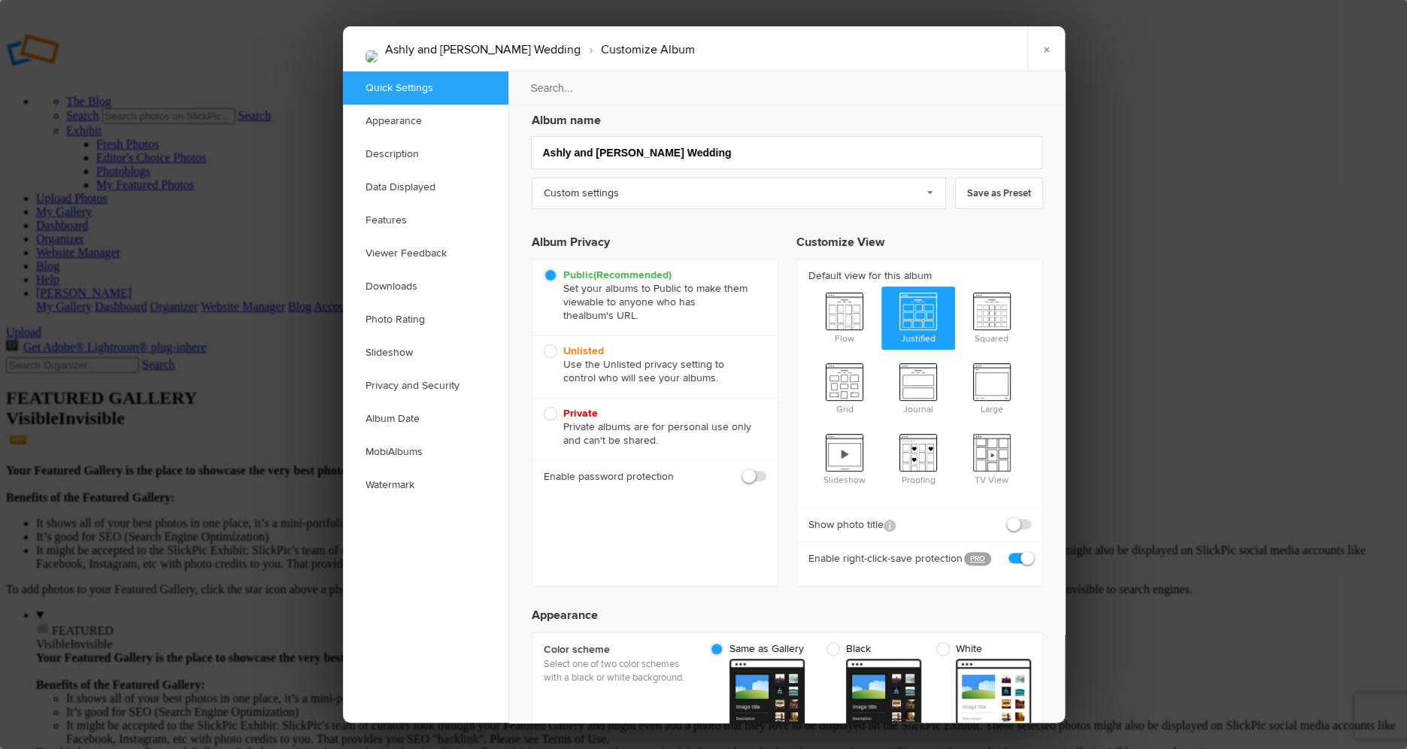
scroll to position [10, 0]
click at [802, 183] on link "Custom settings" at bounding box center [739, 194] width 414 height 32
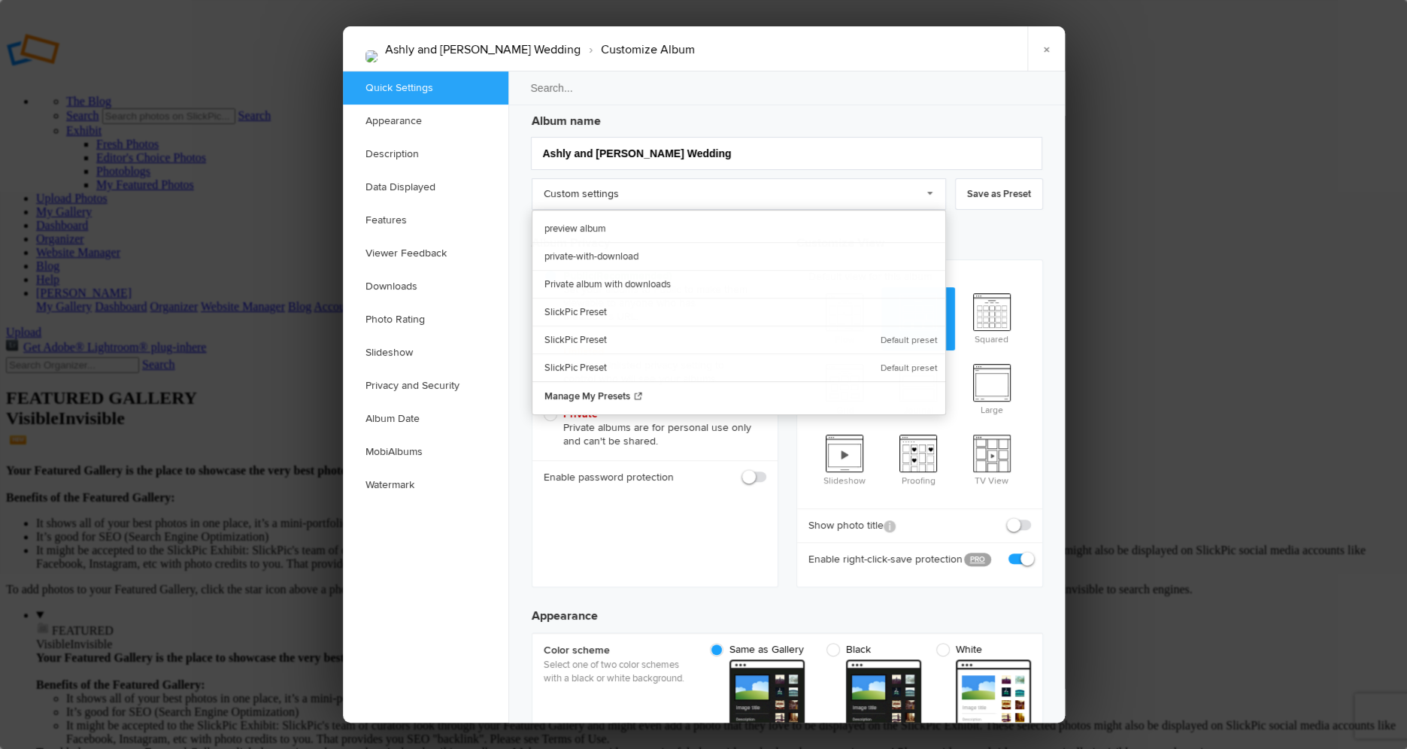
click at [820, 176] on div "Album name Ashly and Fernando Wedding Custom settings Custom settings preview a…" at bounding box center [787, 341] width 511 height 471
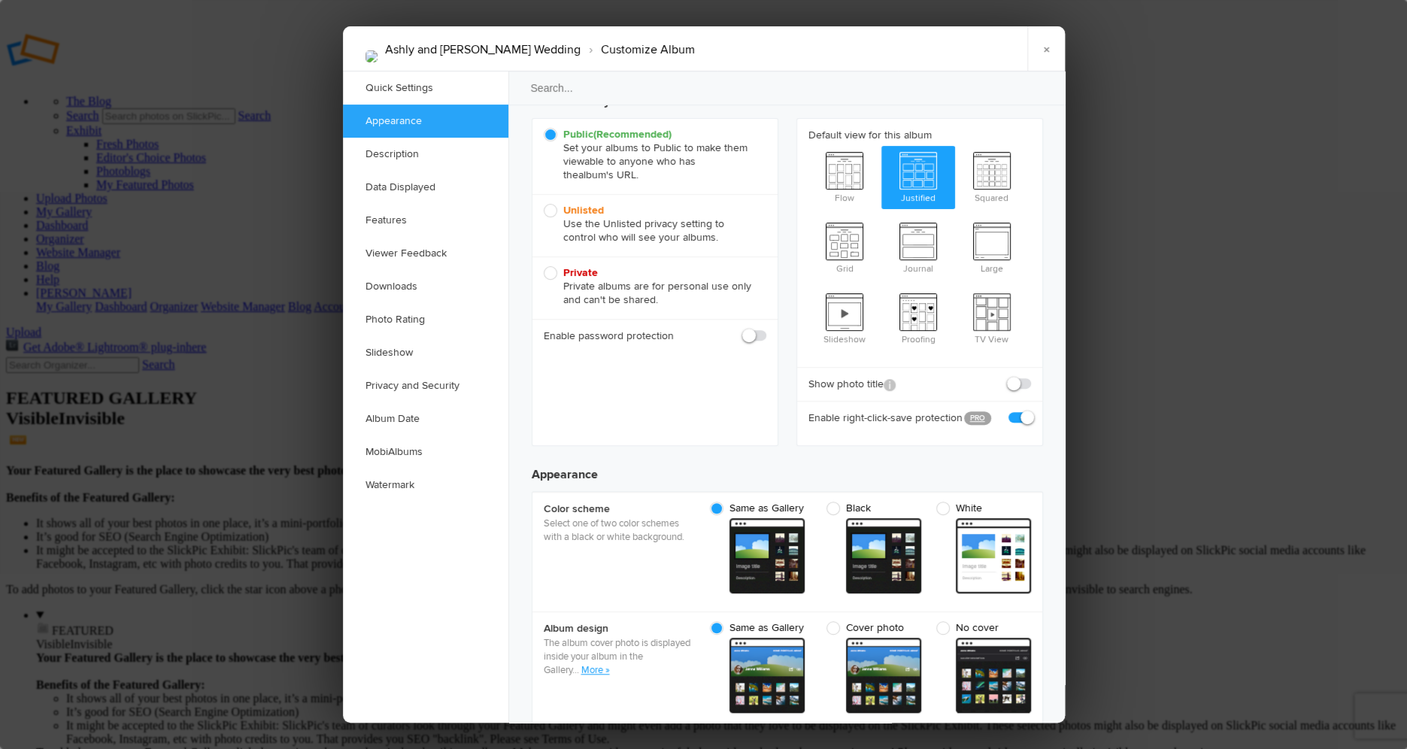
scroll to position [0, 0]
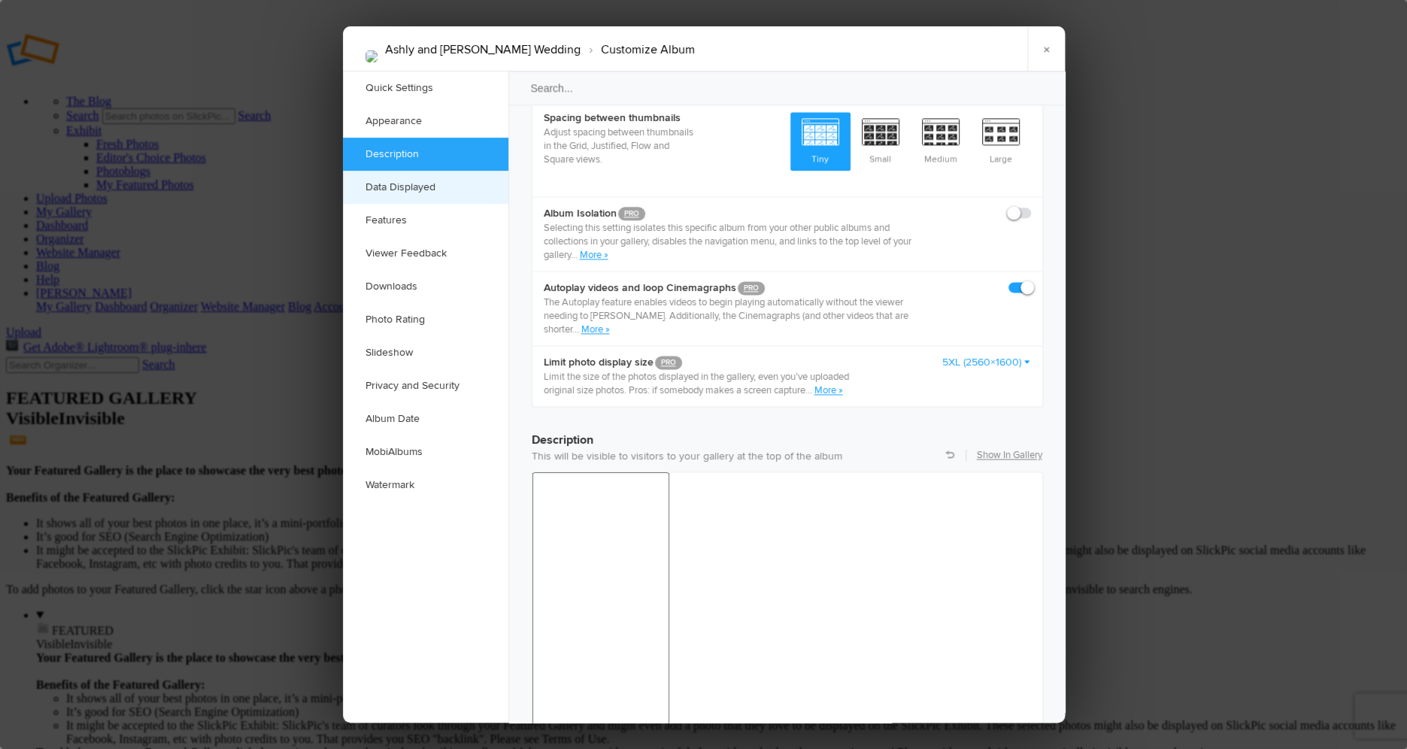
click at [428, 193] on link "Data Displayed" at bounding box center [425, 187] width 165 height 33
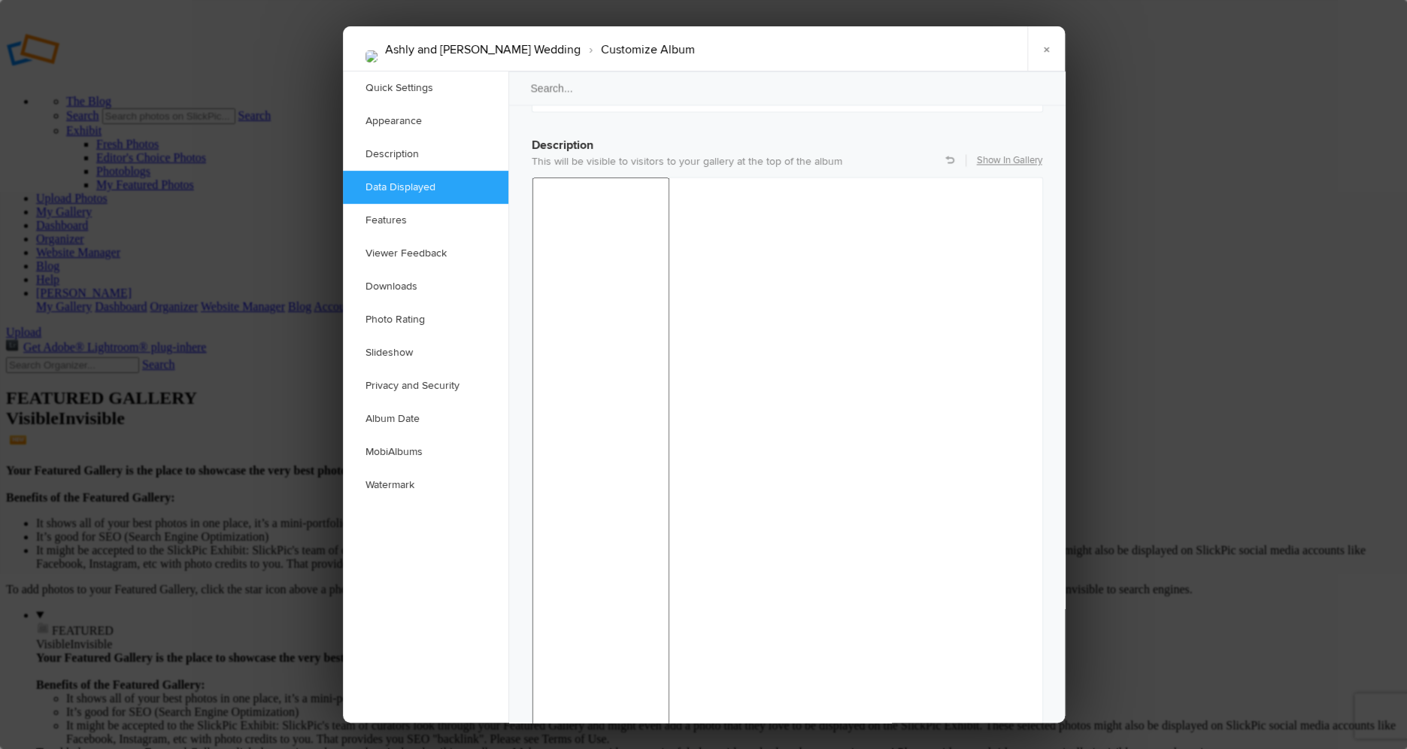
scroll to position [1137, 0]
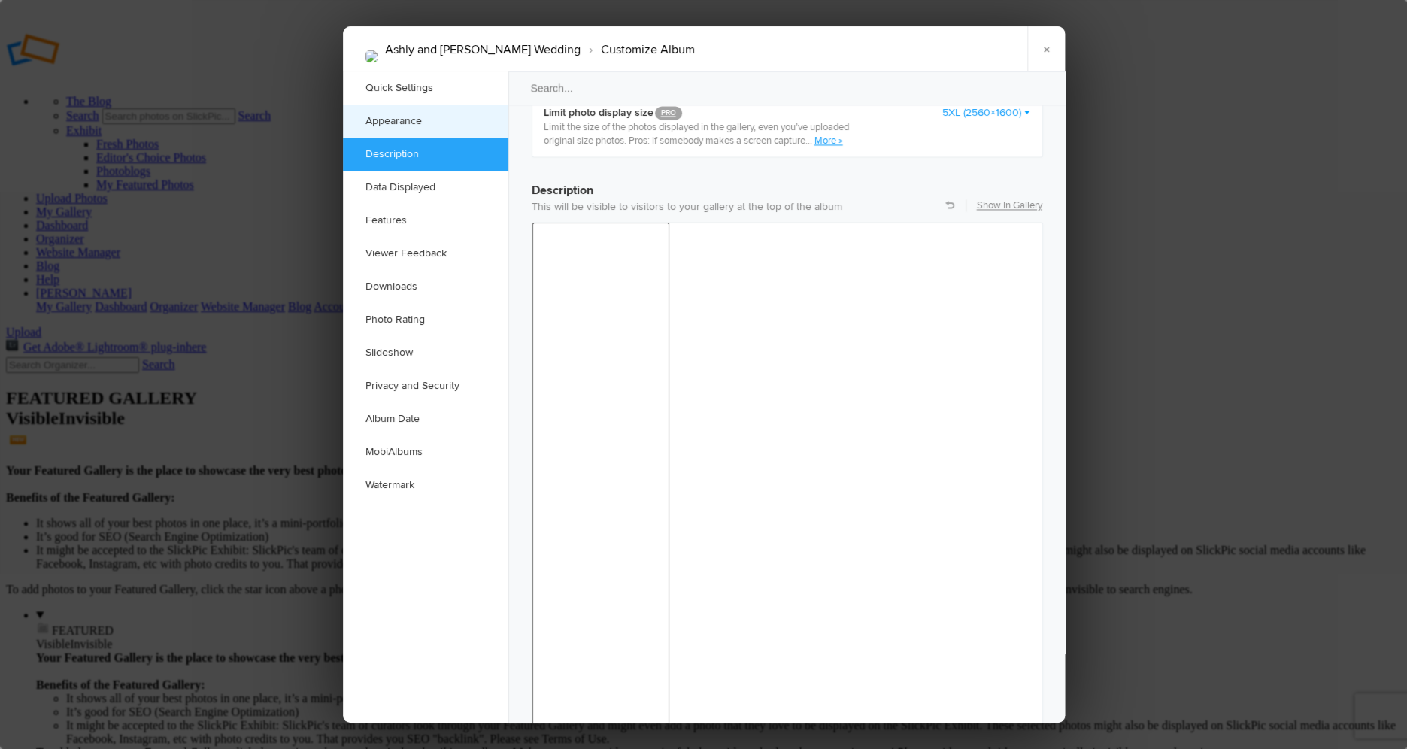
click at [402, 120] on link "Appearance" at bounding box center [425, 121] width 165 height 33
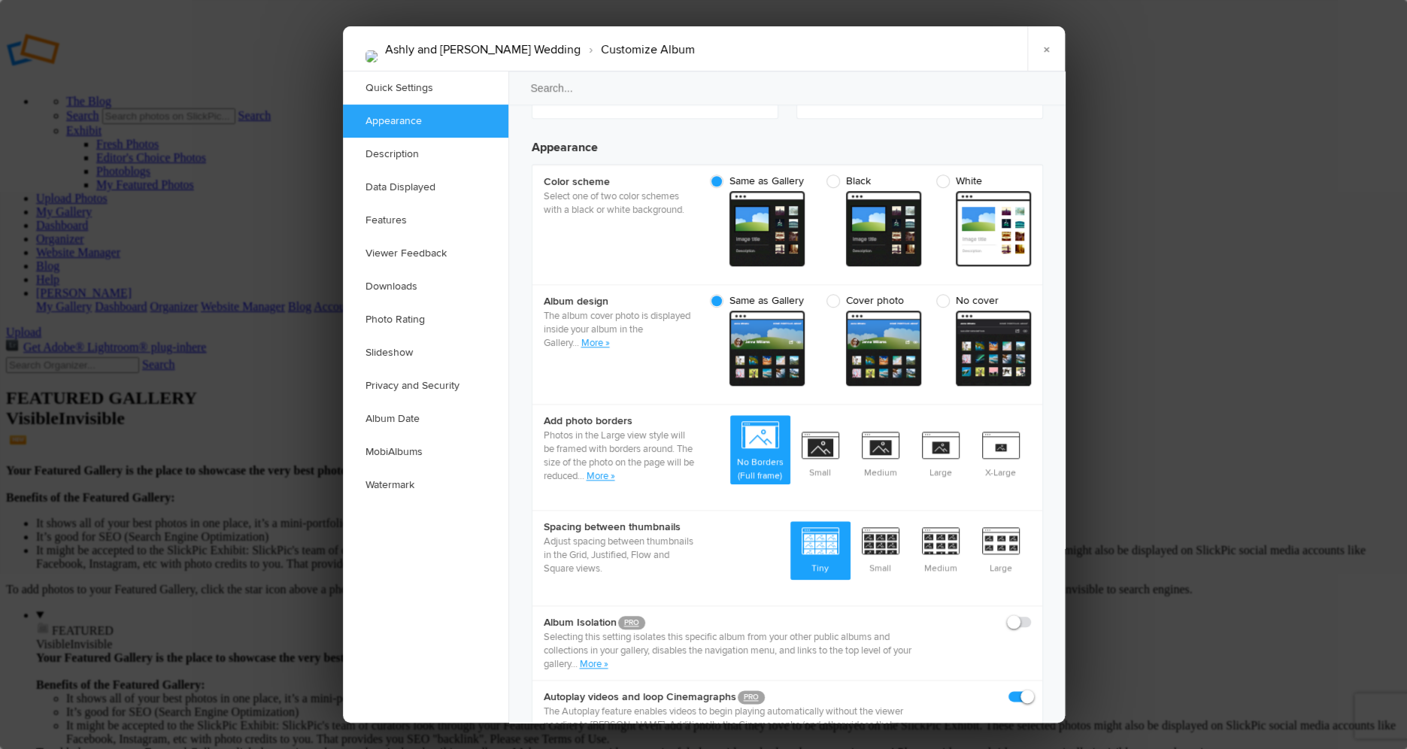
scroll to position [478, 0]
click at [1031, 615] on span at bounding box center [1031, 615] width 0 height 0
click at [1030, 614] on input "checkbox" at bounding box center [1030, 614] width 1 height 1
checkbox input "true"
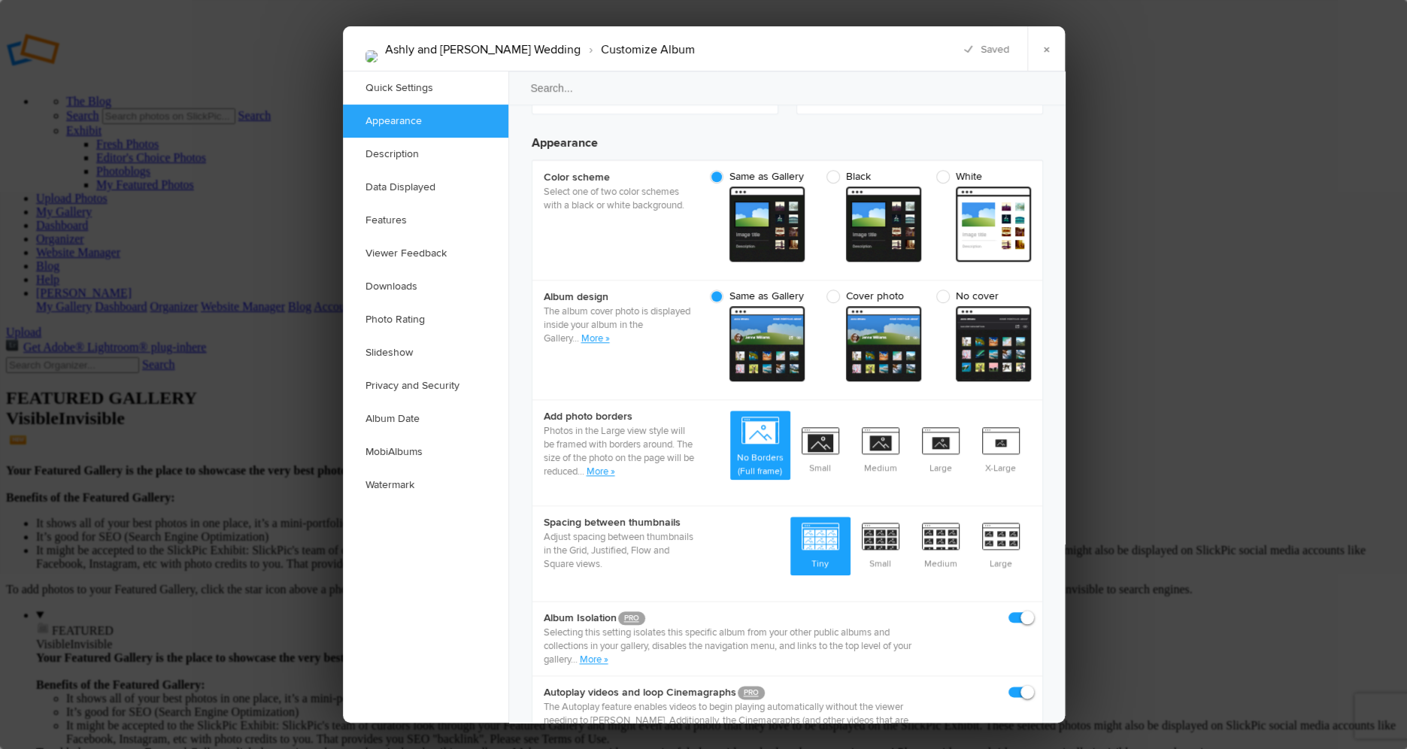
click at [587, 653] on link "More »" at bounding box center [594, 659] width 29 height 12
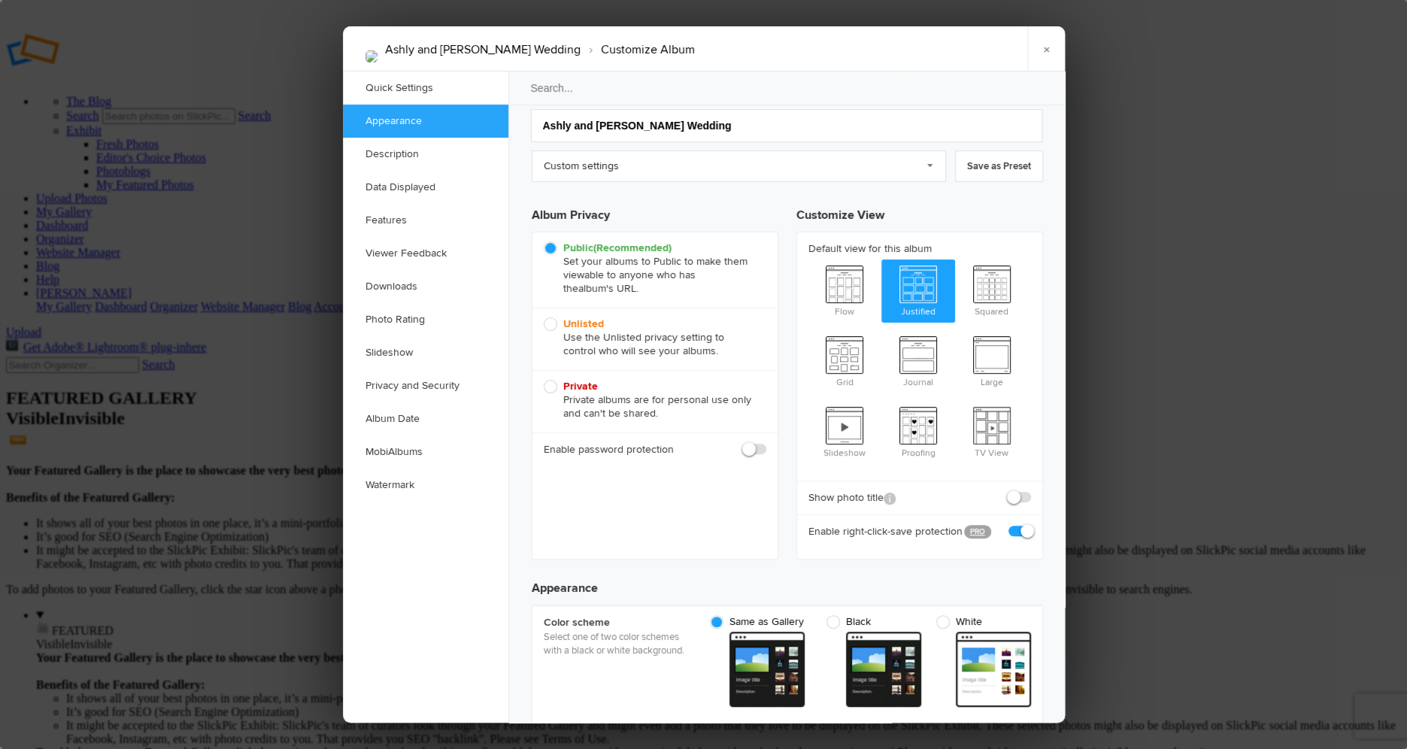
scroll to position [0, 0]
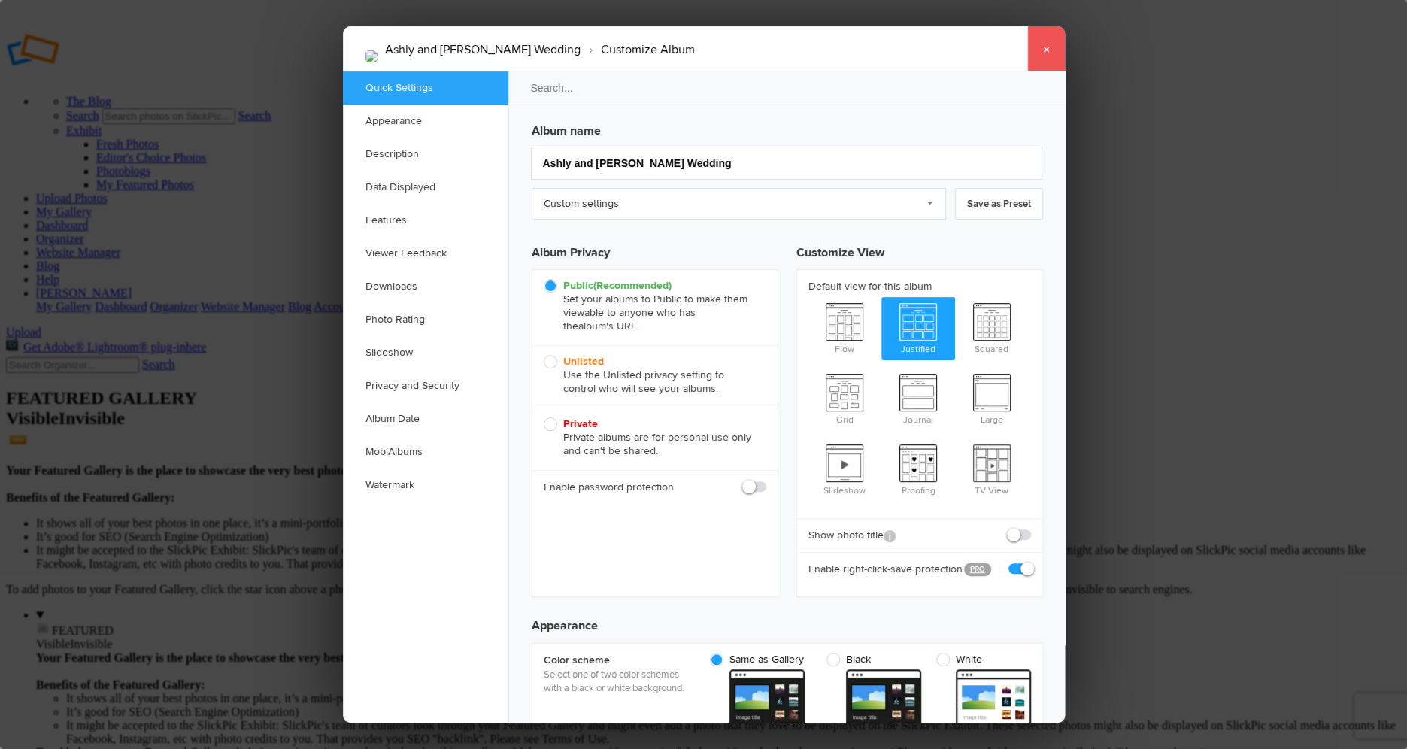
click at [1051, 49] on link "×" at bounding box center [1046, 48] width 38 height 45
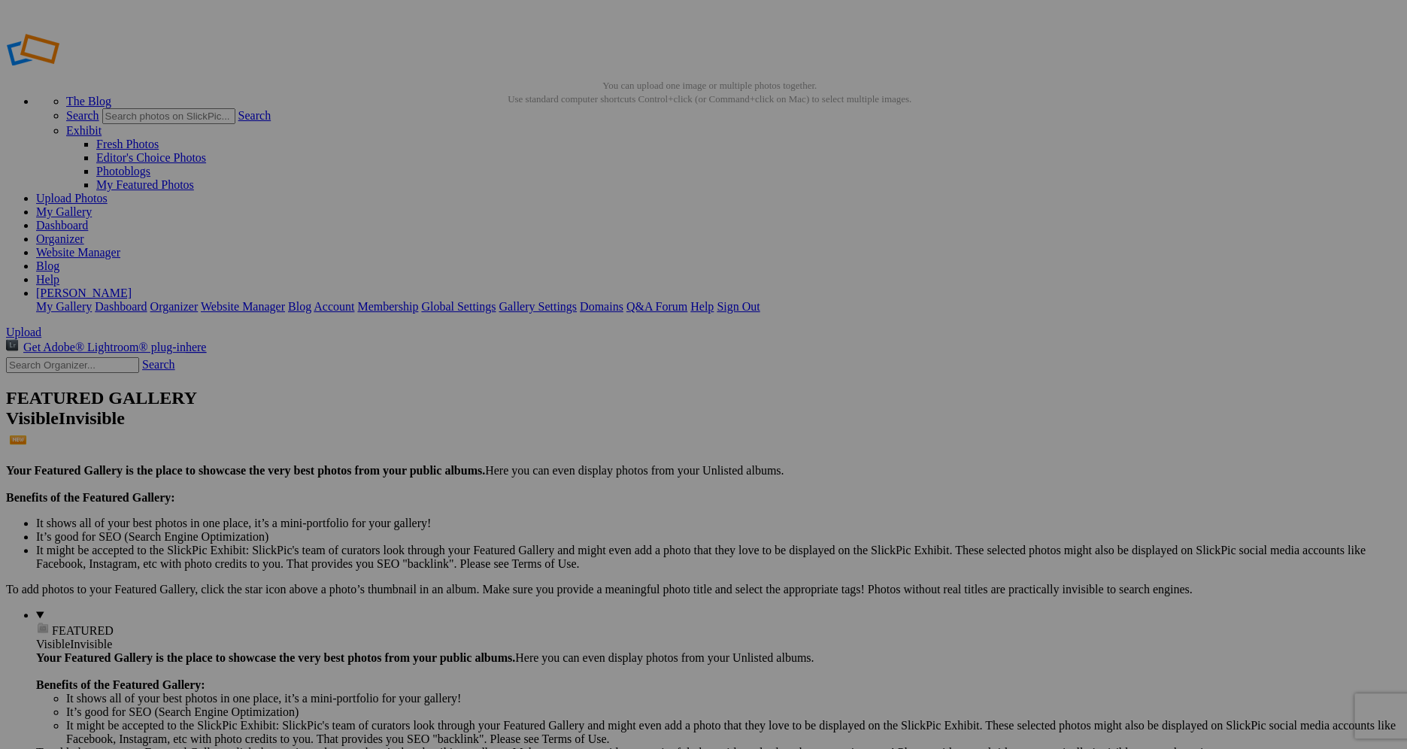
click at [92, 205] on link "My Gallery" at bounding box center [64, 211] width 56 height 13
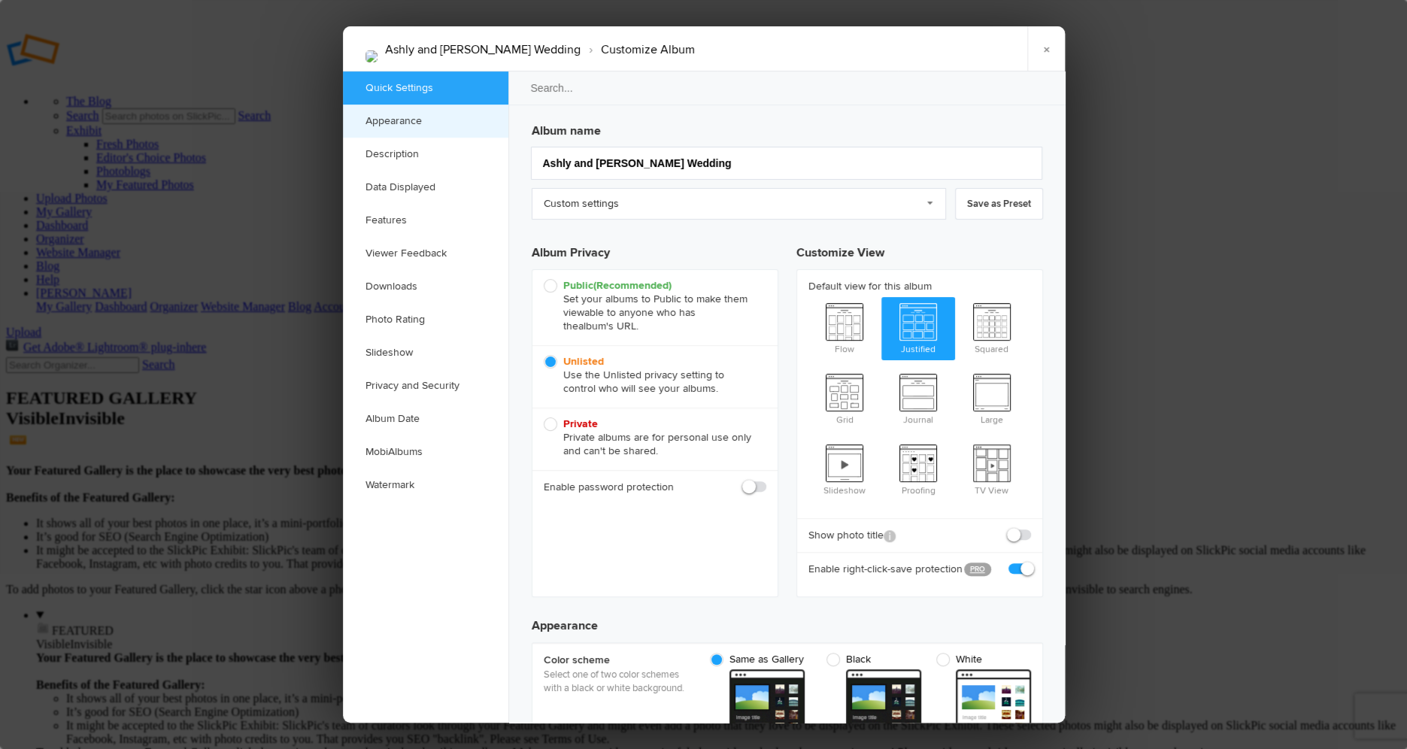
click at [414, 120] on link "Appearance" at bounding box center [425, 121] width 165 height 33
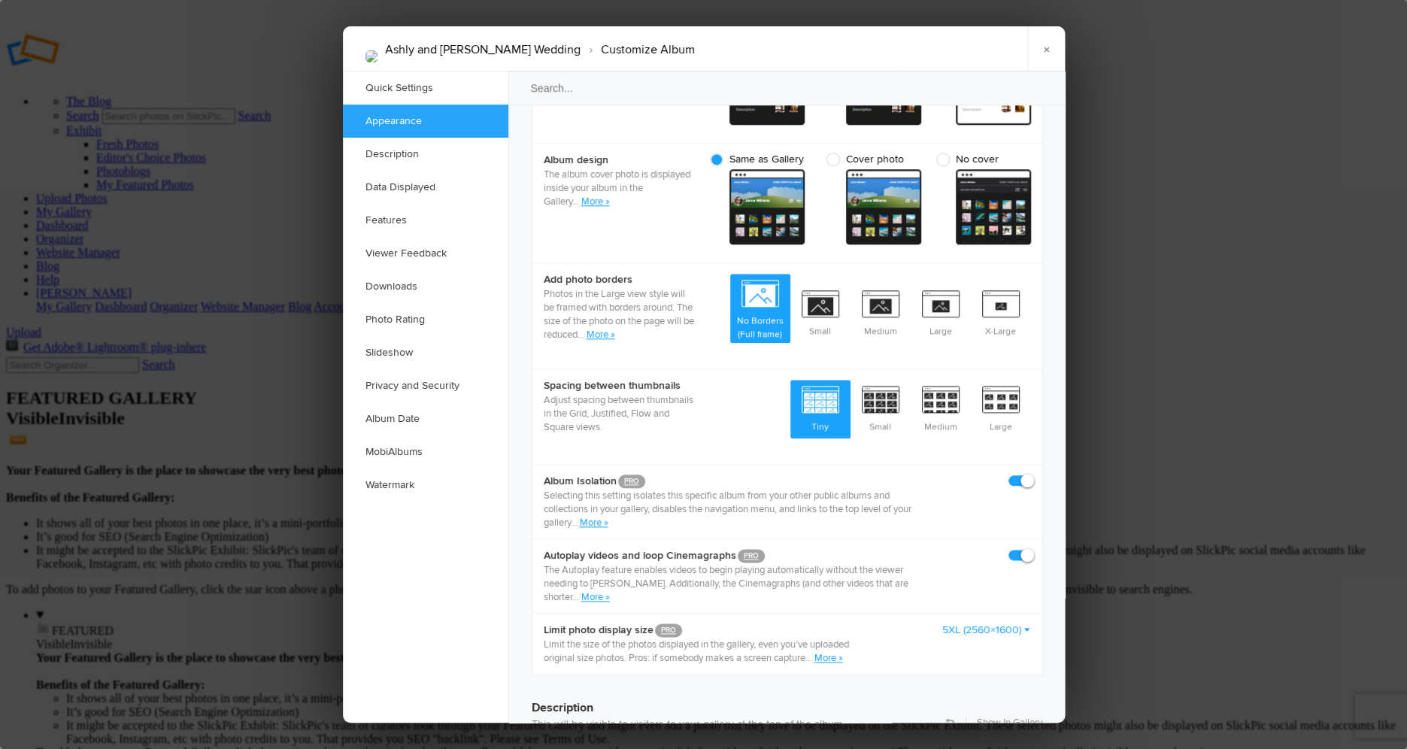
scroll to position [623, 0]
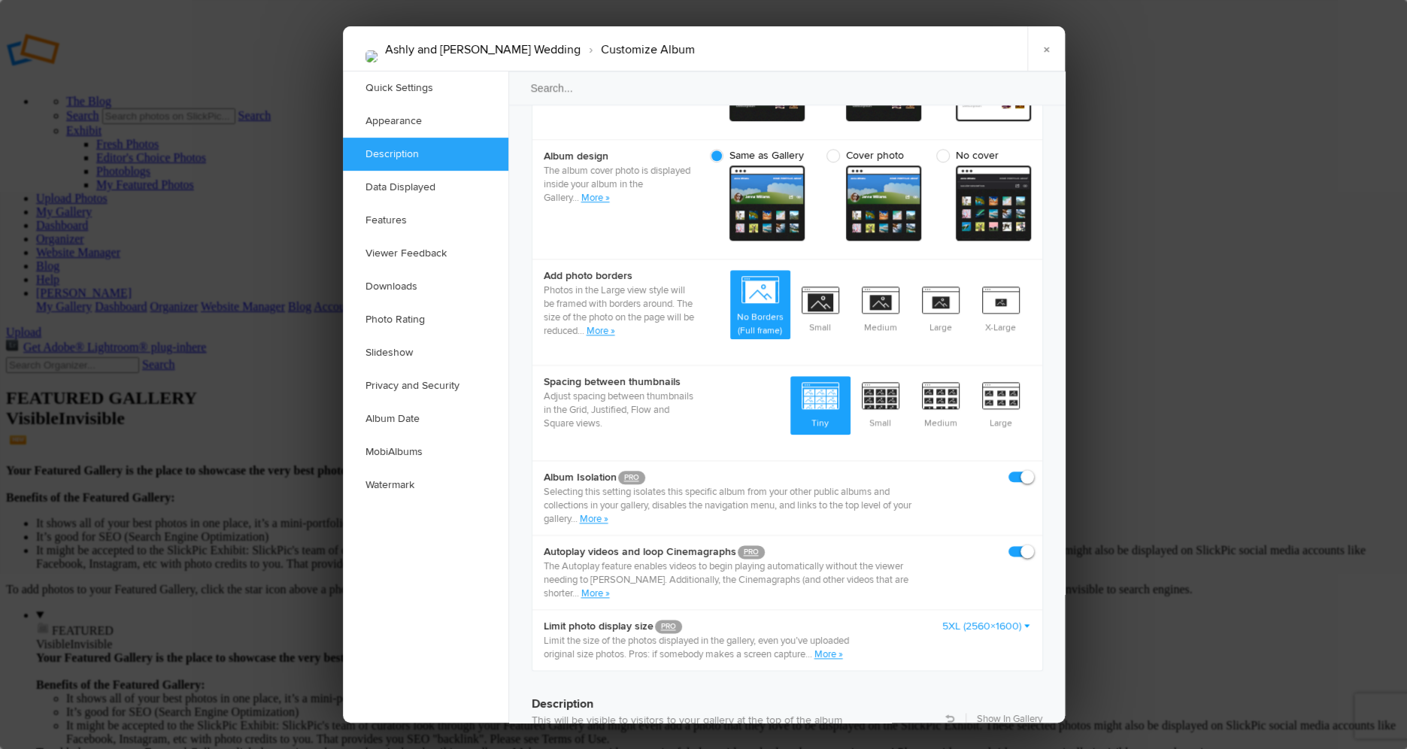
click at [597, 513] on link "More »" at bounding box center [594, 519] width 29 height 12
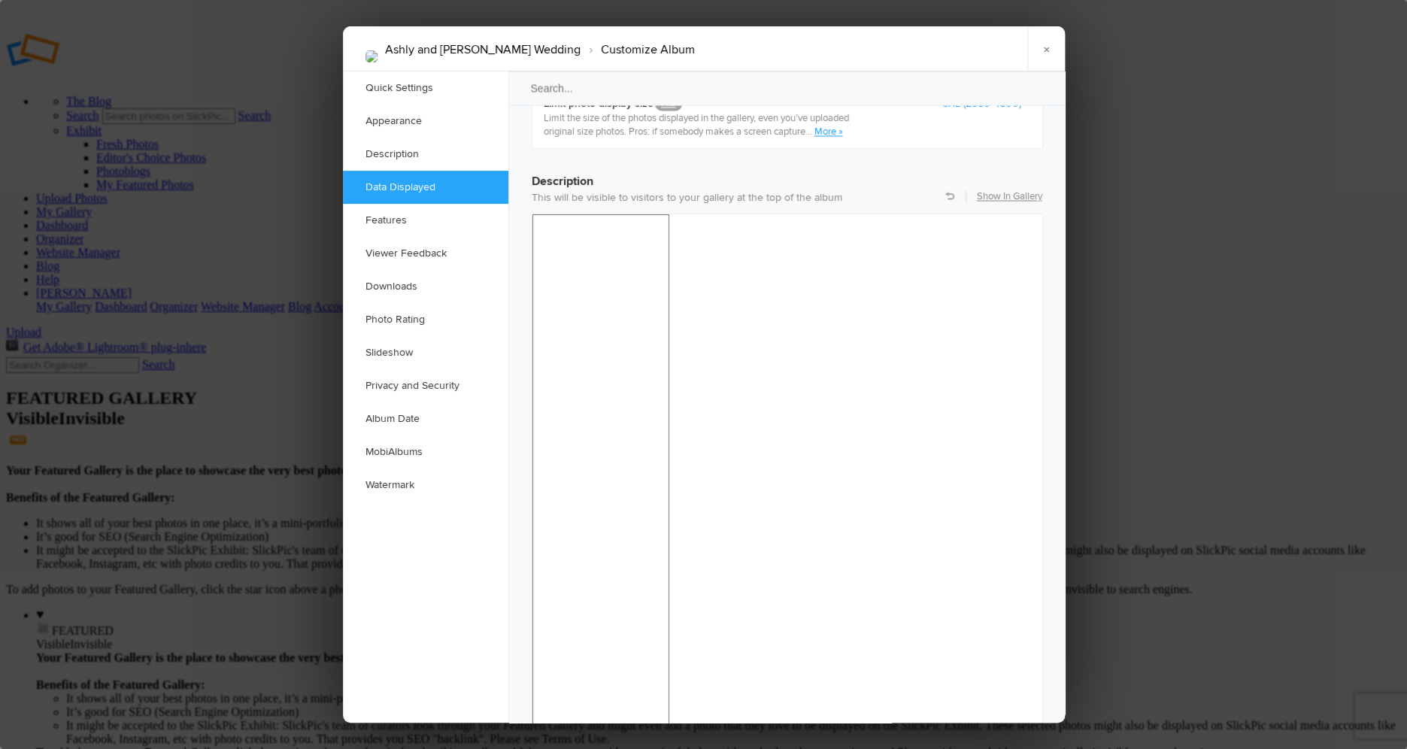
scroll to position [1285, 0]
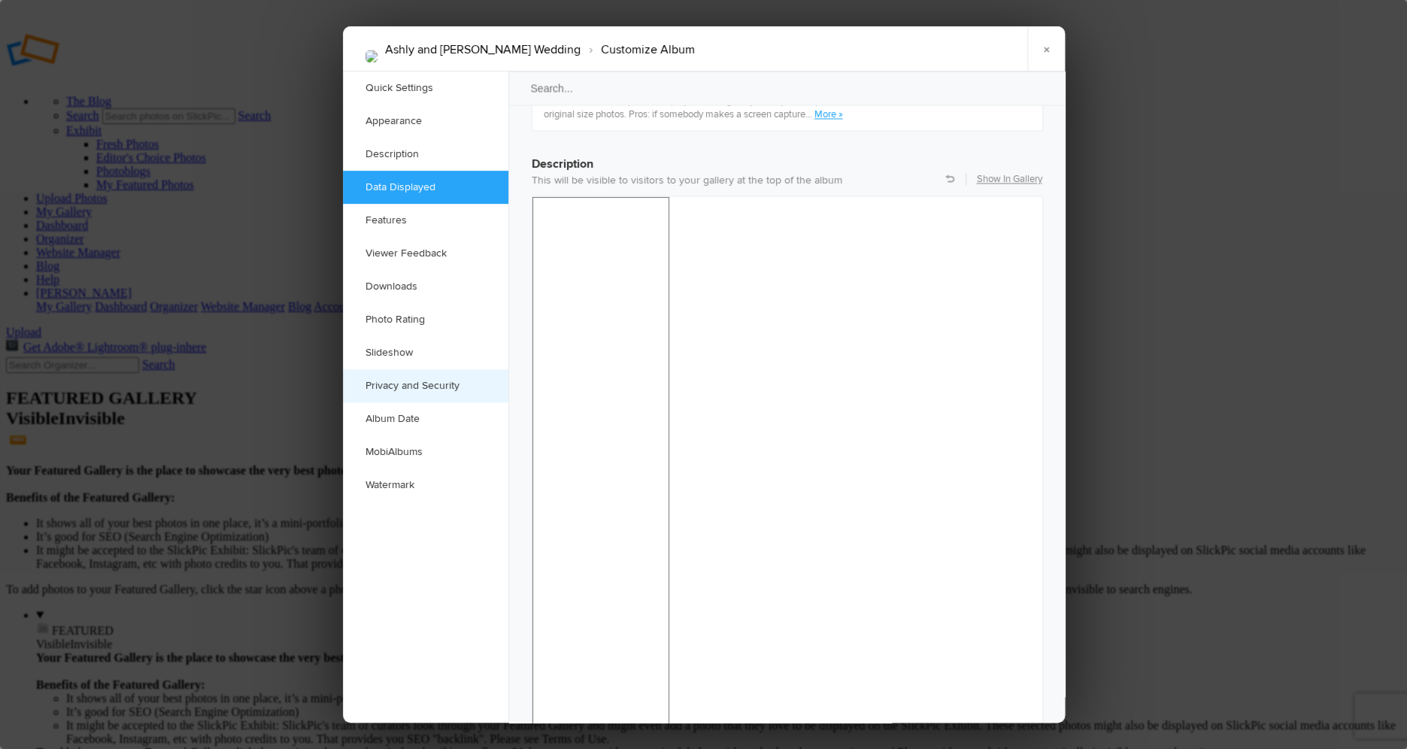
click at [422, 388] on link "Privacy and Security" at bounding box center [425, 385] width 165 height 33
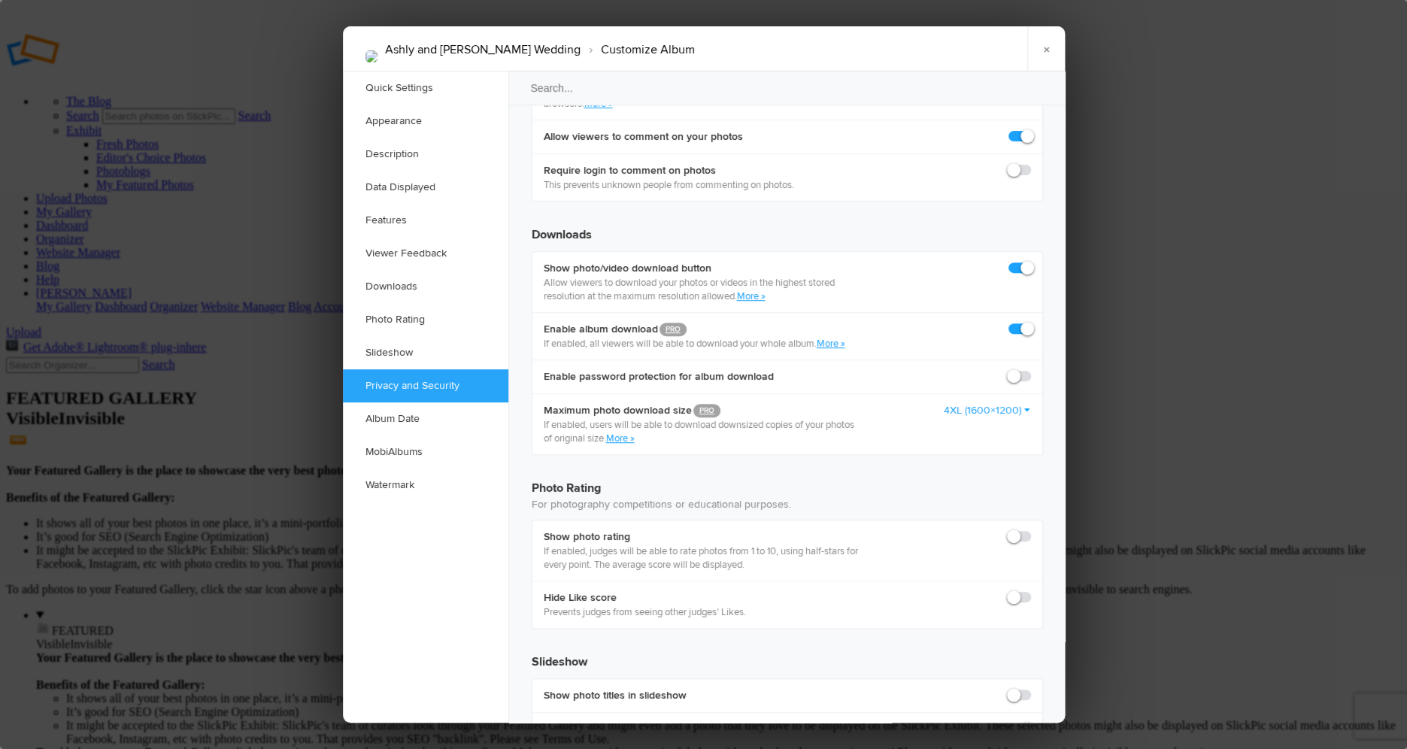
scroll to position [3059, 0]
checkbox input "false"
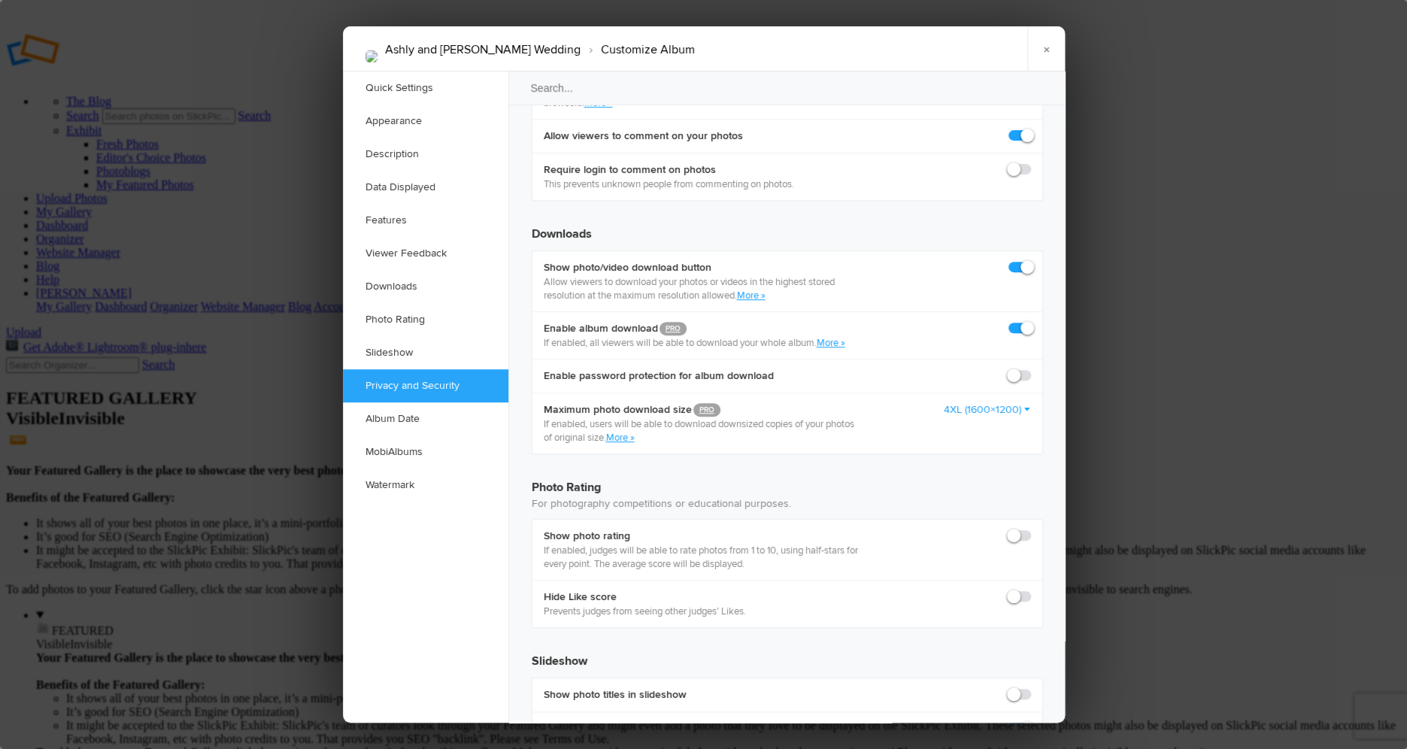
checkbox input "false"
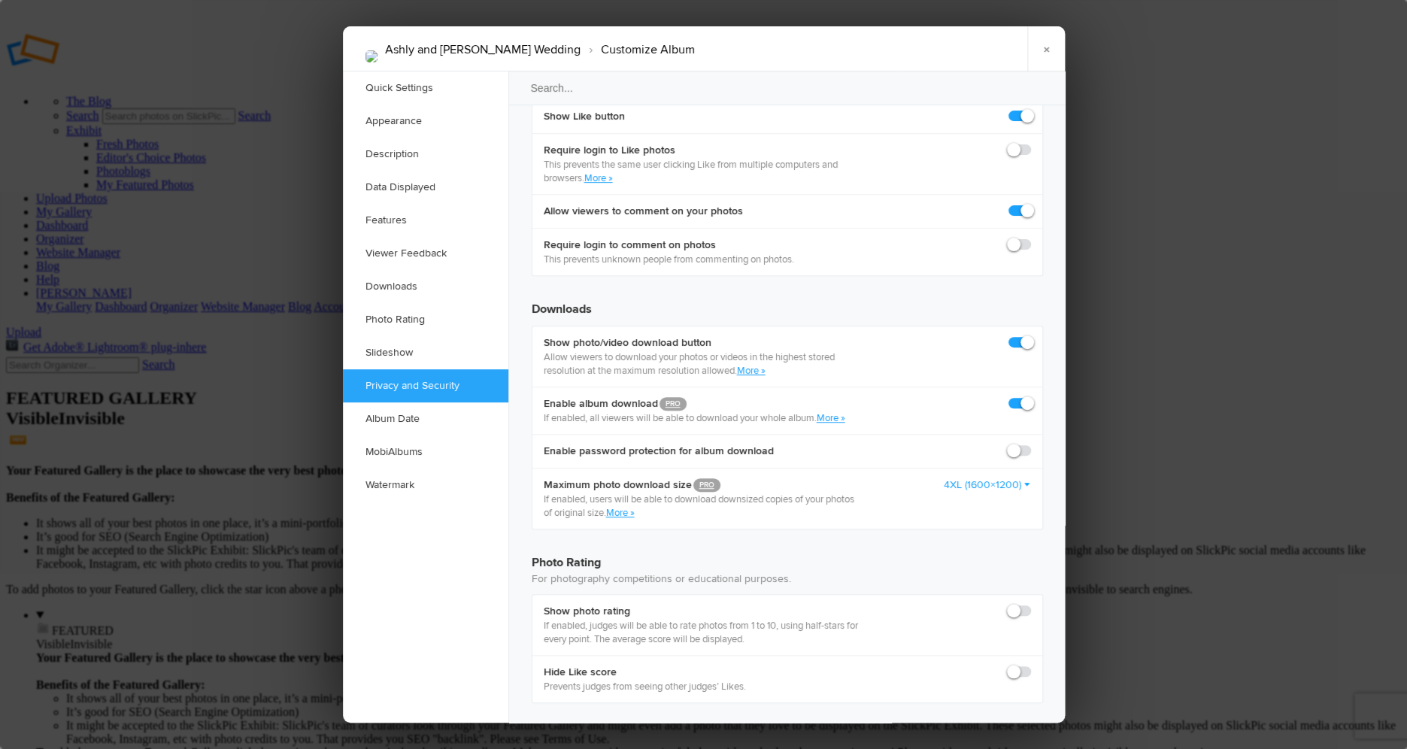
scroll to position [2986, 0]
click at [414, 118] on link "Appearance" at bounding box center [425, 121] width 165 height 33
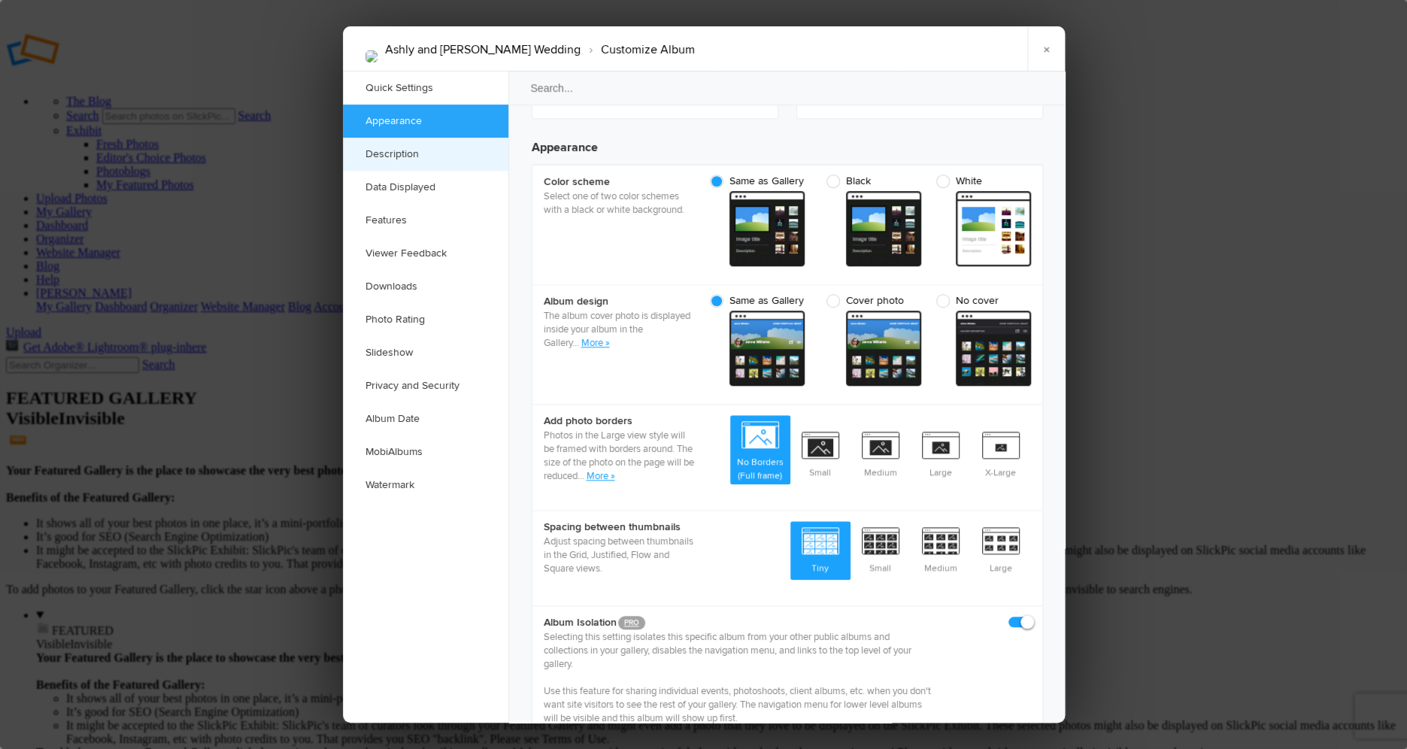
click at [388, 144] on link "Description" at bounding box center [425, 154] width 165 height 33
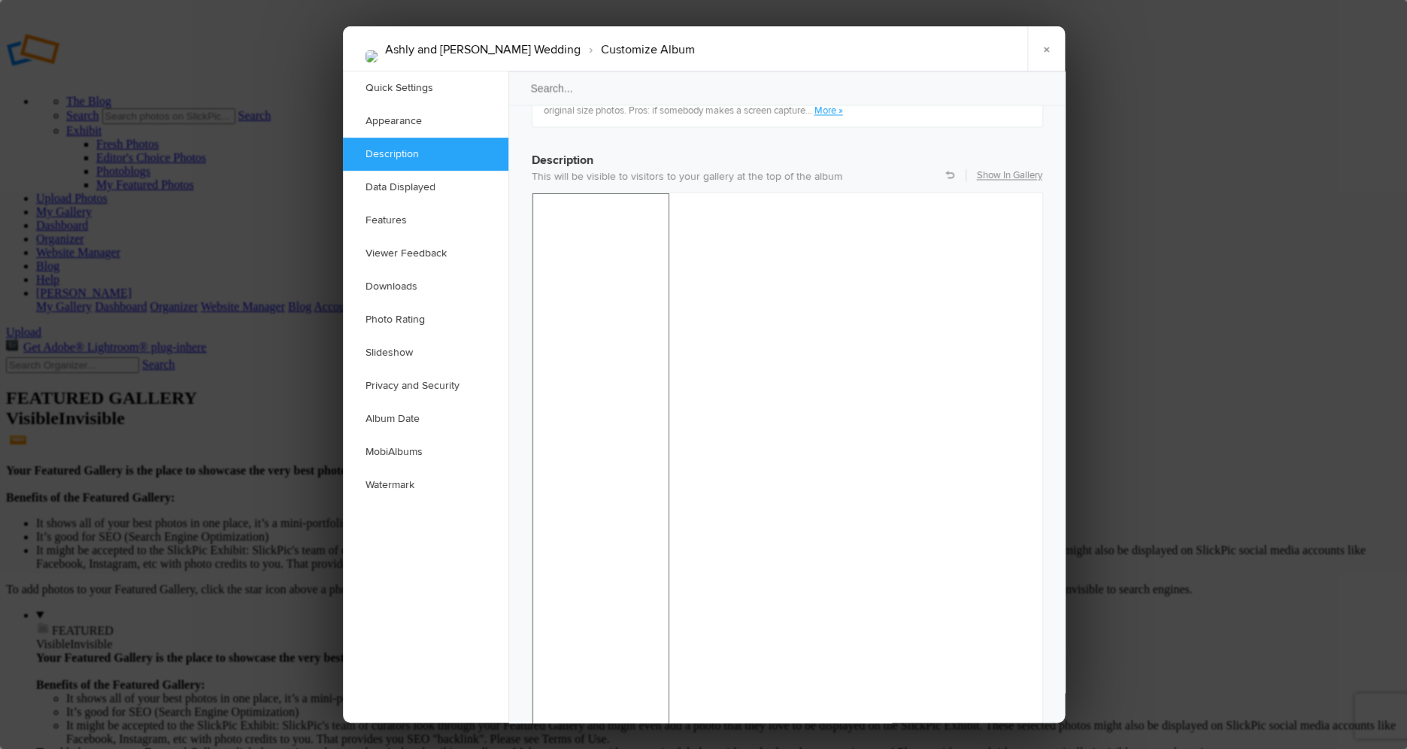
scroll to position [1290, 0]
click at [397, 90] on link "Quick Settings" at bounding box center [425, 87] width 165 height 33
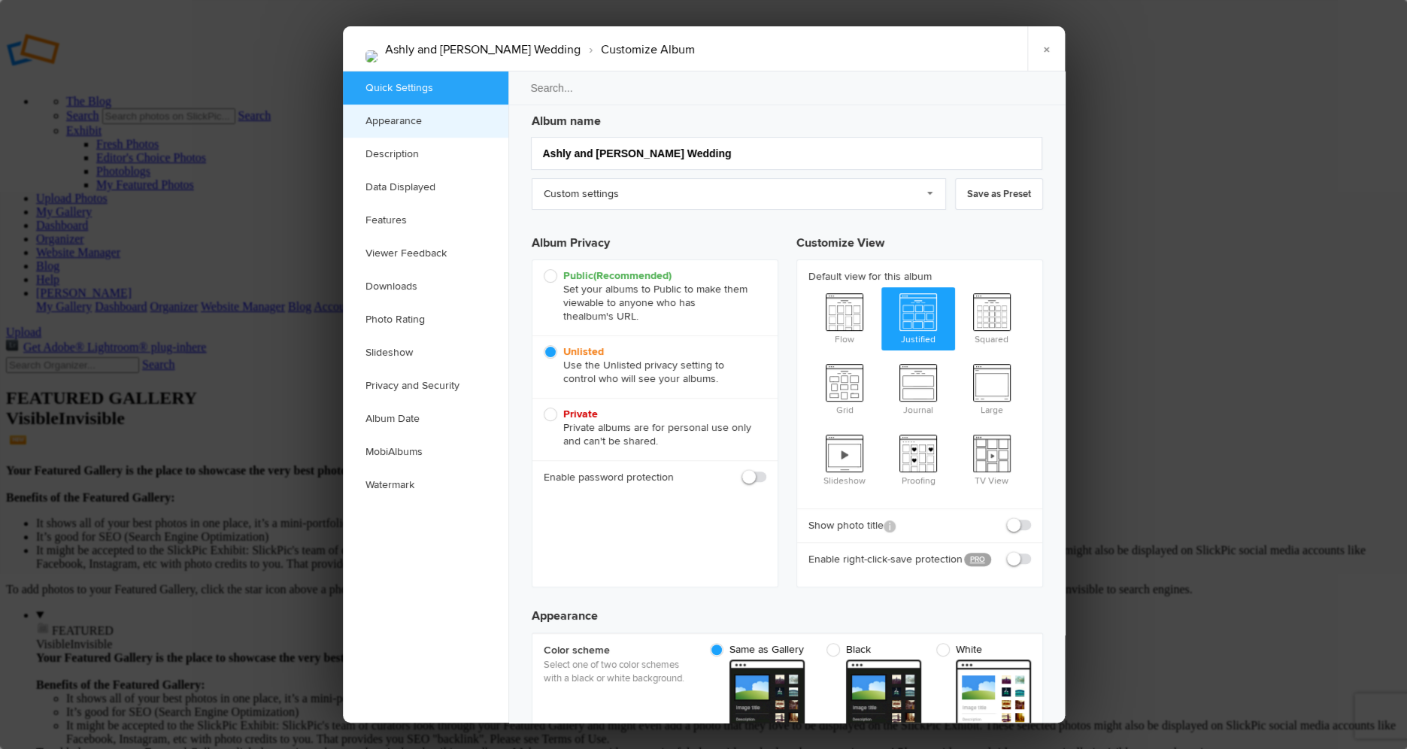
click at [399, 121] on link "Appearance" at bounding box center [425, 121] width 165 height 33
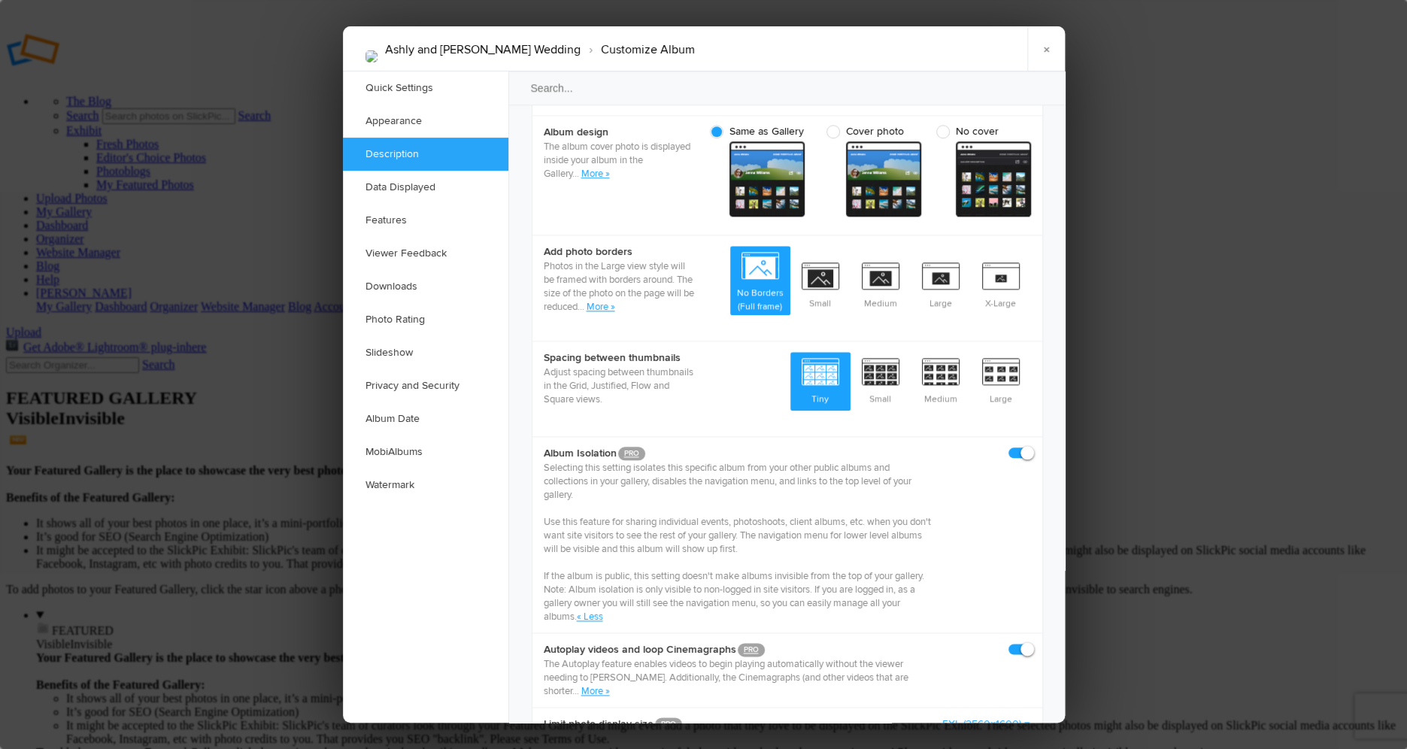
click at [417, 162] on link "Description" at bounding box center [425, 154] width 165 height 33
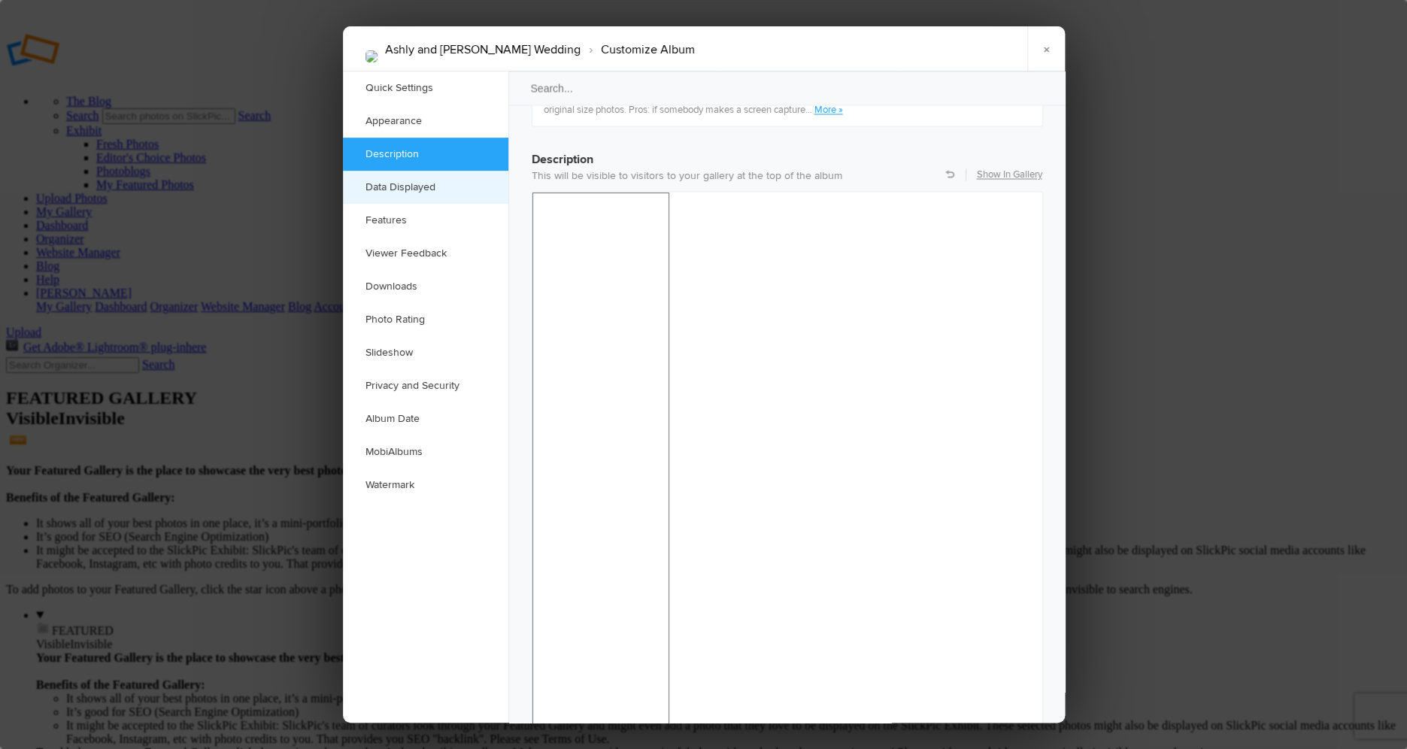
click at [419, 187] on link "Data Displayed" at bounding box center [425, 187] width 165 height 33
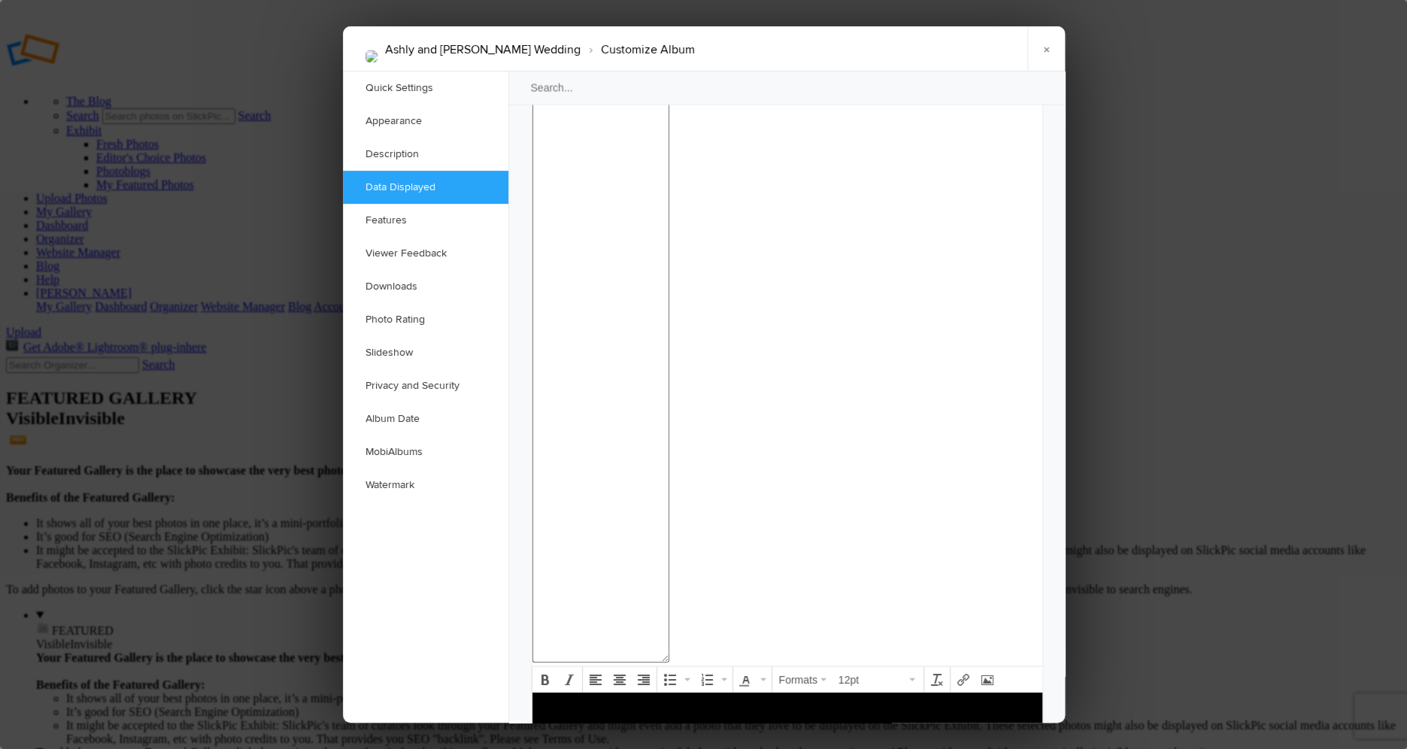
scroll to position [1496, 0]
click at [402, 453] on link "MobiAlbums" at bounding box center [425, 451] width 165 height 33
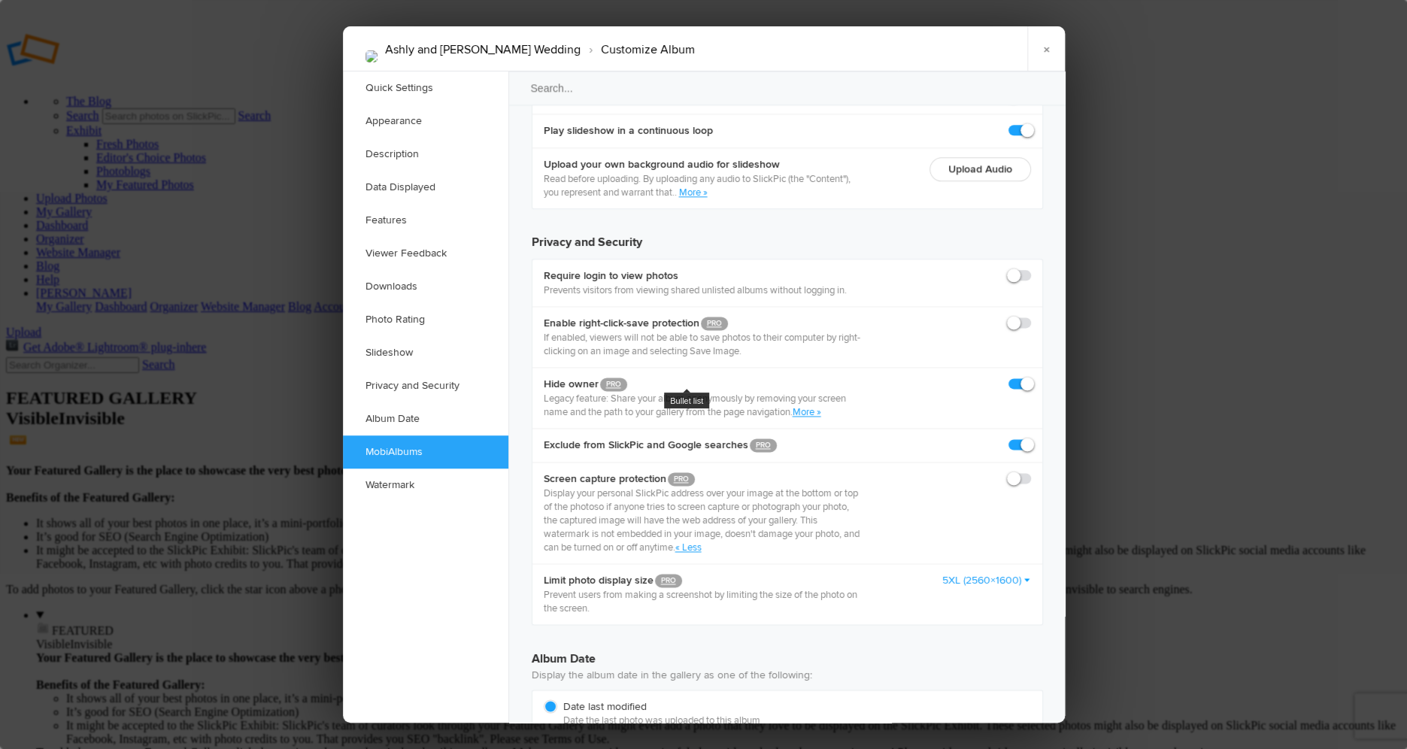
scroll to position [3657, 0]
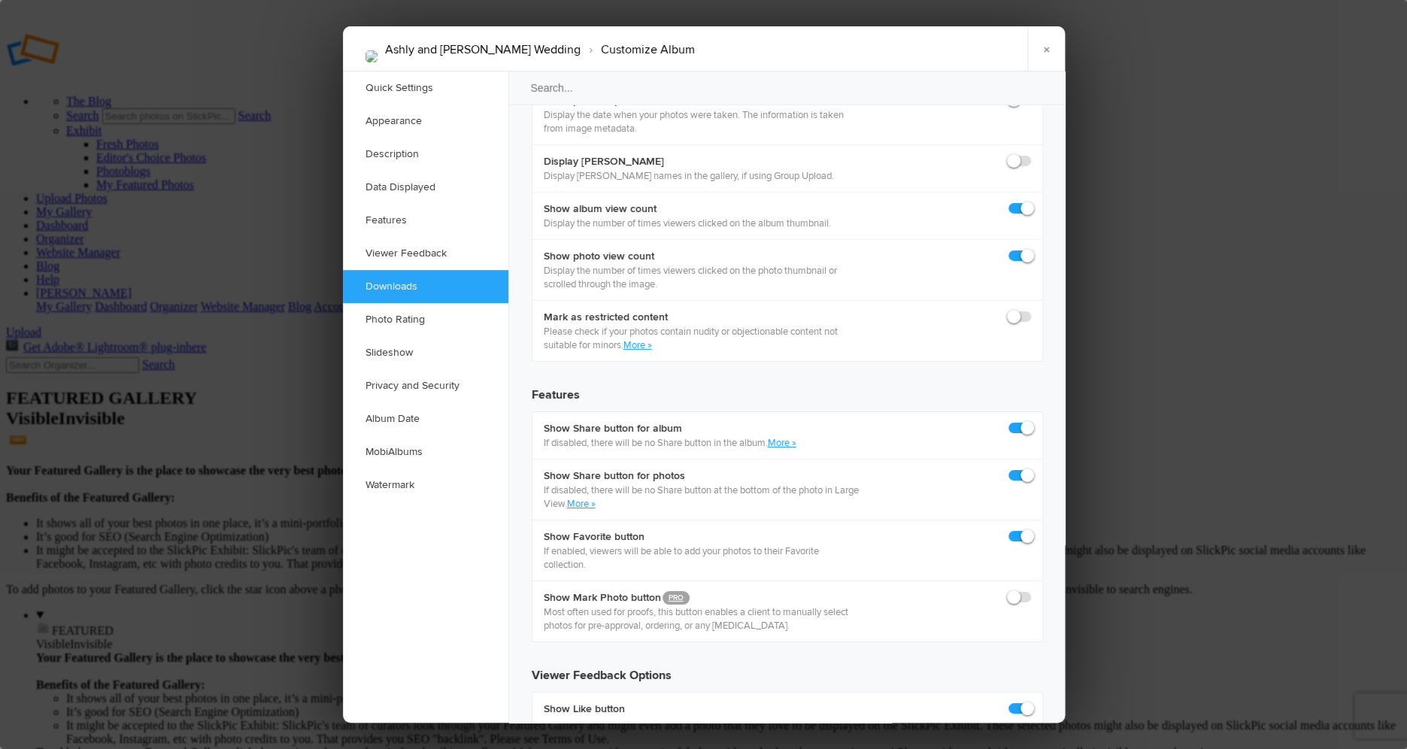
scroll to position [2406, 0]
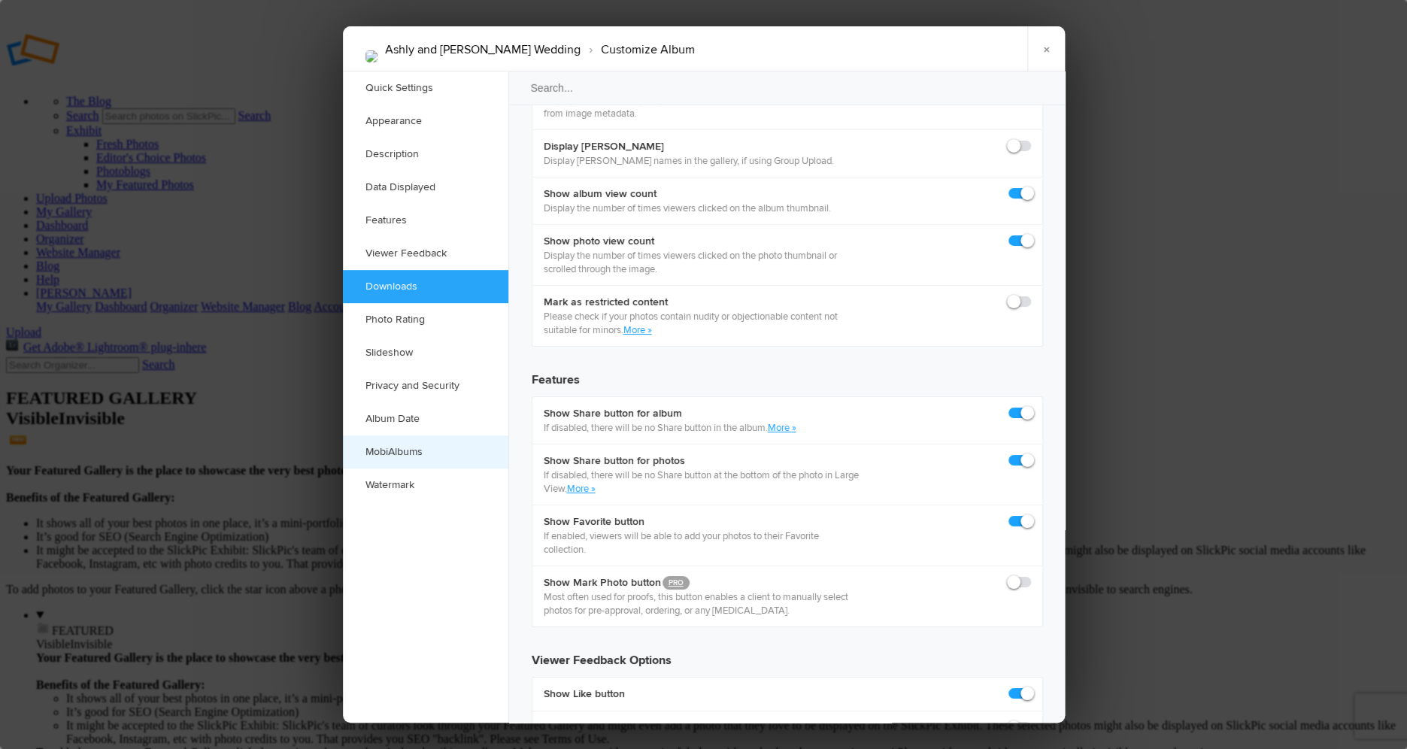
click at [407, 453] on link "MobiAlbums" at bounding box center [425, 451] width 165 height 33
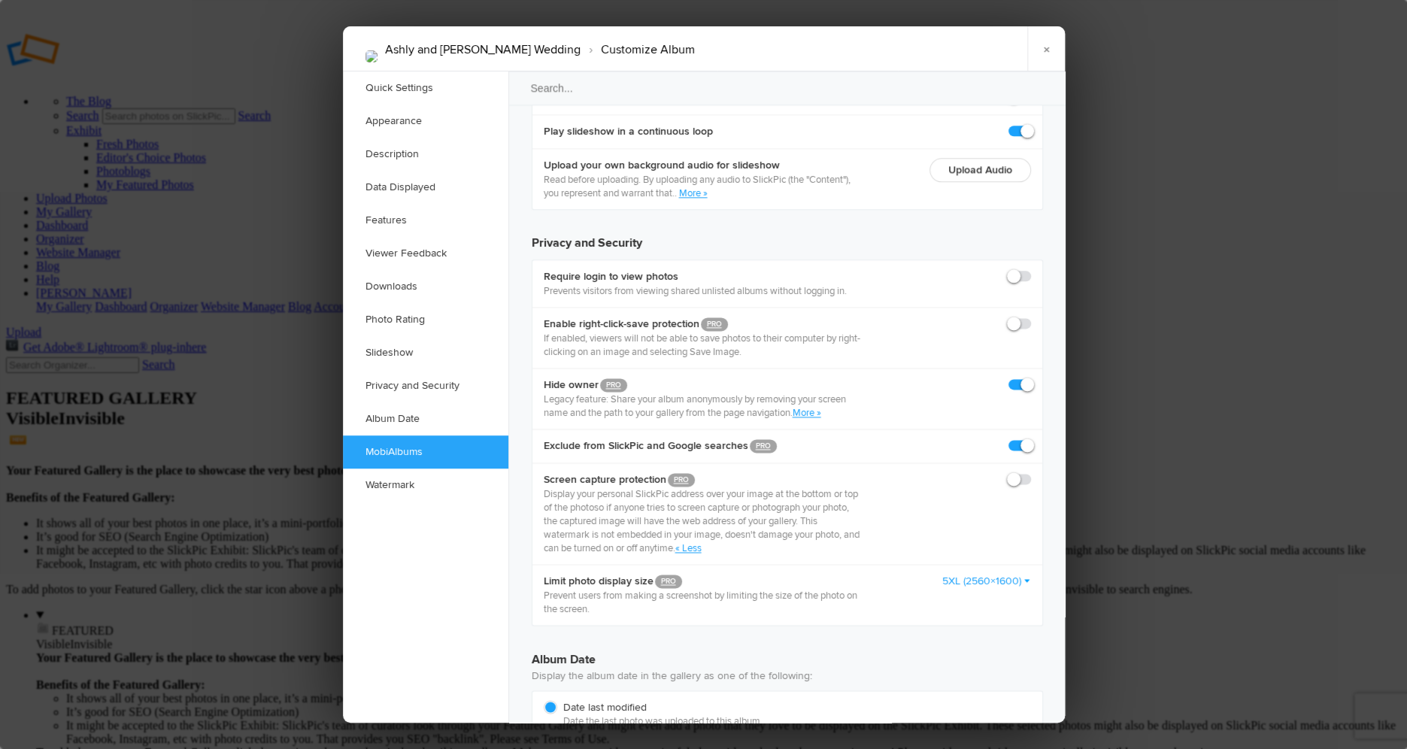
scroll to position [3657, 0]
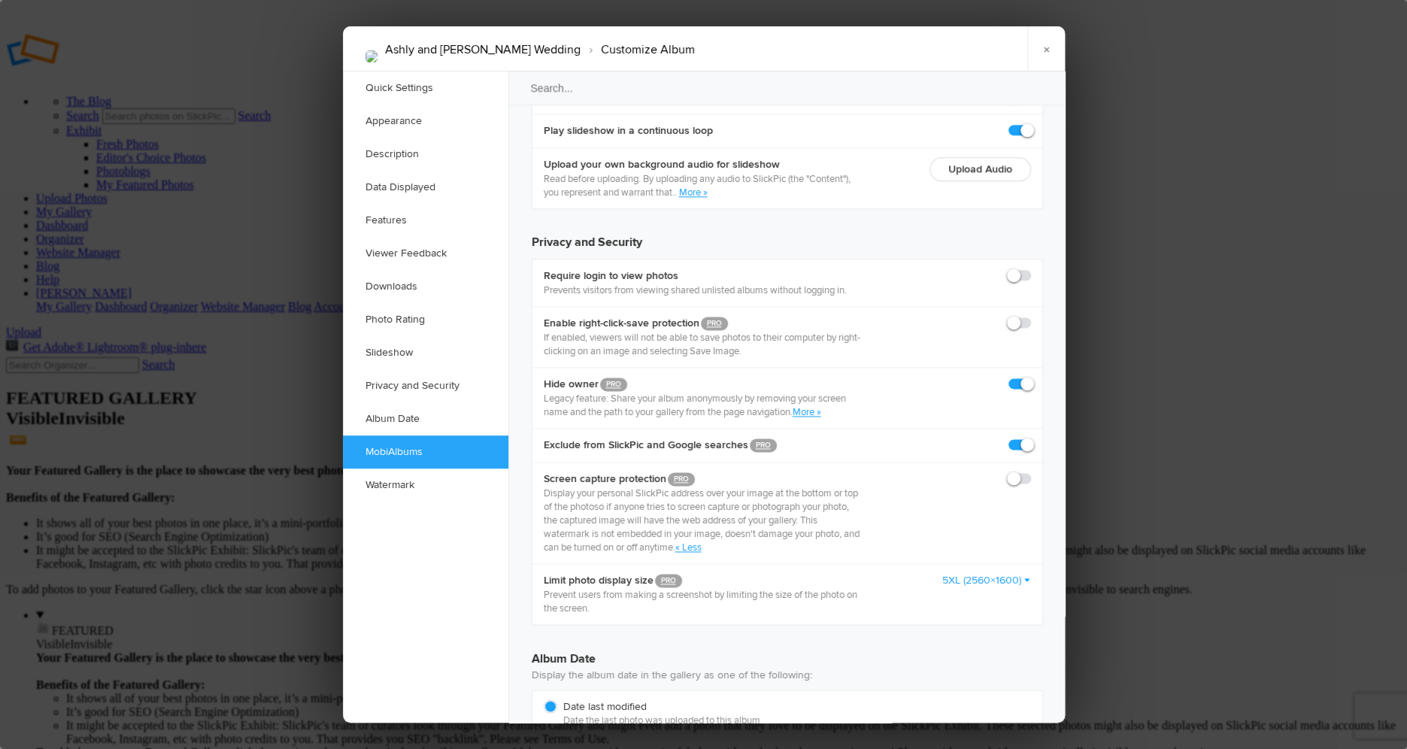
radio input "true"
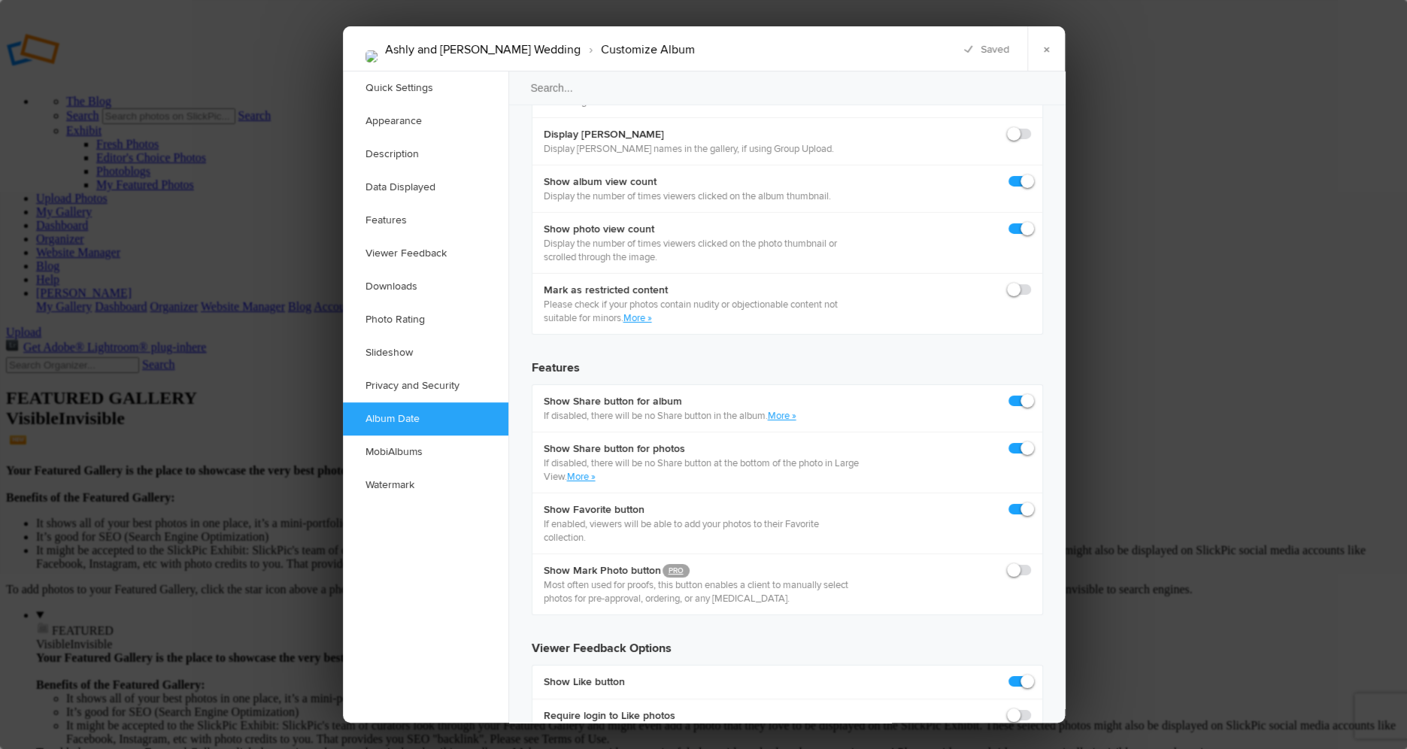
scroll to position [2409, 0]
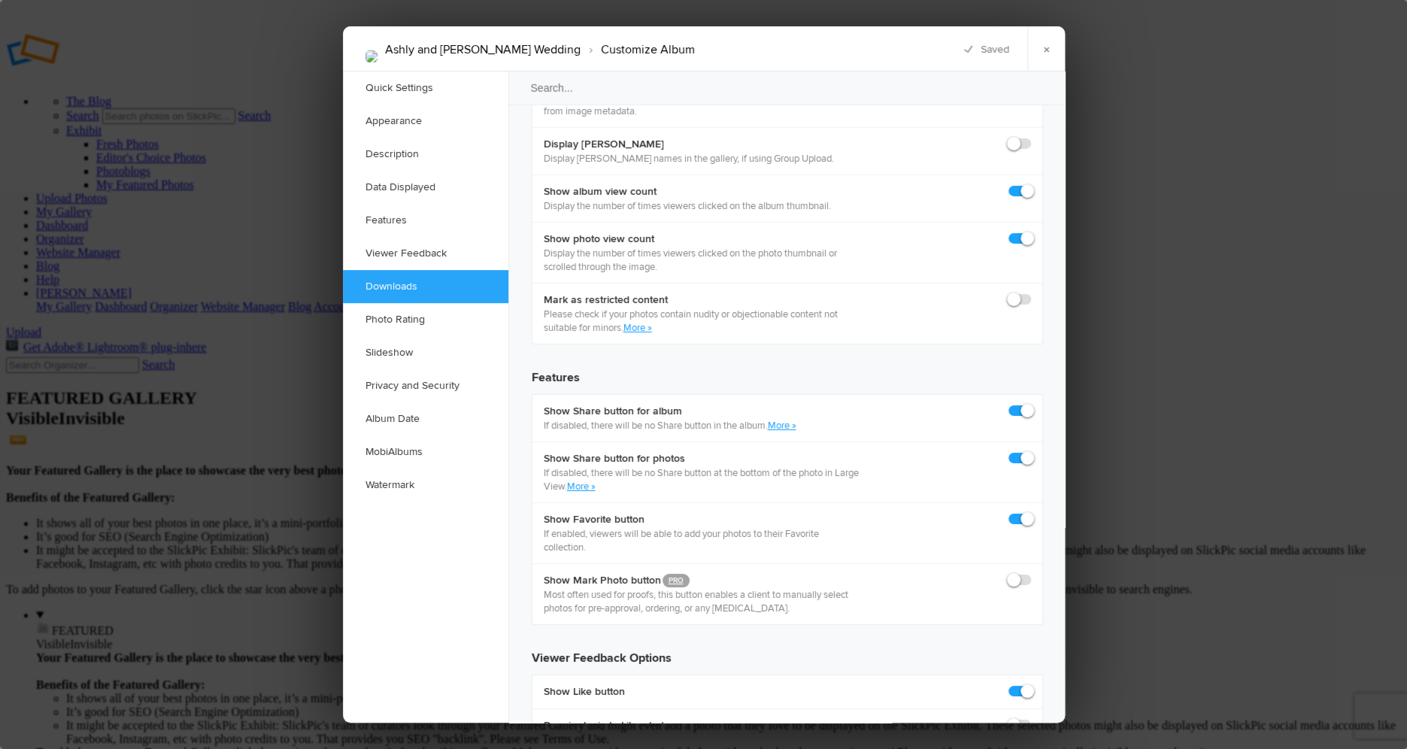
click at [996, 51] on div "Ashly and [PERSON_NAME] Wedding › Customize Album × Saving Saved" at bounding box center [704, 48] width 722 height 45
click at [1044, 48] on link "×" at bounding box center [1046, 48] width 38 height 45
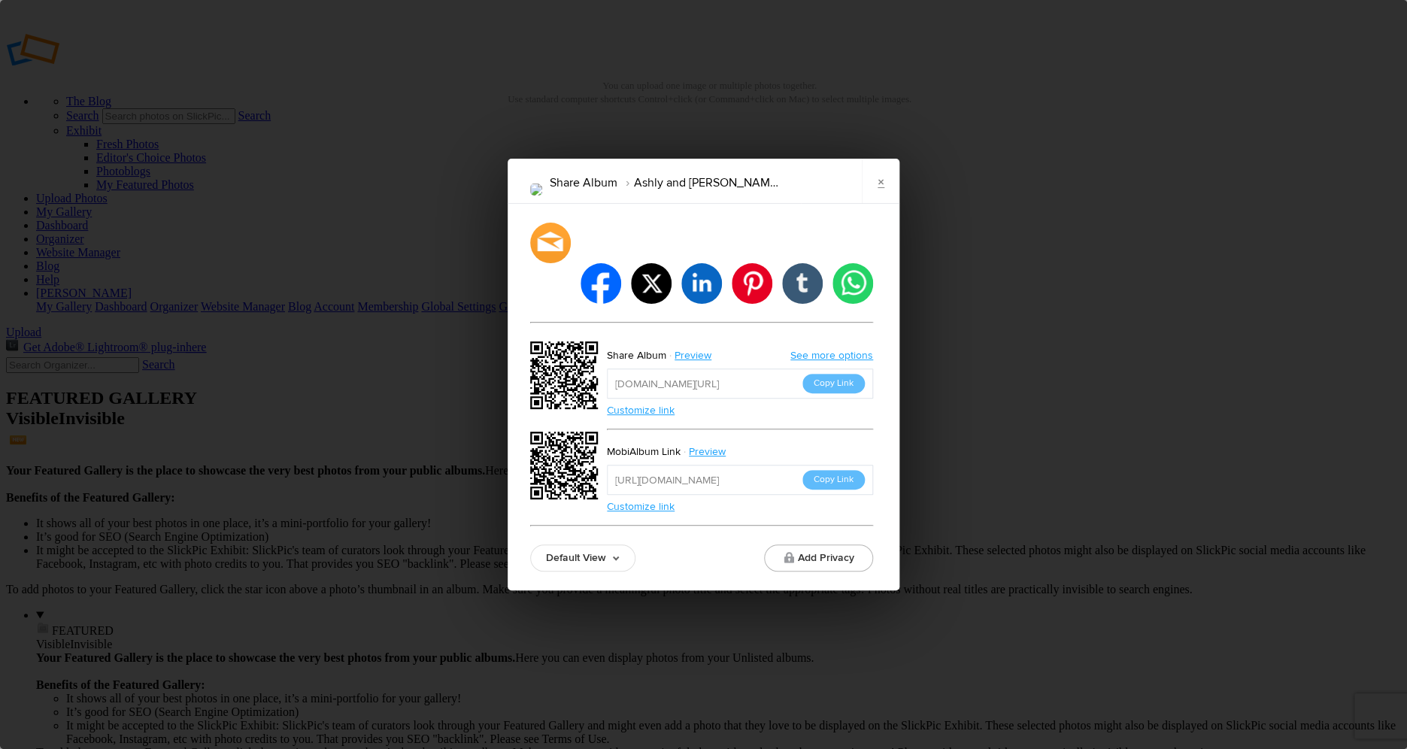
click at [729, 368] on input "[URL][DOMAIN_NAME]" at bounding box center [740, 383] width 266 height 30
click at [765, 368] on input "[URL][DOMAIN_NAME]" at bounding box center [740, 383] width 266 height 30
click at [649, 500] on link "Customize link" at bounding box center [641, 506] width 68 height 13
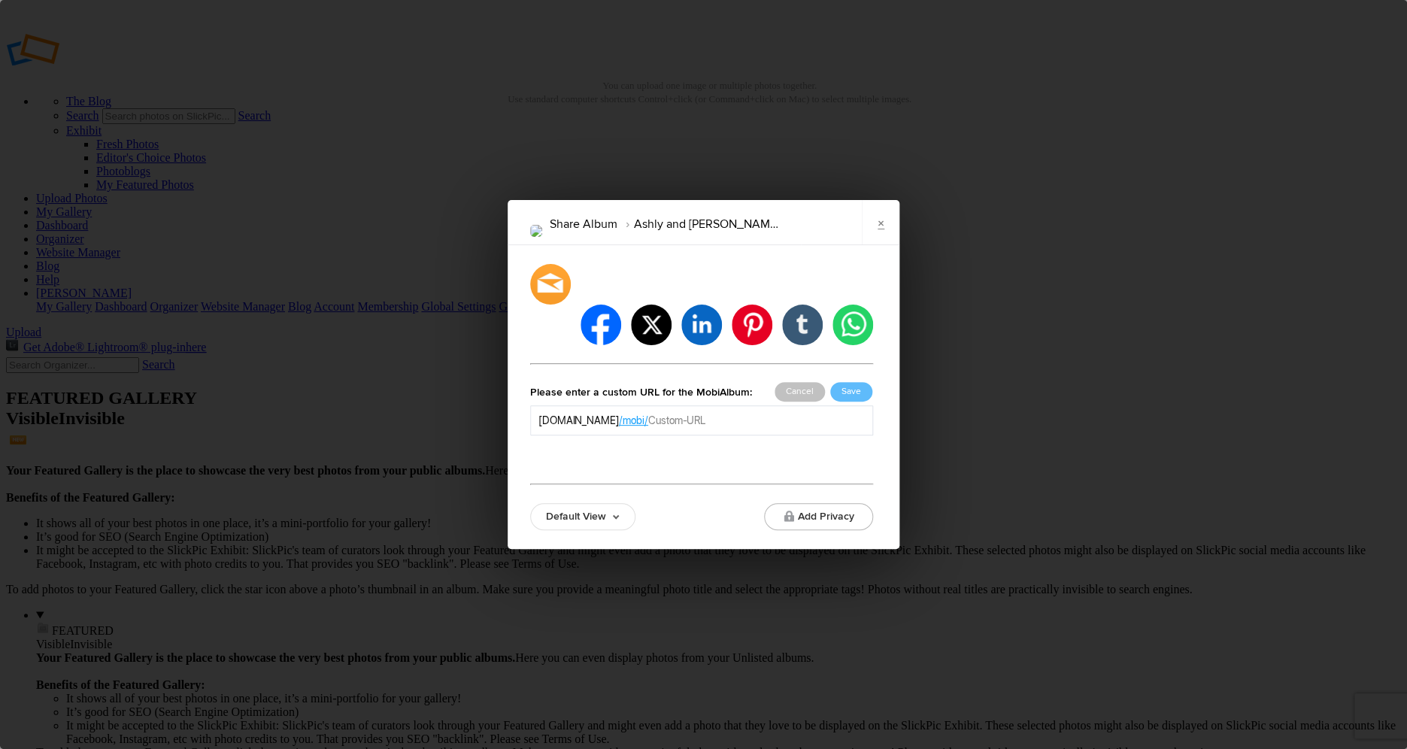
click at [696, 413] on input "text" at bounding box center [756, 420] width 217 height 15
type input "a"
type input "AF-Wedding"
click at [854, 382] on button "Save" at bounding box center [851, 392] width 42 height 20
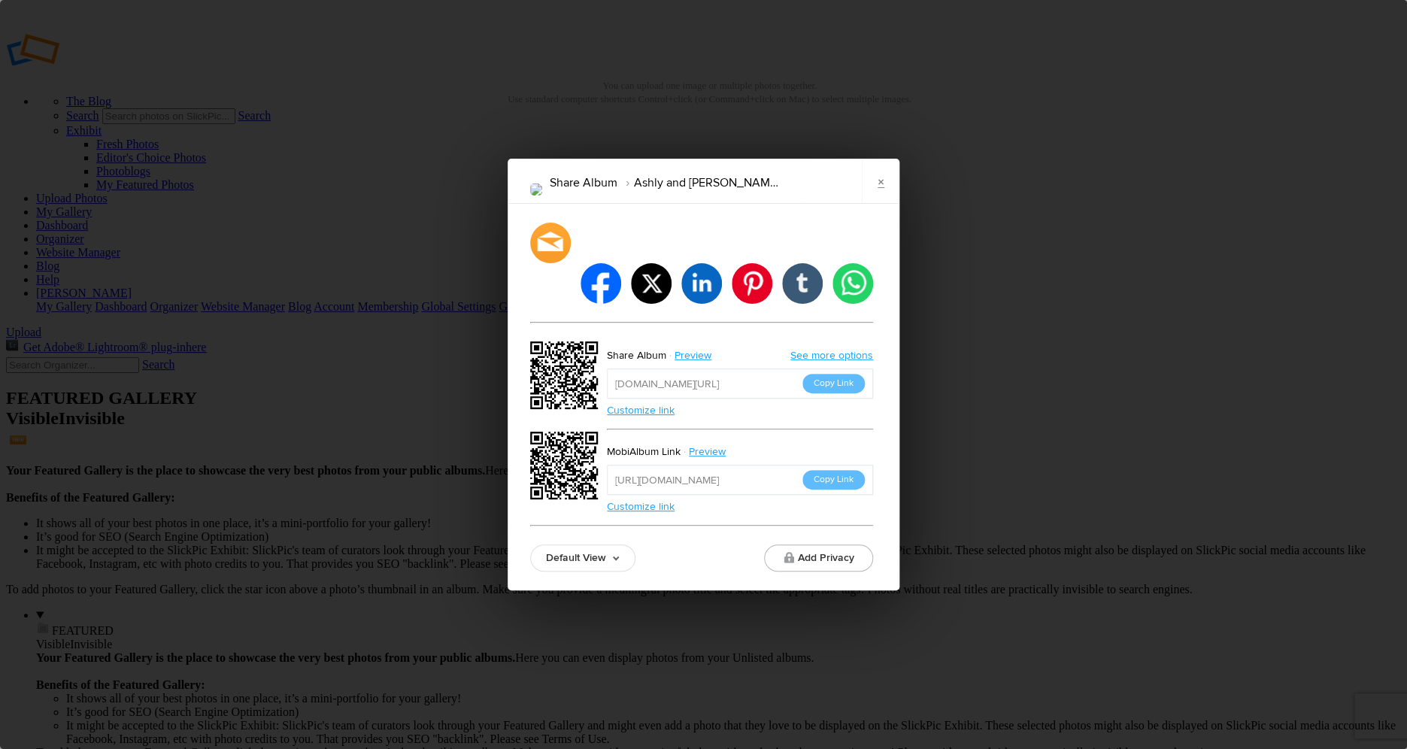
click at [746, 372] on input "[URL][DOMAIN_NAME]" at bounding box center [740, 383] width 266 height 30
drag, startPoint x: 817, startPoint y: 365, endPoint x: 766, endPoint y: 399, distance: 61.1
click at [766, 399] on div "Share Album Preview See more options [URL][DOMAIN_NAME] Copy Link Customize lin…" at bounding box center [740, 420] width 266 height 149
click at [653, 404] on link "Customize link" at bounding box center [641, 410] width 68 height 13
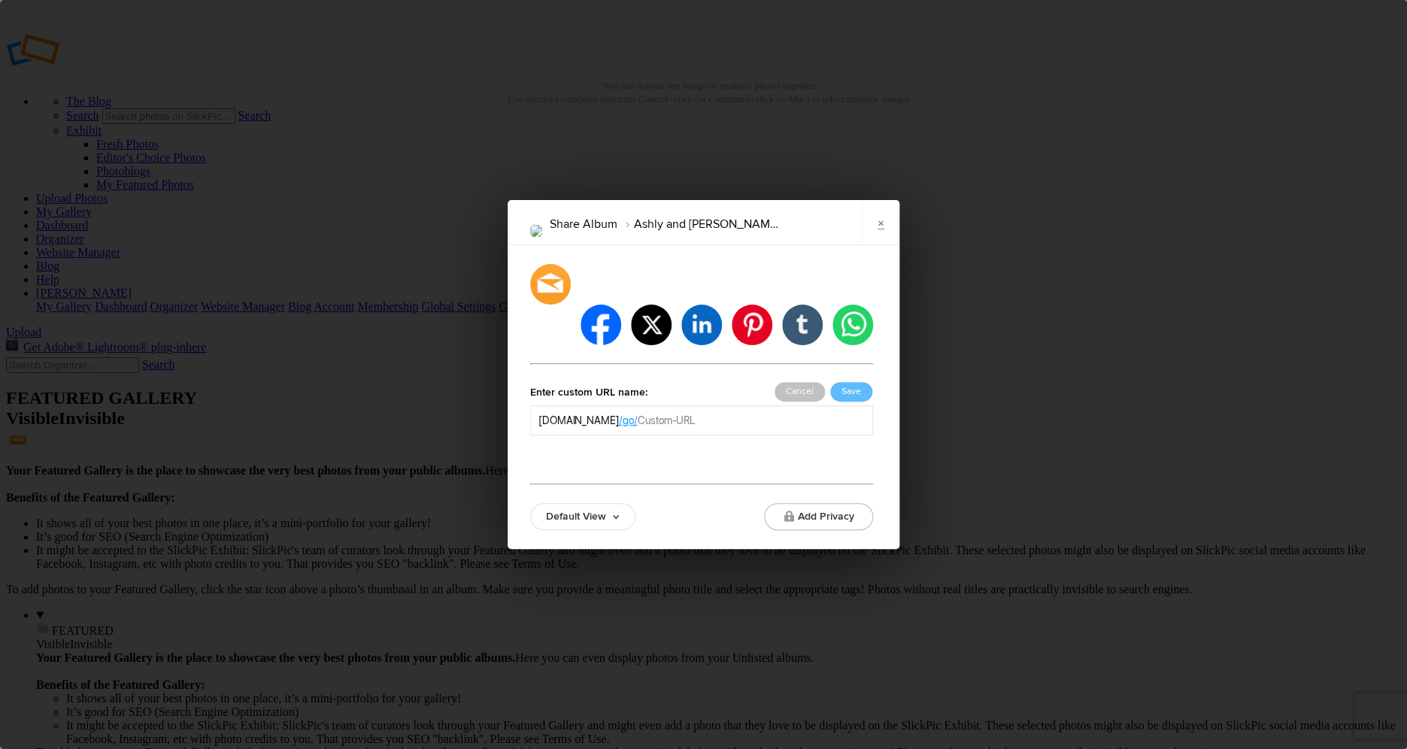
drag, startPoint x: 730, startPoint y: 400, endPoint x: 664, endPoint y: 403, distance: 66.2
click at [665, 413] on input "text" at bounding box center [751, 420] width 227 height 15
click at [697, 413] on input "text" at bounding box center [751, 420] width 227 height 15
type input "AF-Wedding"
click at [847, 382] on button "Save" at bounding box center [851, 392] width 42 height 20
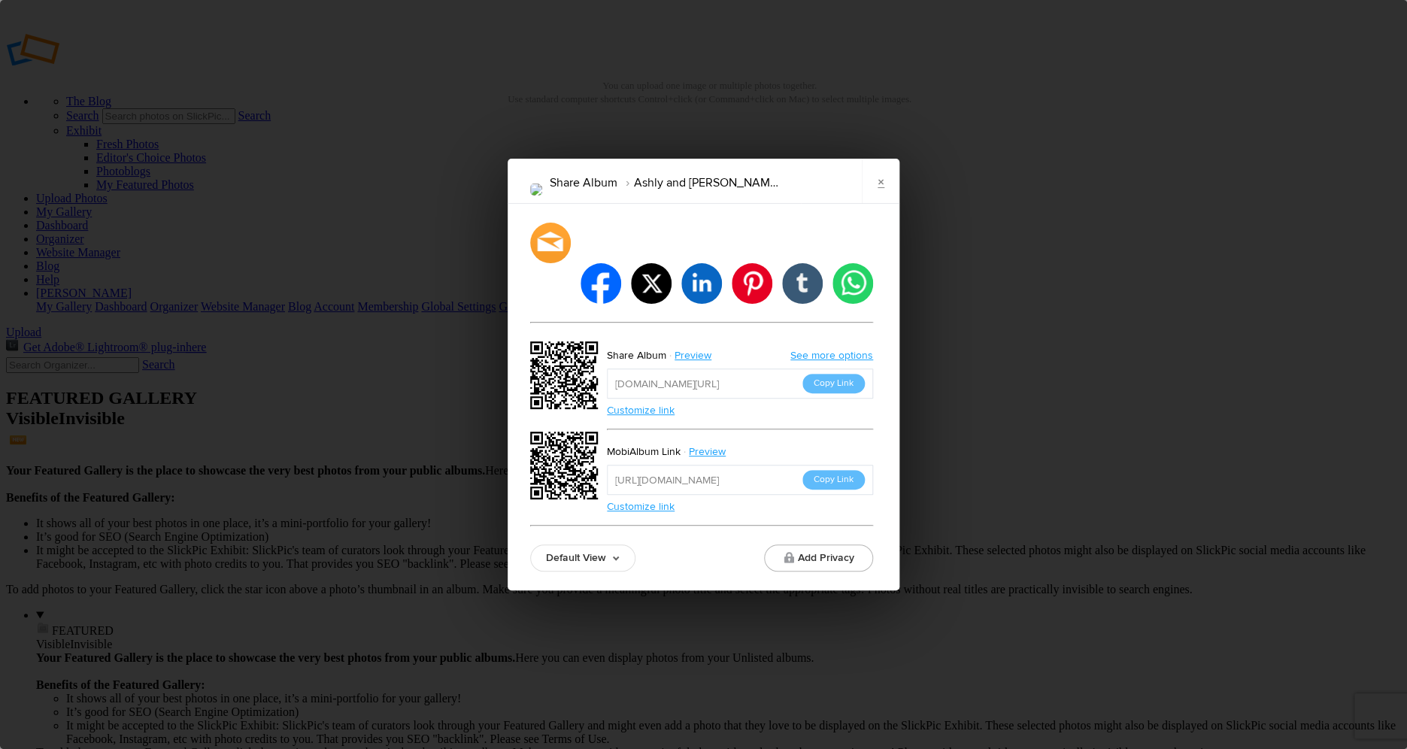
click at [836, 374] on button "Copy Link" at bounding box center [833, 384] width 62 height 20
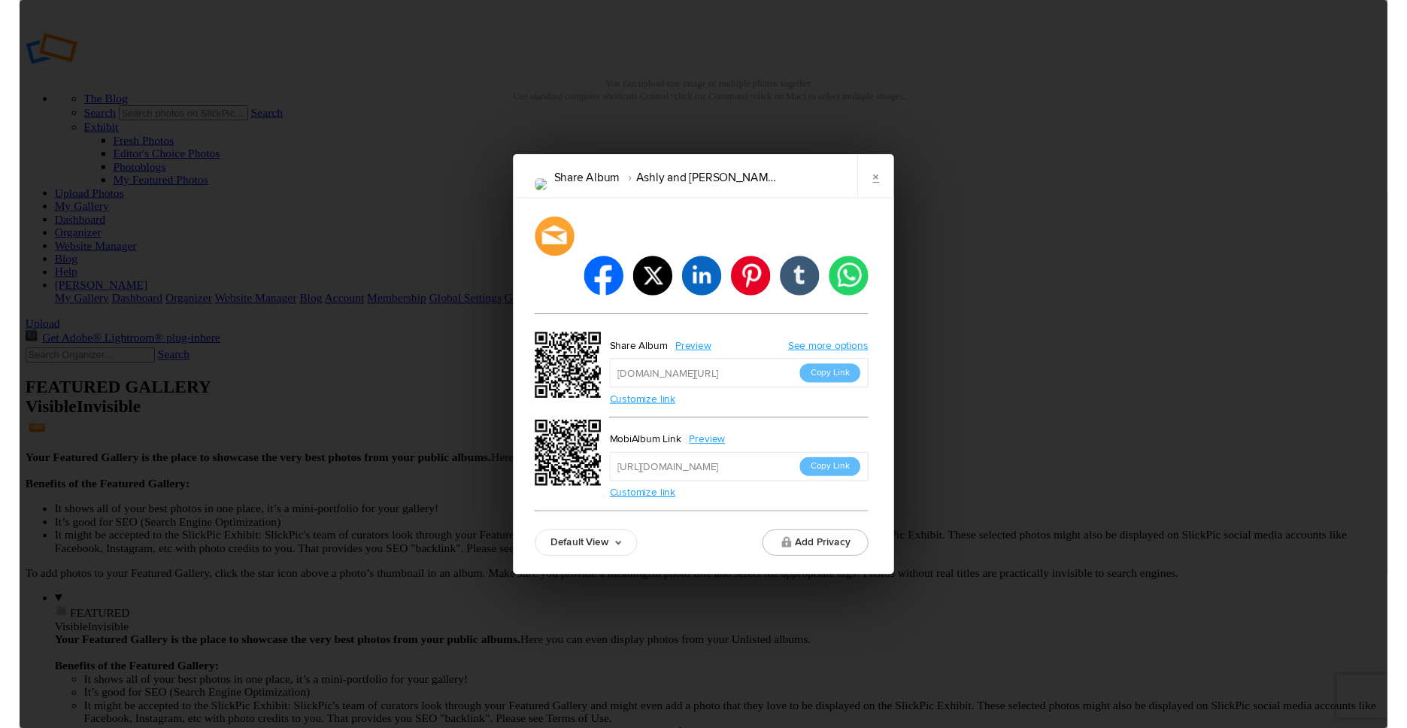
scroll to position [0, -21]
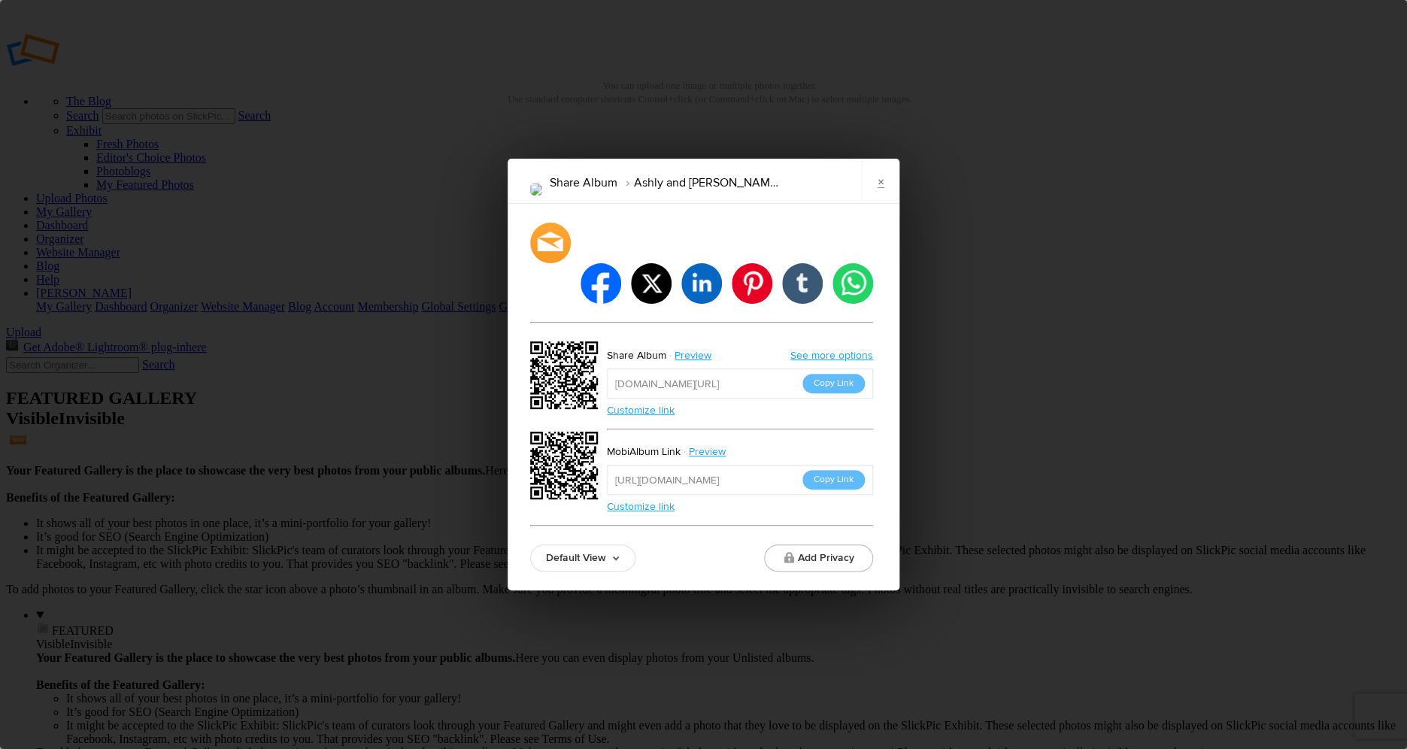
click at [852, 470] on button "Copy Link" at bounding box center [833, 480] width 62 height 20
click at [885, 204] on link "×" at bounding box center [881, 181] width 38 height 45
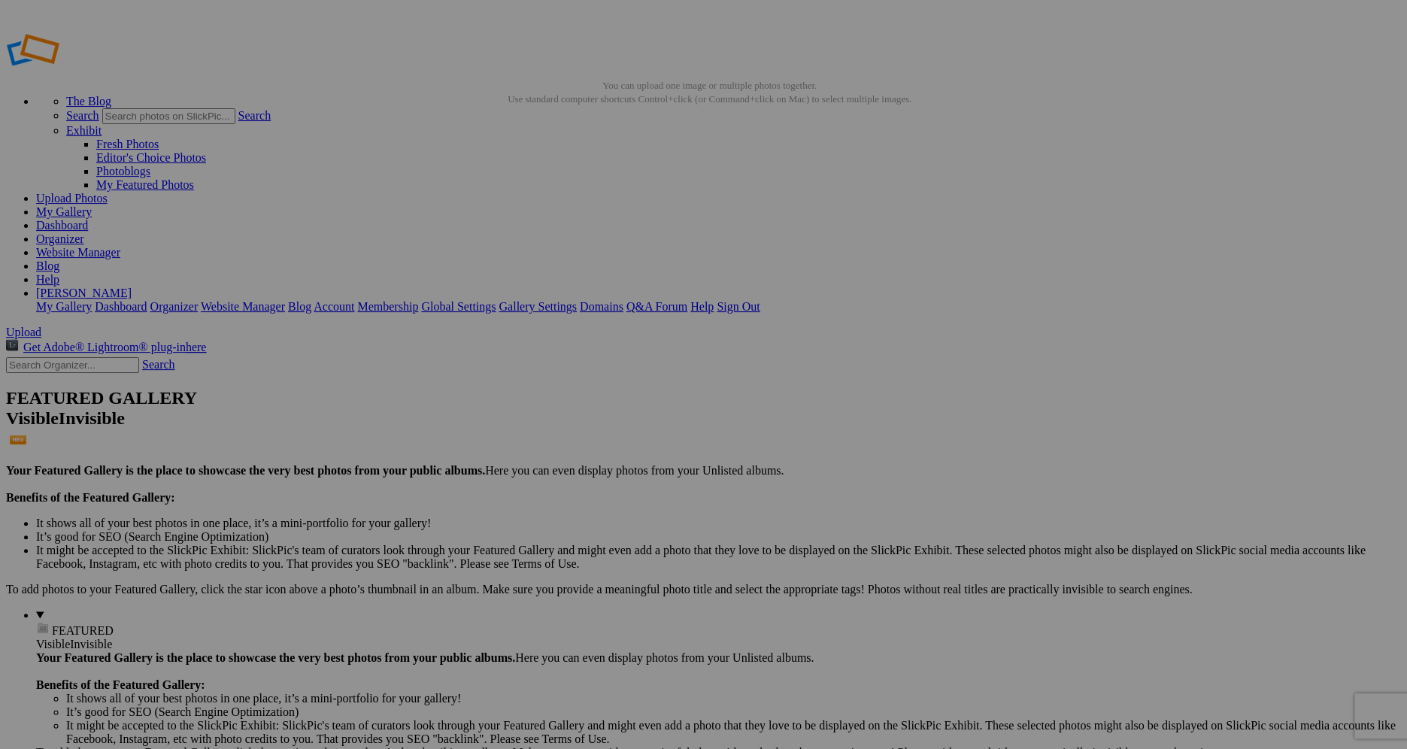
click at [604, 475] on span "Yes" at bounding box center [595, 473] width 17 height 13
